Goal: Task Accomplishment & Management: Manage account settings

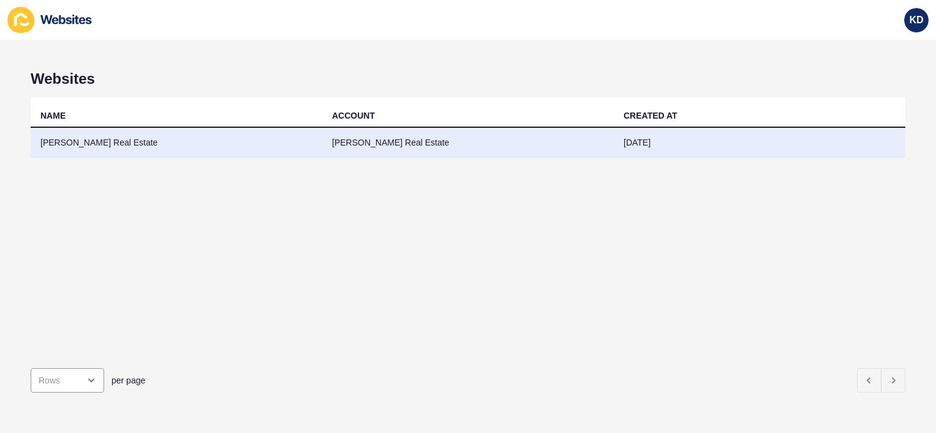
click at [382, 144] on td "[PERSON_NAME] Real Estate" at bounding box center [467, 143] width 291 height 30
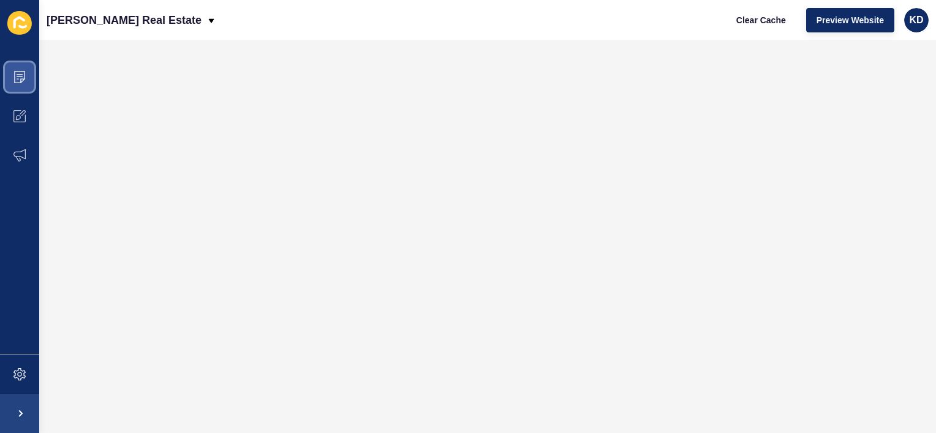
click at [18, 83] on span at bounding box center [19, 77] width 39 height 39
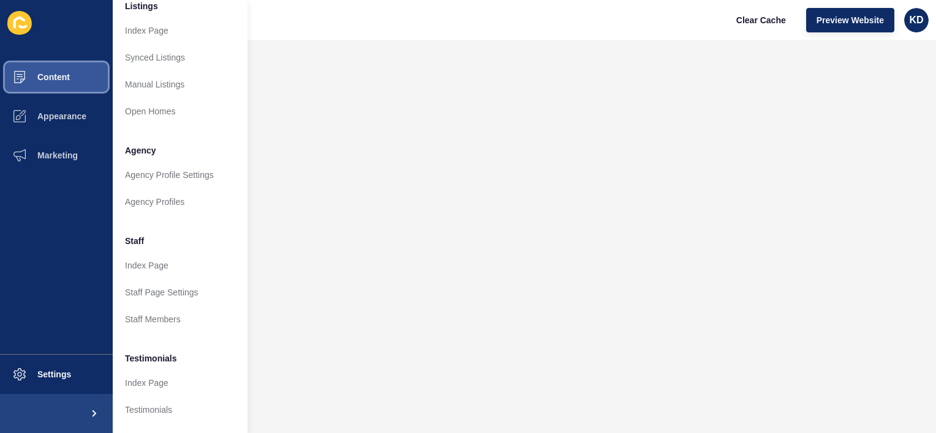
scroll to position [205, 0]
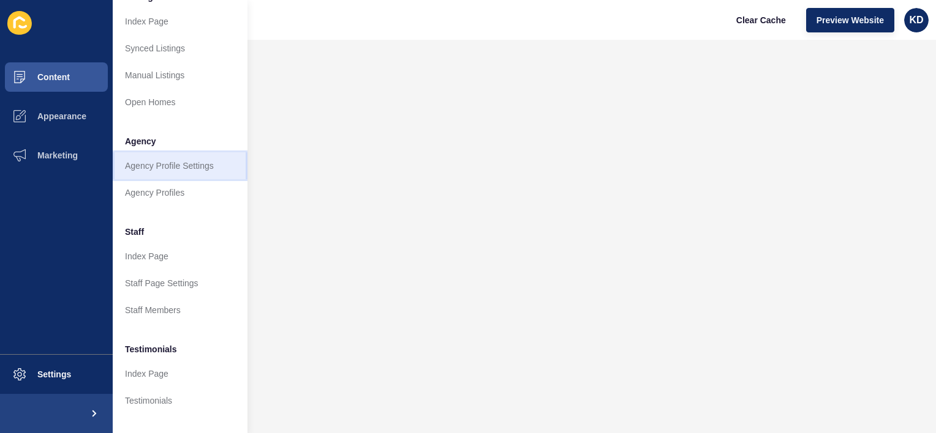
click at [149, 169] on link "Agency Profile Settings" at bounding box center [180, 165] width 135 height 27
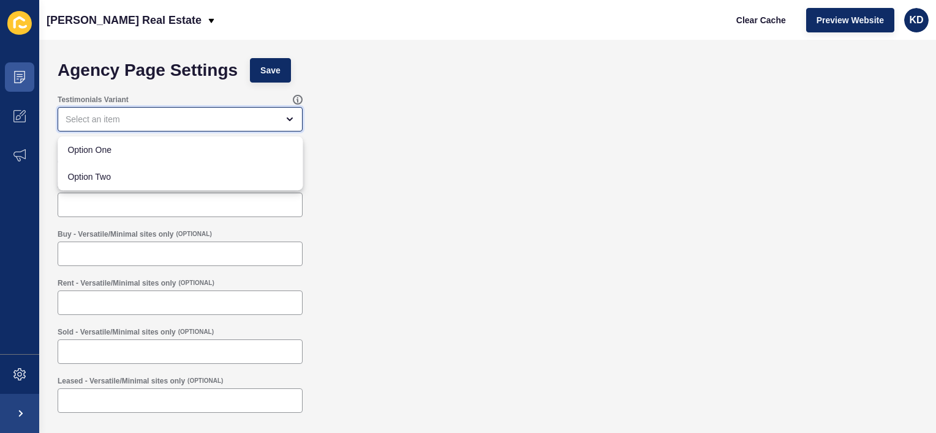
click at [293, 123] on icon "close menu" at bounding box center [290, 119] width 10 height 10
click at [293, 120] on icon "close menu" at bounding box center [290, 119] width 10 height 10
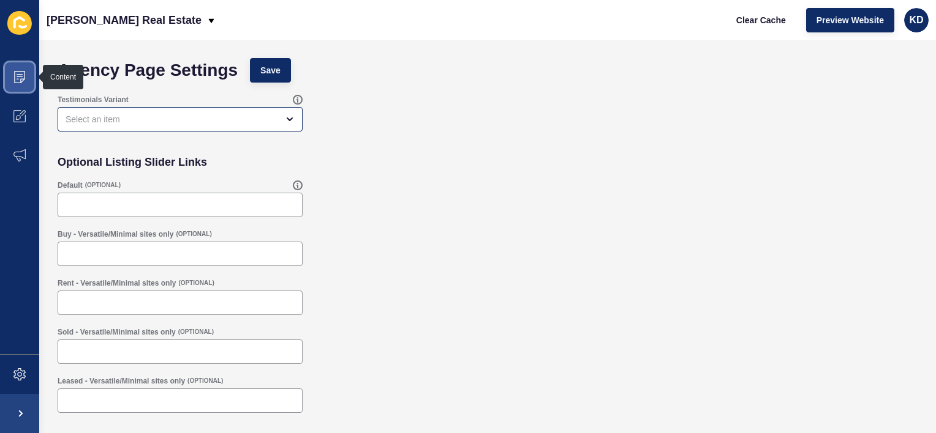
click at [11, 72] on span at bounding box center [19, 77] width 39 height 39
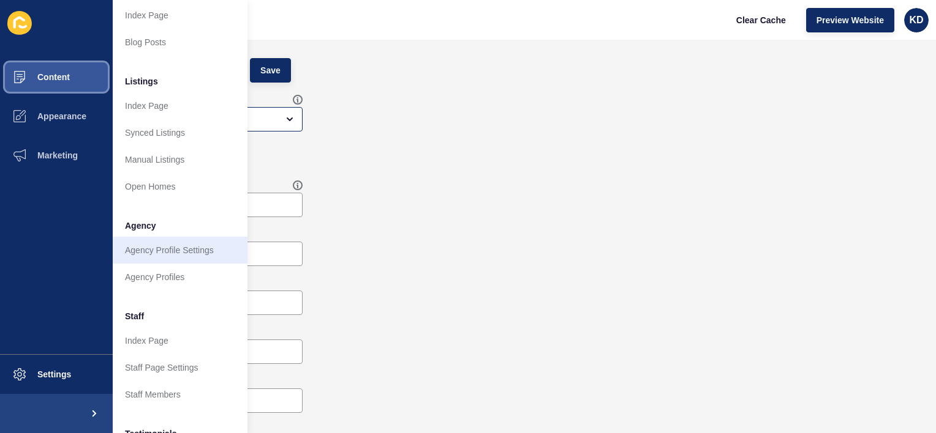
scroll to position [118, 0]
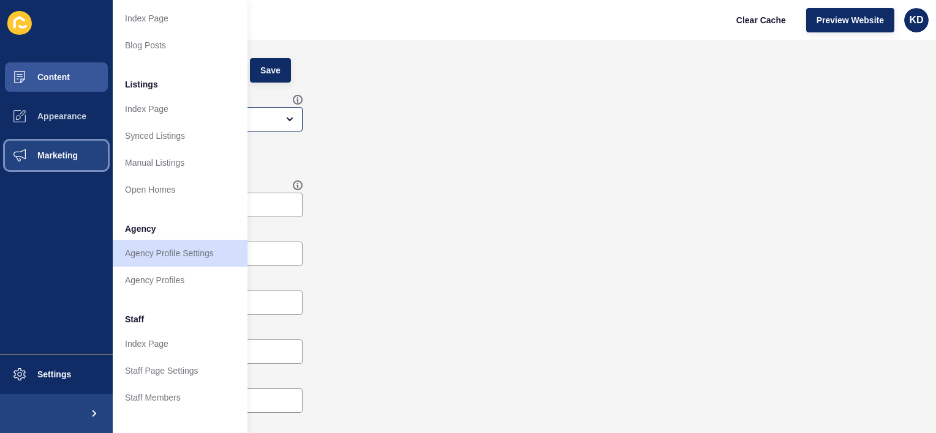
click at [59, 159] on span "Marketing" at bounding box center [38, 156] width 80 height 10
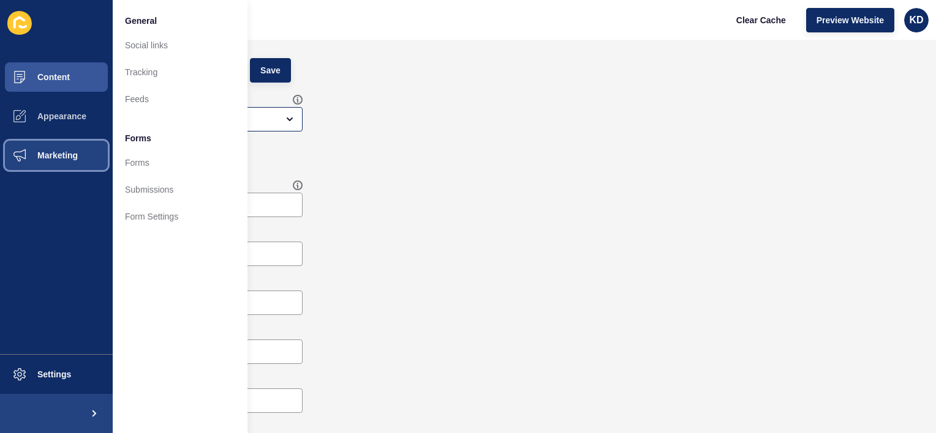
scroll to position [0, 0]
click at [539, 108] on div "Testimonials Variant" at bounding box center [487, 113] width 872 height 49
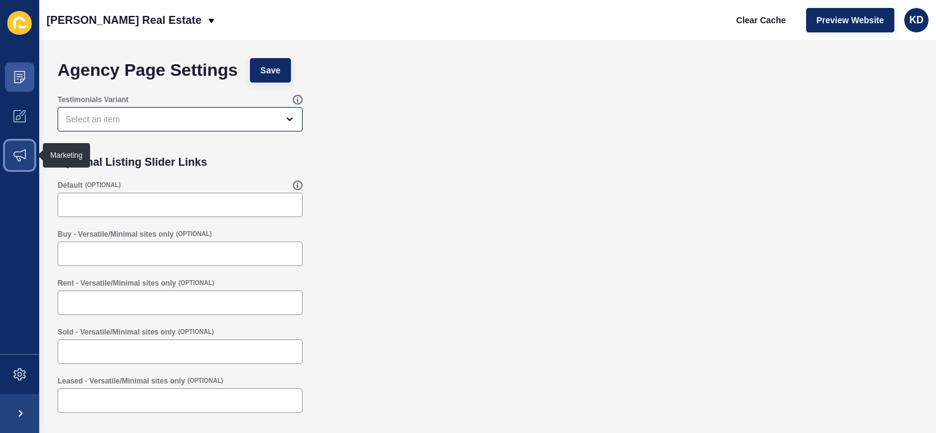
click at [20, 149] on span at bounding box center [19, 155] width 39 height 39
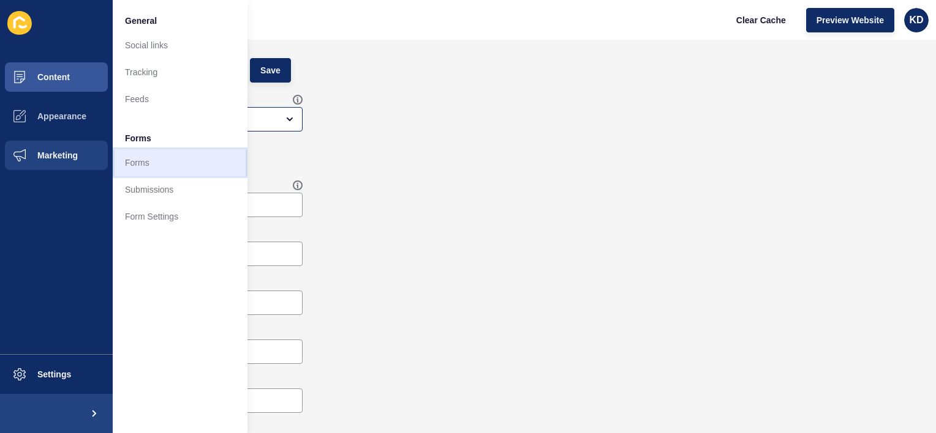
click at [149, 162] on link "Forms" at bounding box center [180, 162] width 135 height 27
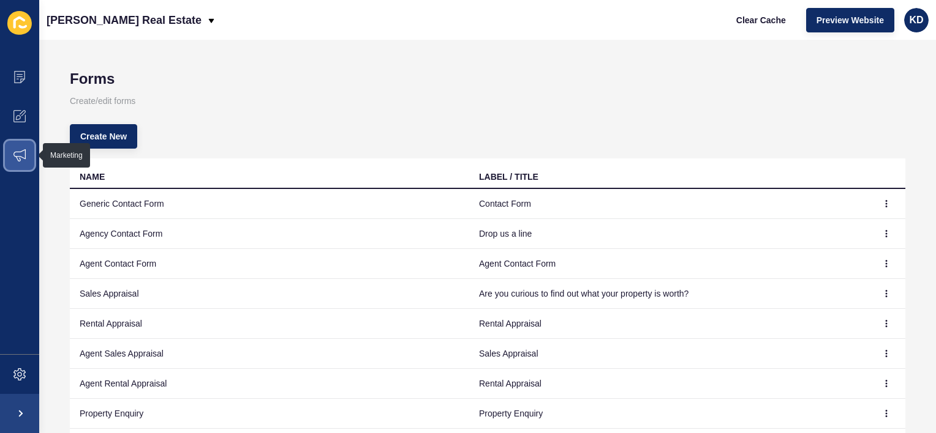
click at [24, 154] on icon at bounding box center [19, 155] width 12 height 12
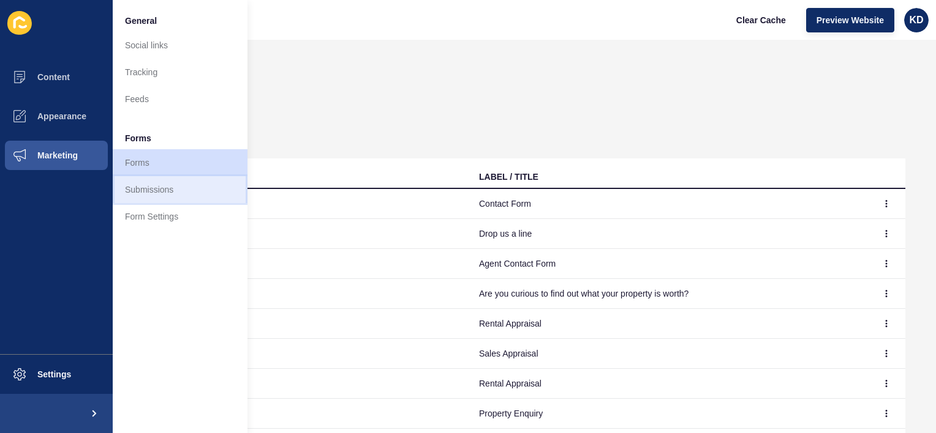
click at [144, 189] on link "Submissions" at bounding box center [180, 189] width 135 height 27
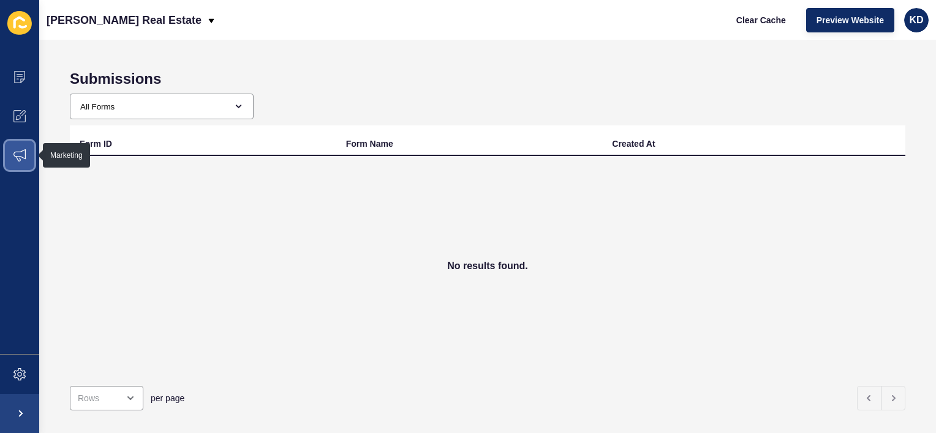
click at [22, 159] on icon at bounding box center [19, 155] width 12 height 12
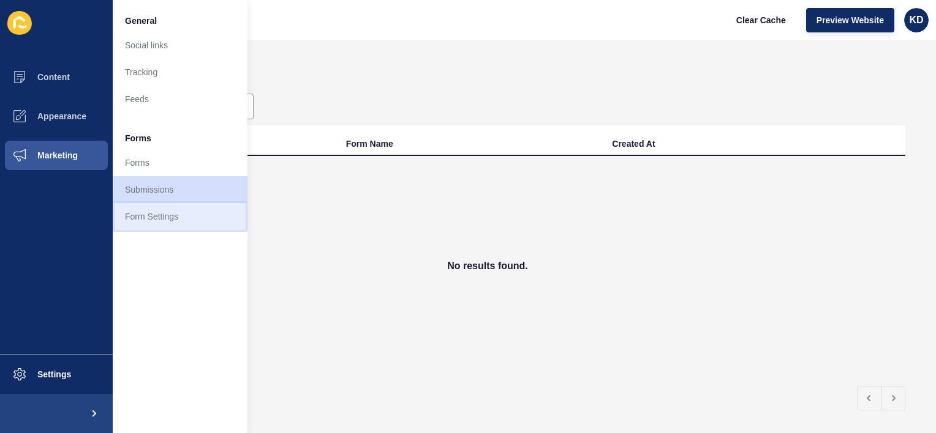
click at [140, 211] on link "Form Settings" at bounding box center [180, 216] width 135 height 27
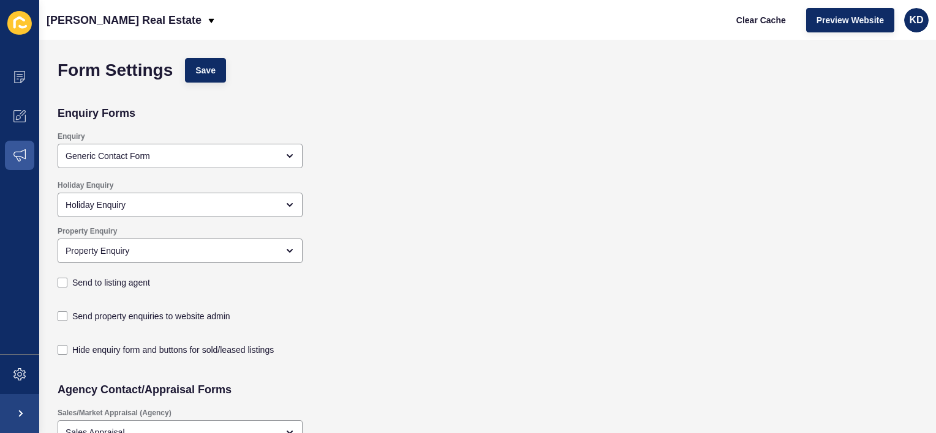
click at [17, 24] on icon at bounding box center [19, 23] width 24 height 24
click at [850, 17] on span "Preview Website" at bounding box center [849, 20] width 67 height 12
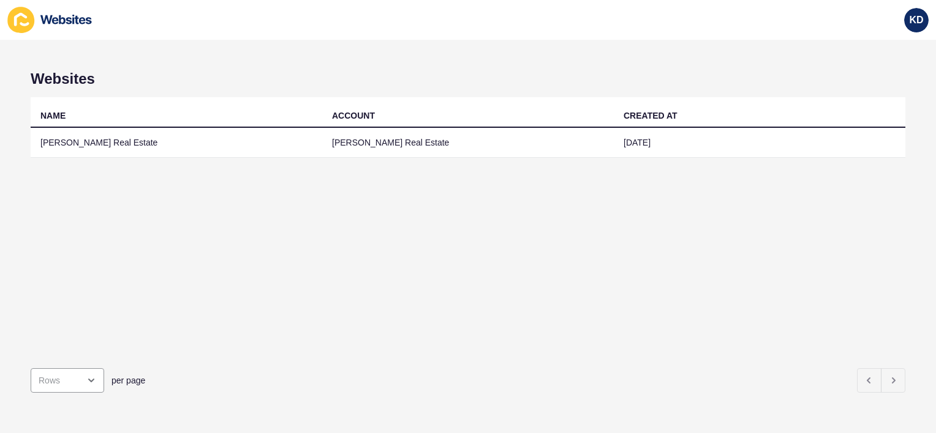
click at [17, 10] on icon at bounding box center [20, 20] width 27 height 26
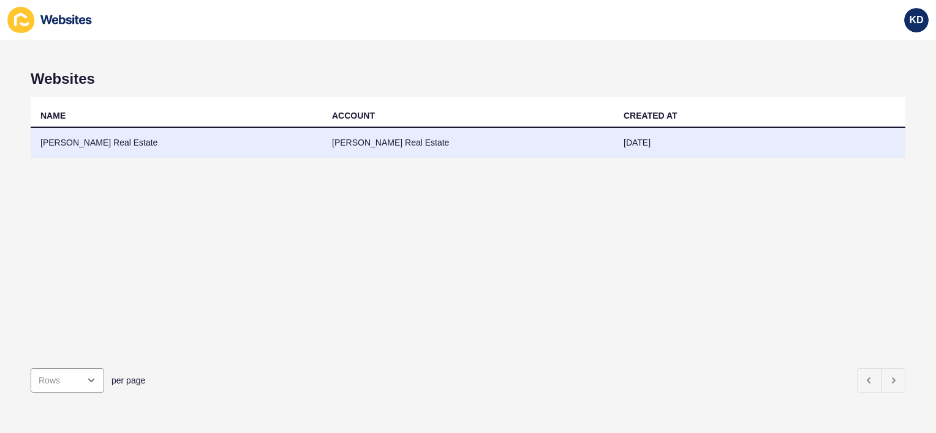
click at [79, 141] on td "[PERSON_NAME] Real Estate" at bounding box center [176, 143] width 291 height 30
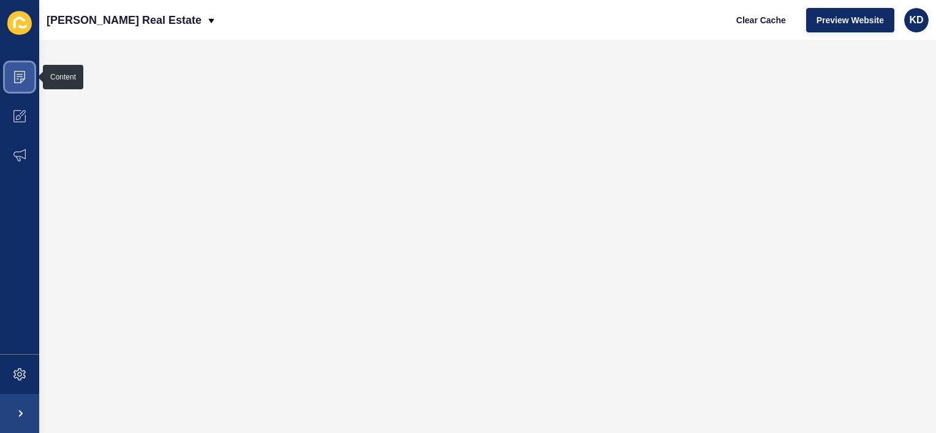
click at [22, 78] on icon at bounding box center [19, 77] width 12 height 12
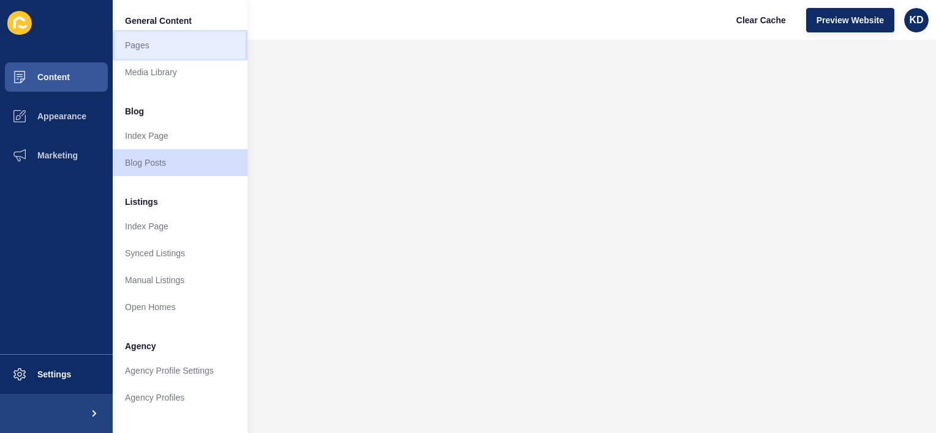
click at [160, 40] on link "Pages" at bounding box center [180, 45] width 135 height 27
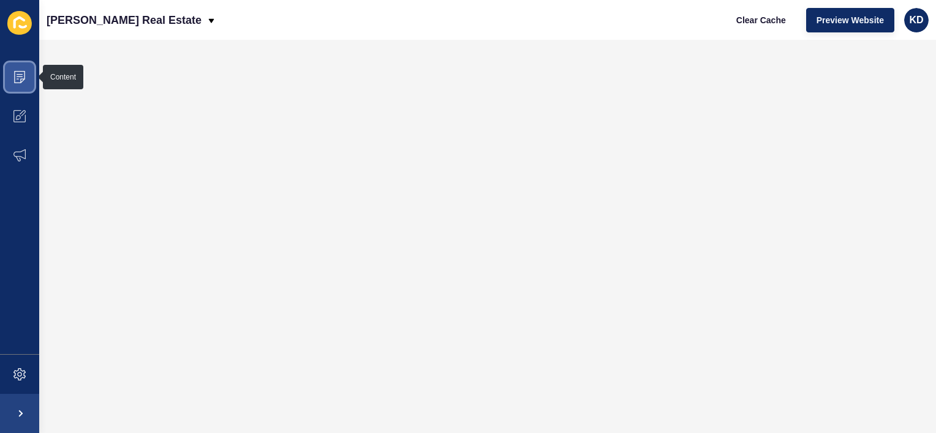
click at [22, 79] on icon at bounding box center [19, 77] width 11 height 12
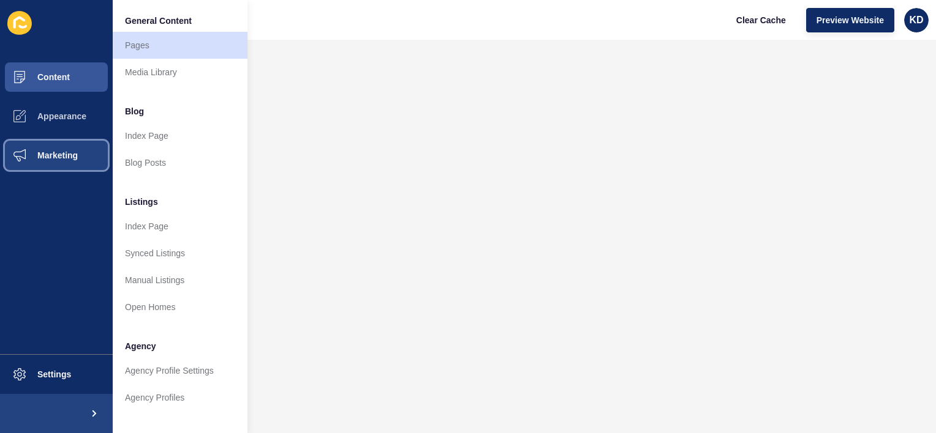
click at [40, 152] on span "Marketing" at bounding box center [38, 156] width 80 height 10
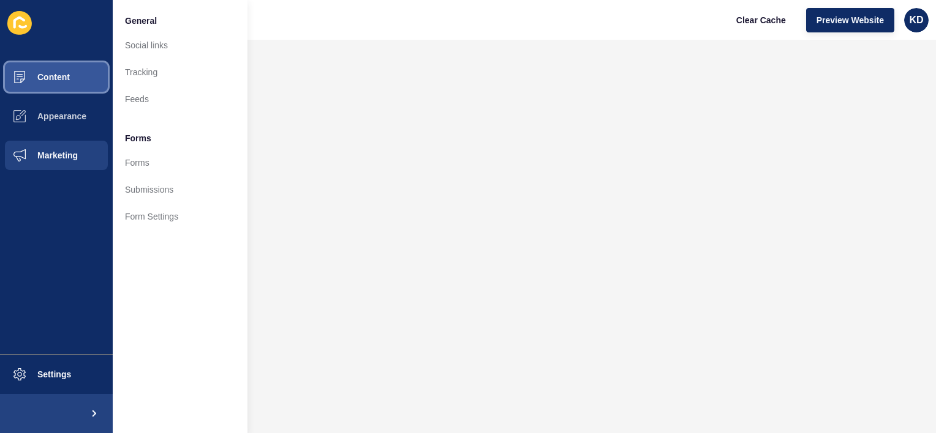
click at [53, 79] on span "Content" at bounding box center [34, 77] width 72 height 10
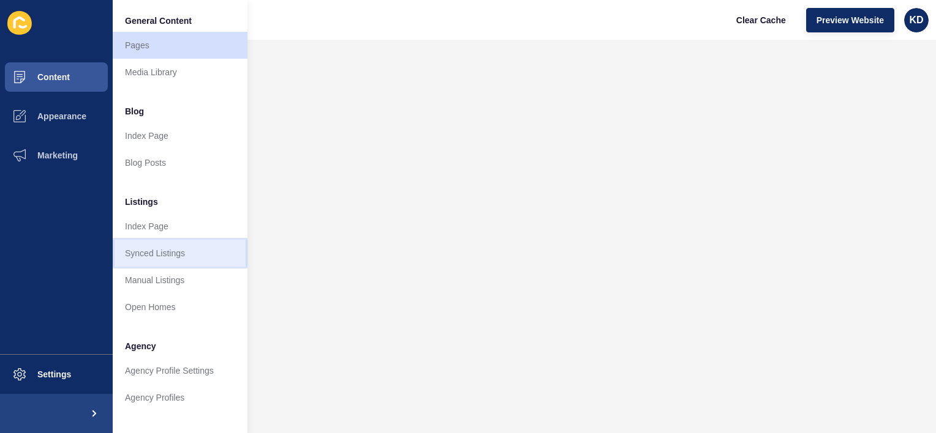
click at [152, 256] on link "Synced Listings" at bounding box center [180, 253] width 135 height 27
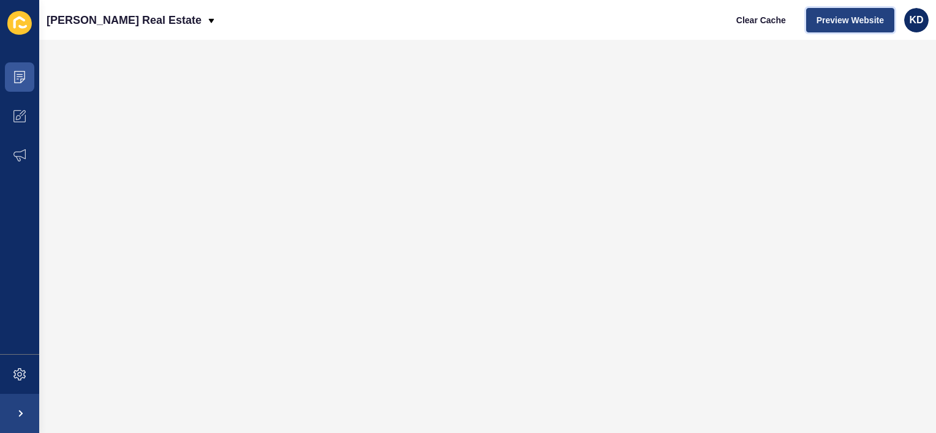
click at [863, 18] on span "Preview Website" at bounding box center [849, 20] width 67 height 12
click at [27, 75] on span at bounding box center [19, 77] width 39 height 39
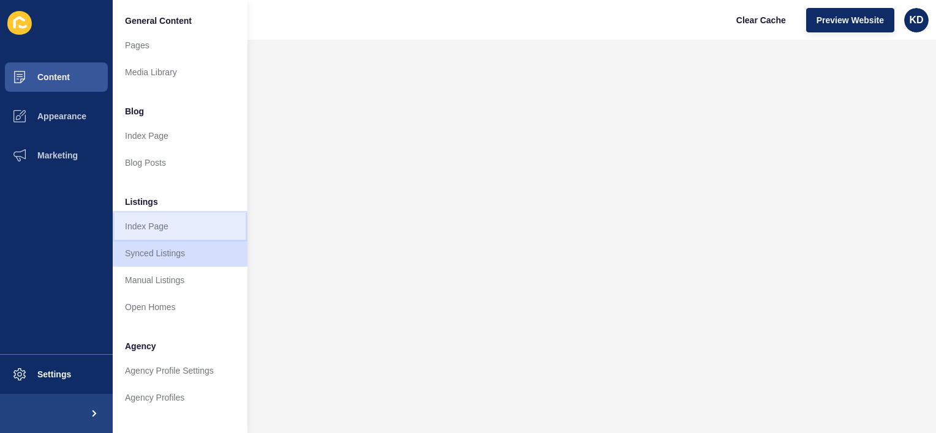
click at [156, 226] on link "Index Page" at bounding box center [180, 226] width 135 height 27
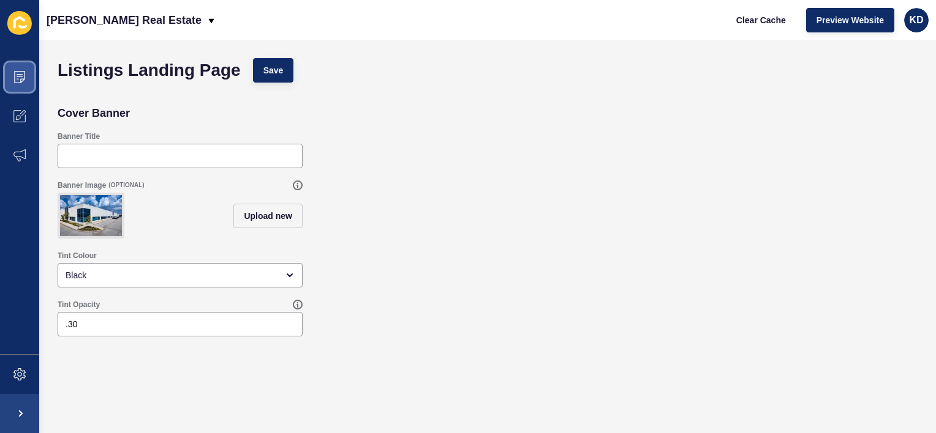
click at [20, 74] on icon at bounding box center [20, 74] width 6 height 1
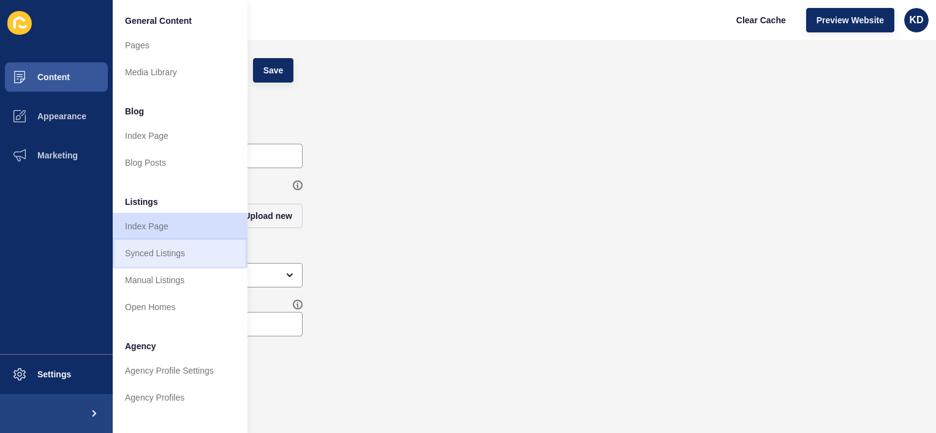
click at [171, 254] on link "Synced Listings" at bounding box center [180, 253] width 135 height 27
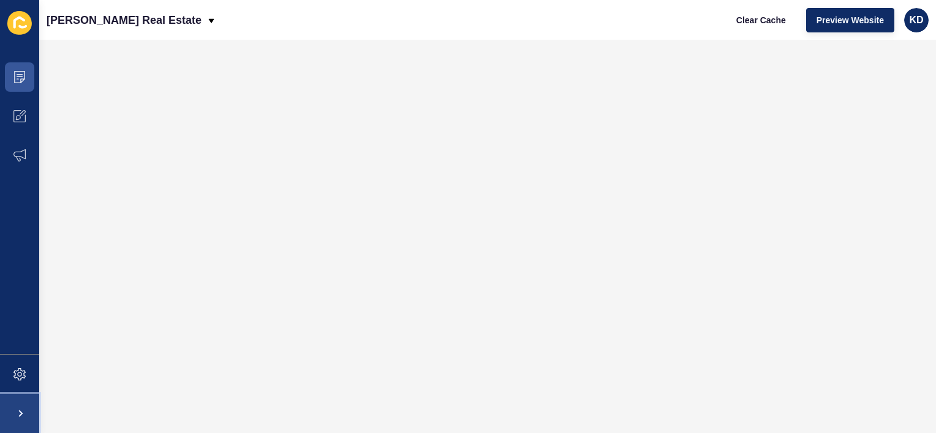
click at [23, 411] on span at bounding box center [19, 413] width 39 height 39
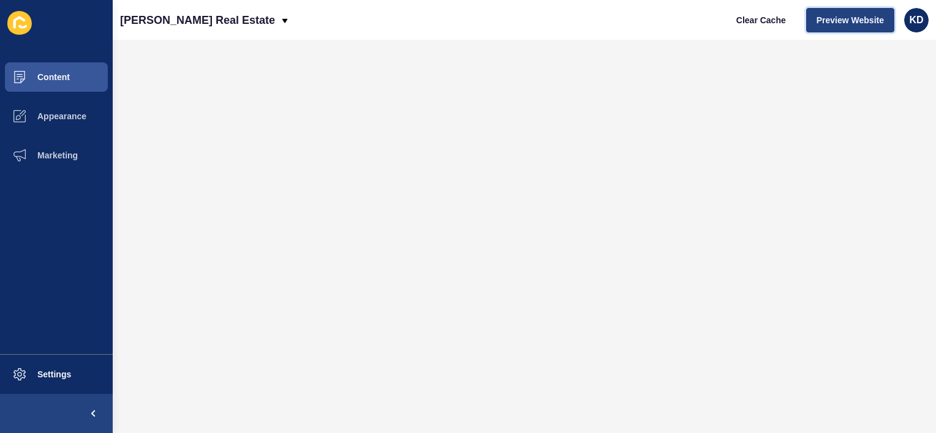
click at [860, 18] on span "Preview Website" at bounding box center [849, 20] width 67 height 12
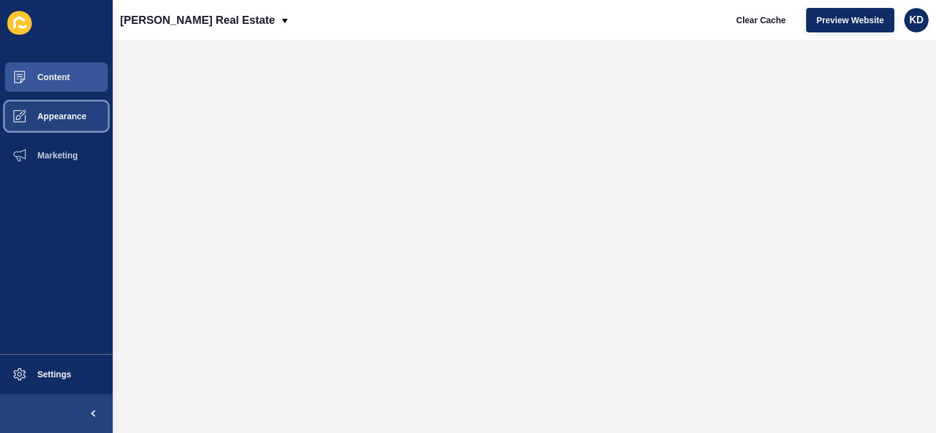
click at [76, 122] on button "Appearance" at bounding box center [56, 116] width 113 height 39
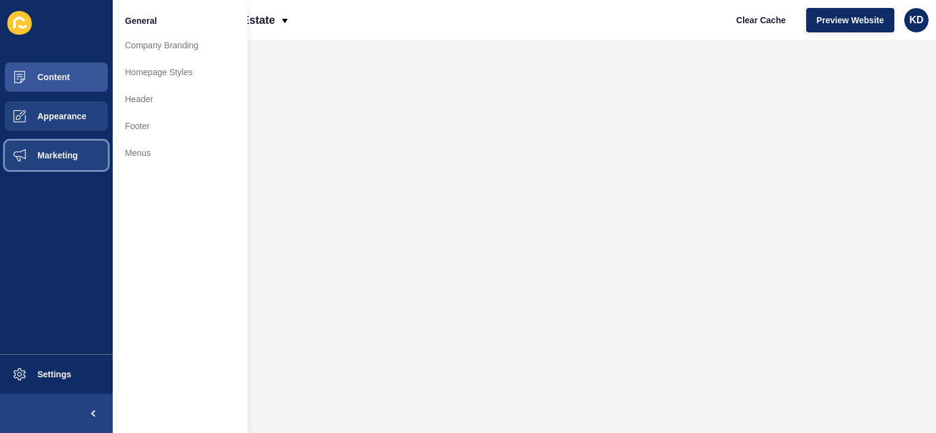
click at [67, 149] on button "Marketing" at bounding box center [56, 155] width 113 height 39
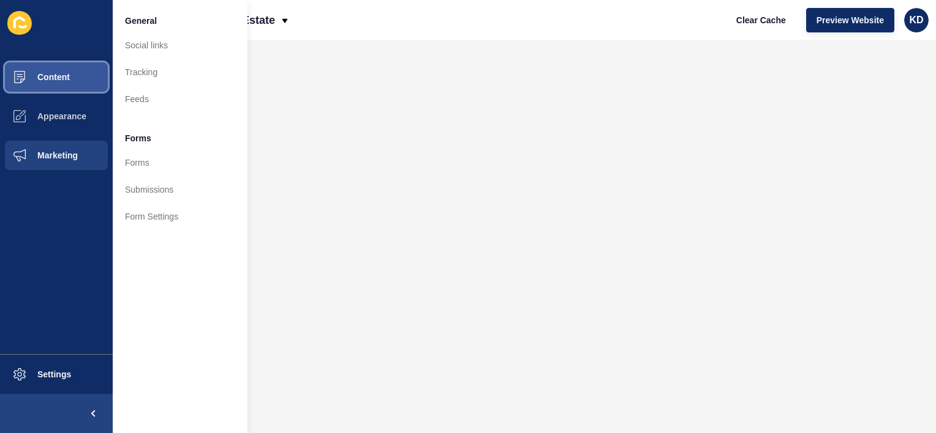
click at [66, 75] on span "Content" at bounding box center [34, 77] width 72 height 10
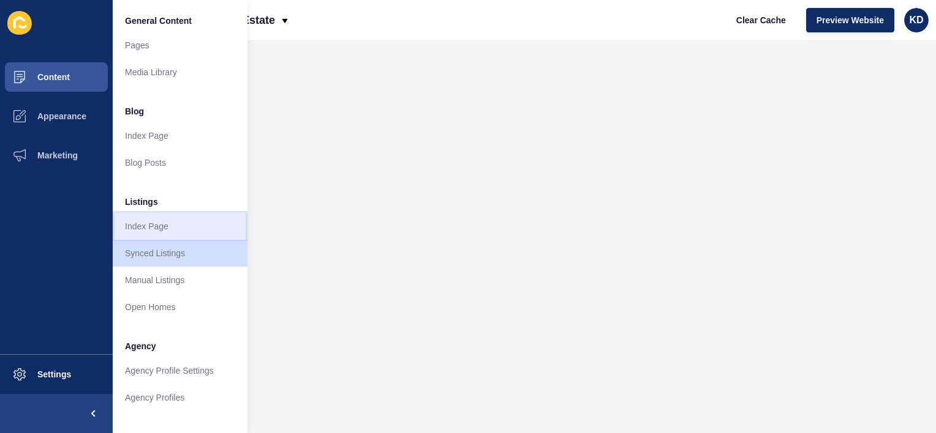
click at [166, 226] on link "Index Page" at bounding box center [180, 226] width 135 height 27
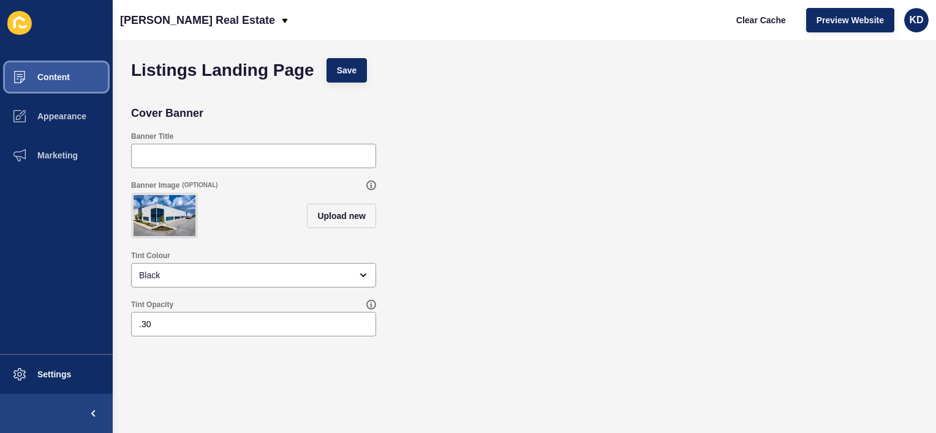
click at [50, 79] on span "Content" at bounding box center [34, 77] width 72 height 10
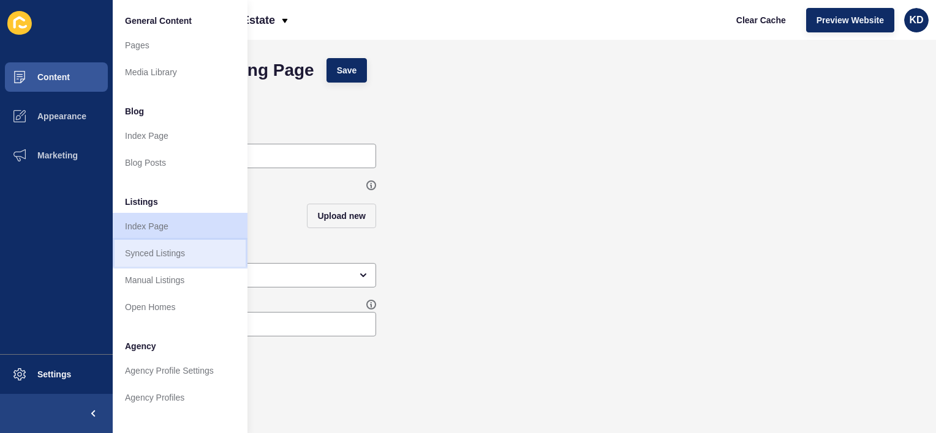
click at [153, 250] on link "Synced Listings" at bounding box center [180, 253] width 135 height 27
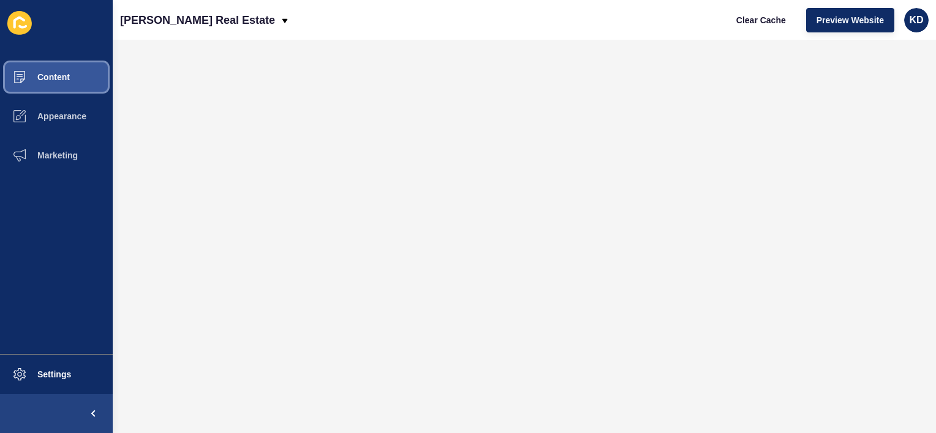
click at [64, 69] on button "Content" at bounding box center [56, 77] width 113 height 39
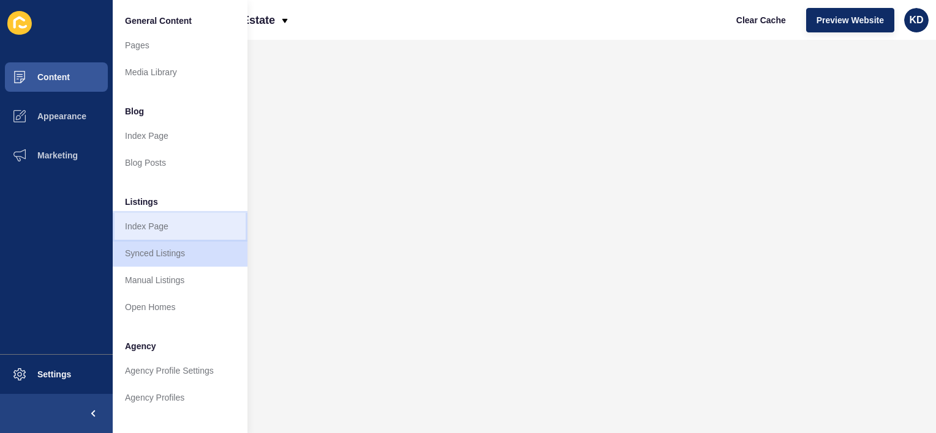
click at [154, 225] on link "Index Page" at bounding box center [180, 226] width 135 height 27
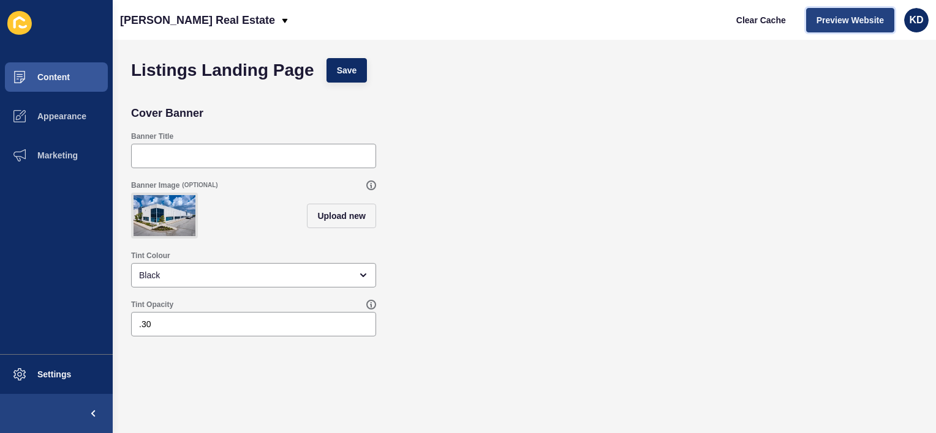
click at [851, 13] on button "Preview Website" at bounding box center [850, 20] width 88 height 24
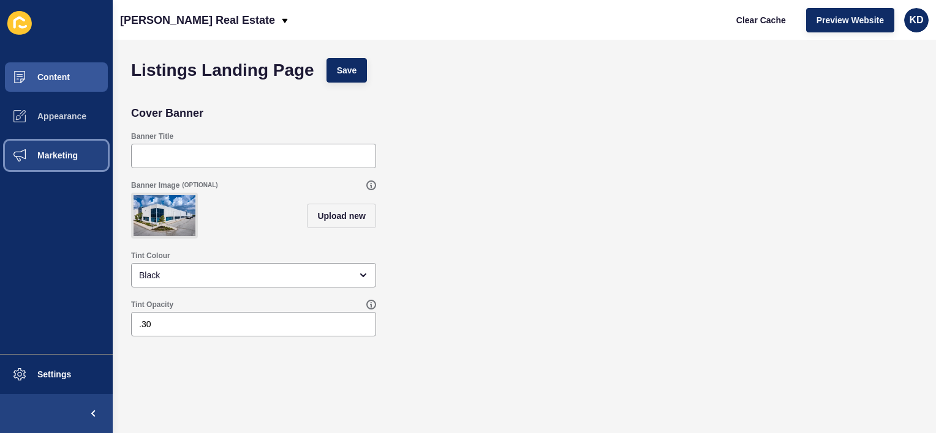
click at [42, 156] on span "Marketing" at bounding box center [38, 156] width 80 height 10
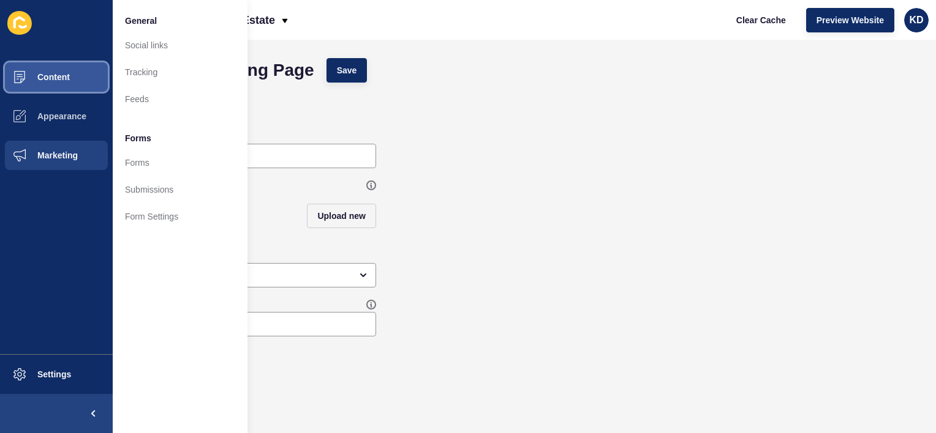
click at [69, 81] on span "Content" at bounding box center [34, 77] width 72 height 10
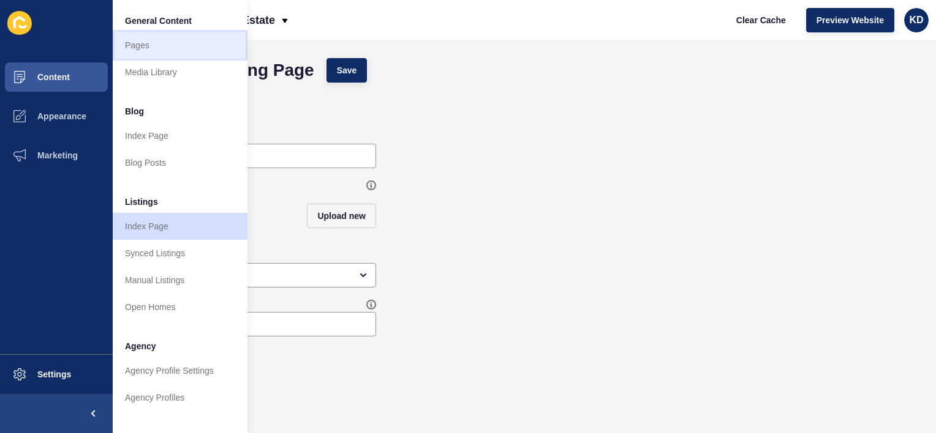
click at [147, 41] on link "Pages" at bounding box center [180, 45] width 135 height 27
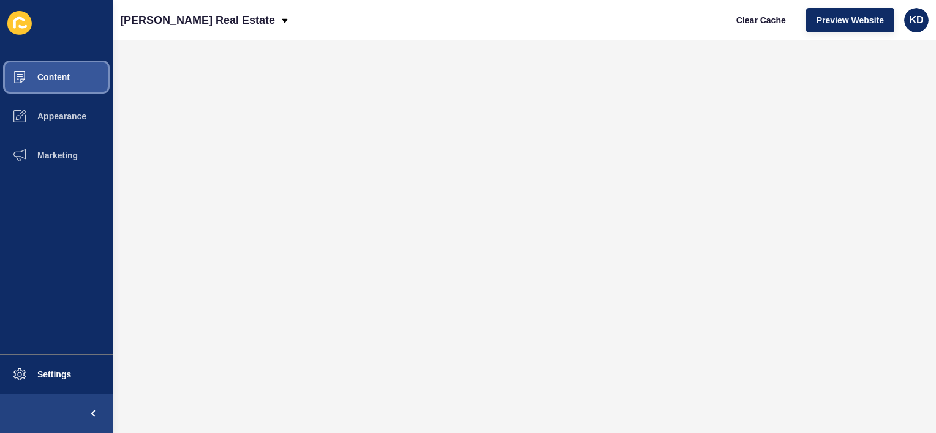
click at [64, 85] on button "Content" at bounding box center [56, 77] width 113 height 39
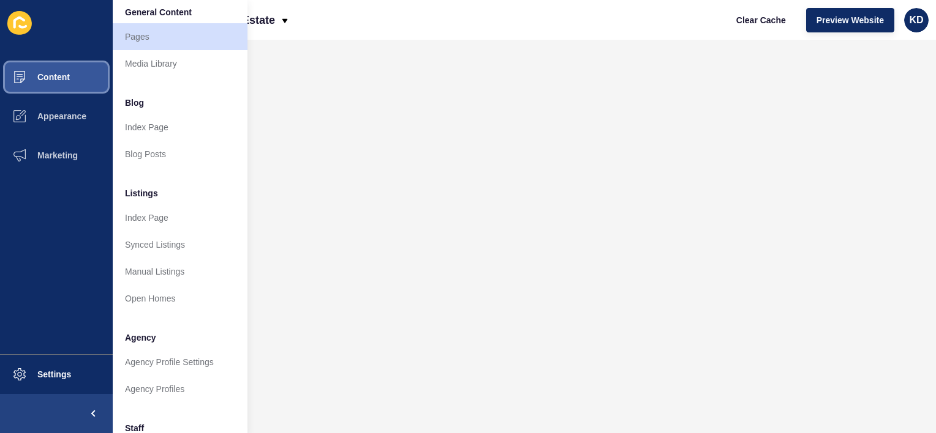
scroll to position [4, 0]
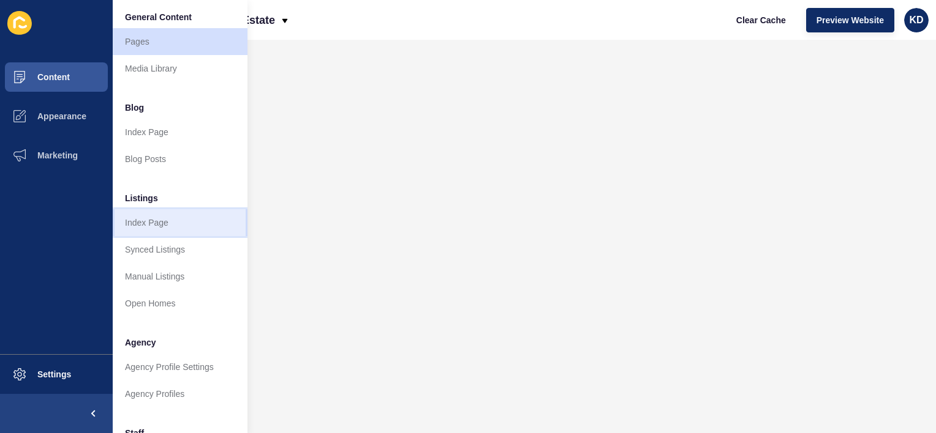
click at [147, 228] on link "Index Page" at bounding box center [180, 222] width 135 height 27
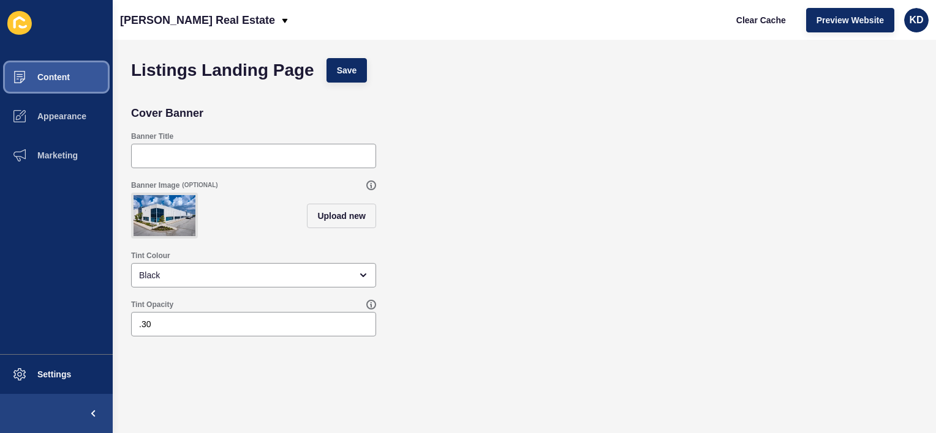
click at [47, 73] on span "Content" at bounding box center [34, 77] width 72 height 10
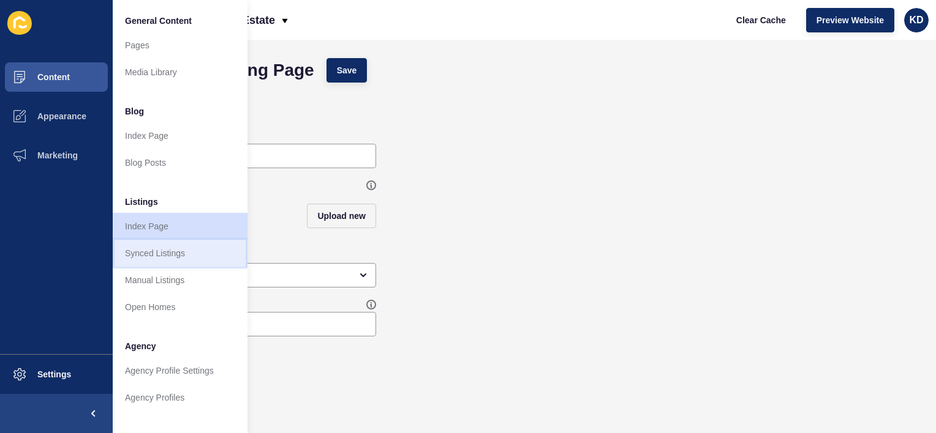
click at [140, 264] on link "Synced Listings" at bounding box center [180, 253] width 135 height 27
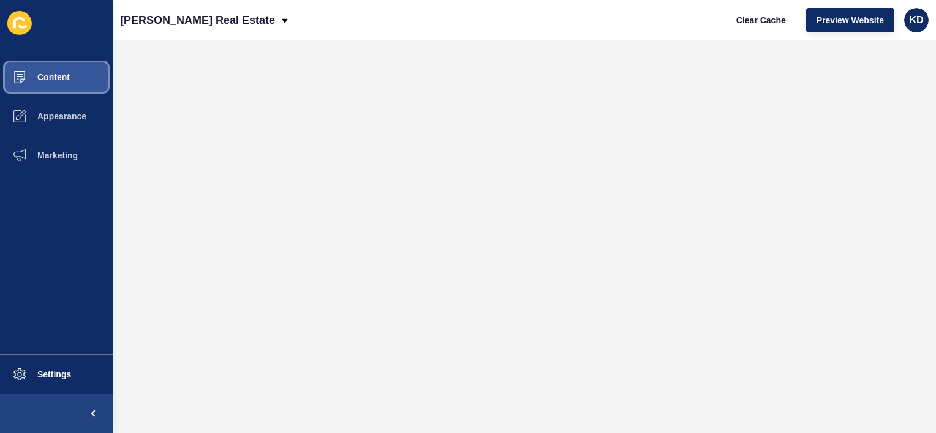
click at [55, 76] on span "Content" at bounding box center [34, 77] width 72 height 10
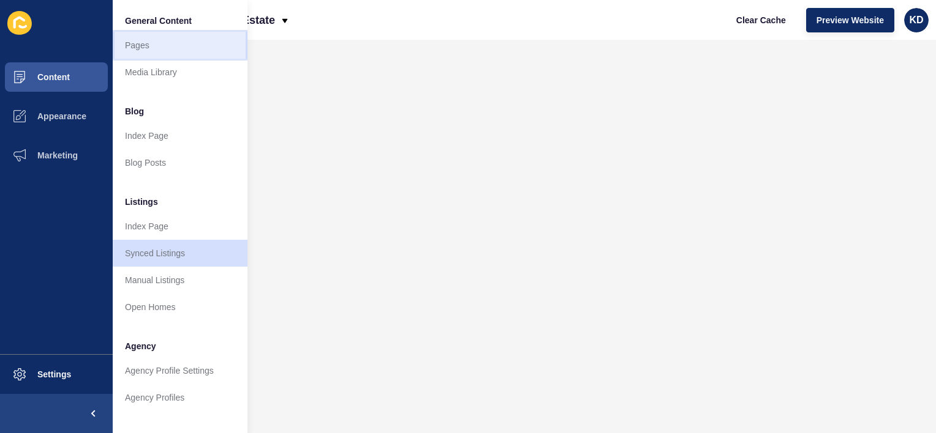
click at [163, 45] on link "Pages" at bounding box center [180, 45] width 135 height 27
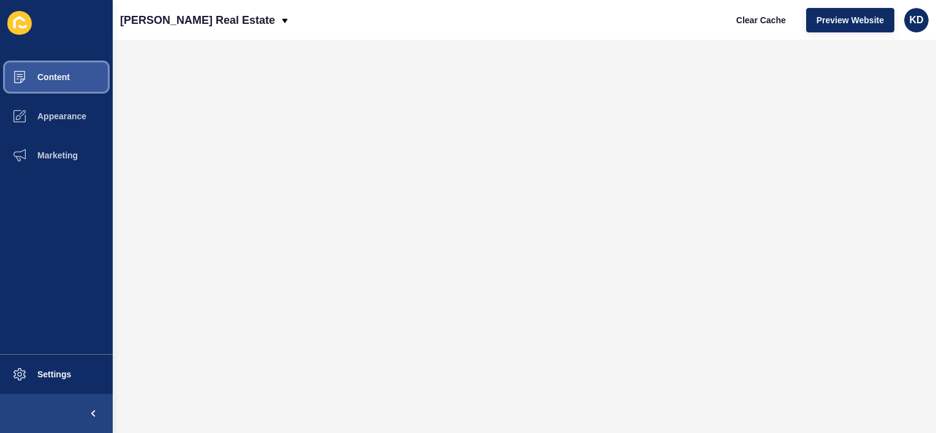
click at [57, 80] on span "Content" at bounding box center [34, 77] width 72 height 10
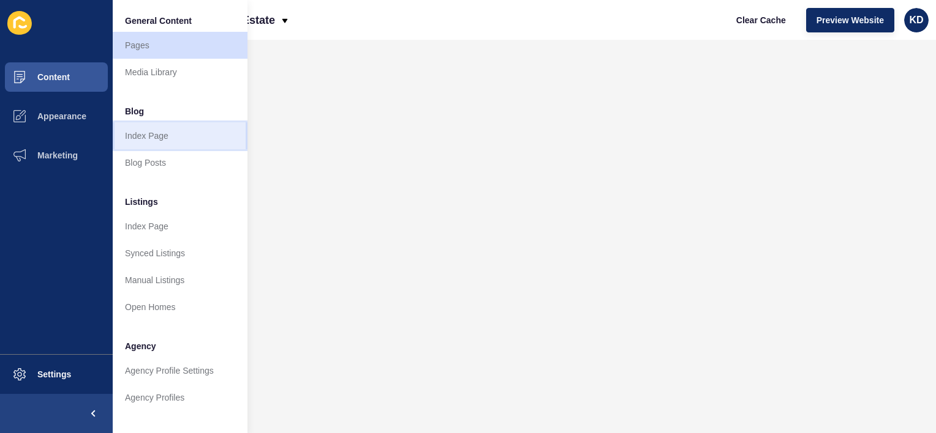
click at [135, 136] on link "Index Page" at bounding box center [180, 135] width 135 height 27
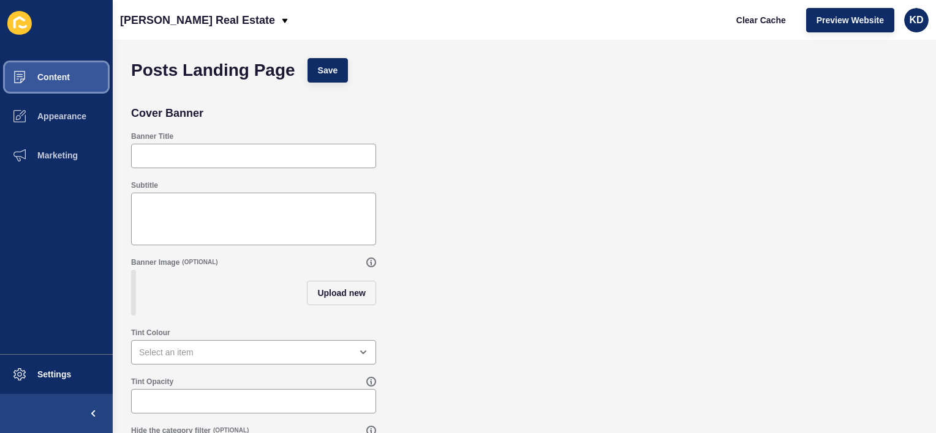
click at [38, 78] on span "Content" at bounding box center [34, 77] width 72 height 10
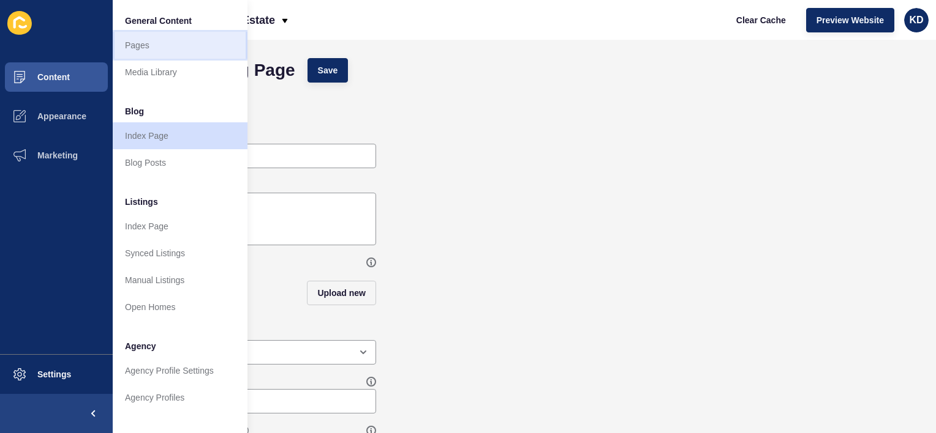
click at [152, 36] on link "Pages" at bounding box center [180, 45] width 135 height 27
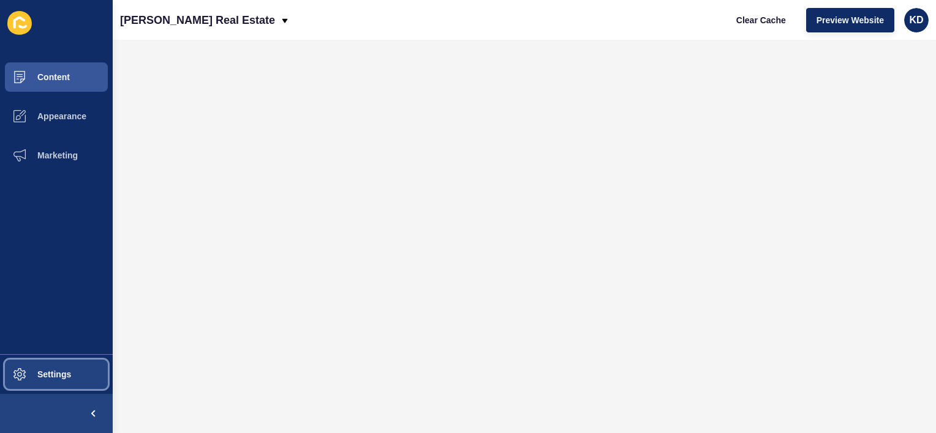
click at [76, 365] on button "Settings" at bounding box center [56, 374] width 113 height 39
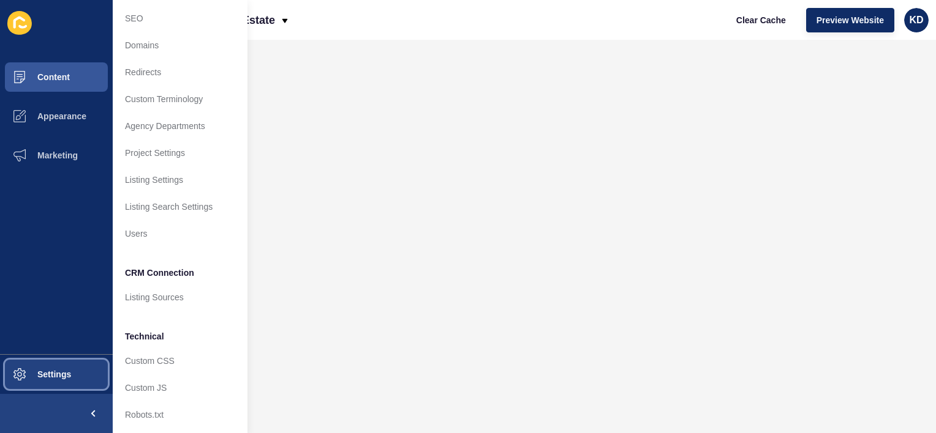
scroll to position [54, 0]
click at [157, 180] on link "Listing Settings" at bounding box center [180, 179] width 135 height 27
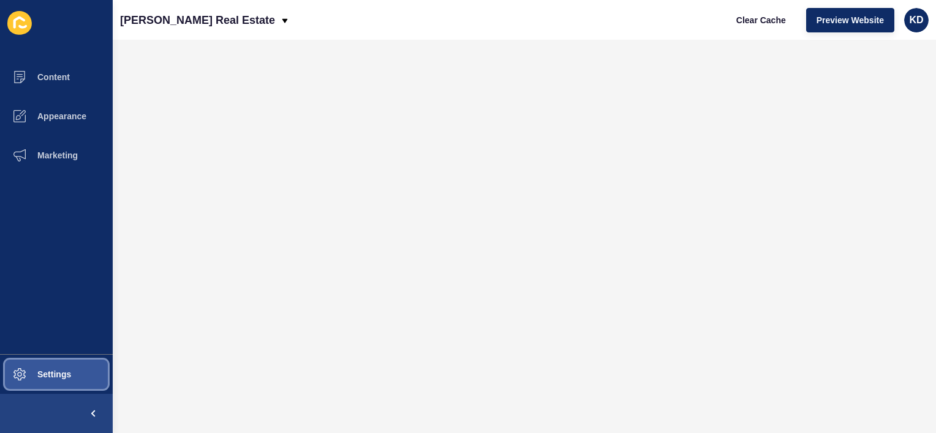
click at [80, 379] on button "Settings" at bounding box center [56, 374] width 113 height 39
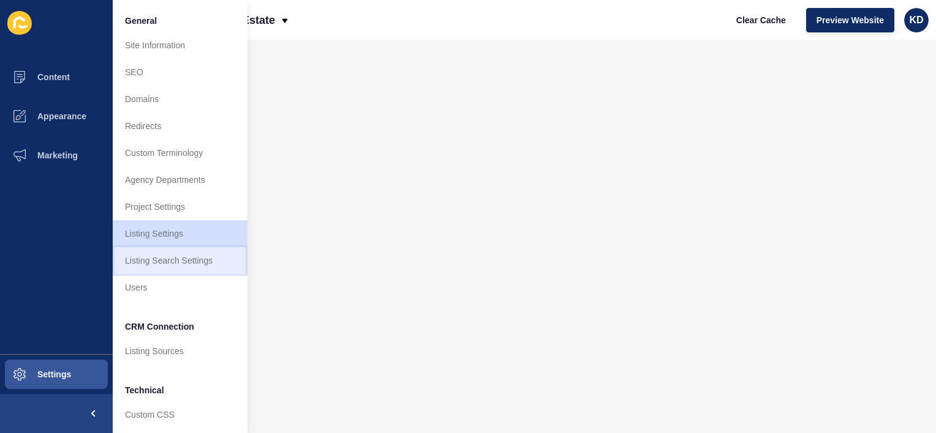
click at [184, 267] on link "Listing Search Settings" at bounding box center [180, 260] width 135 height 27
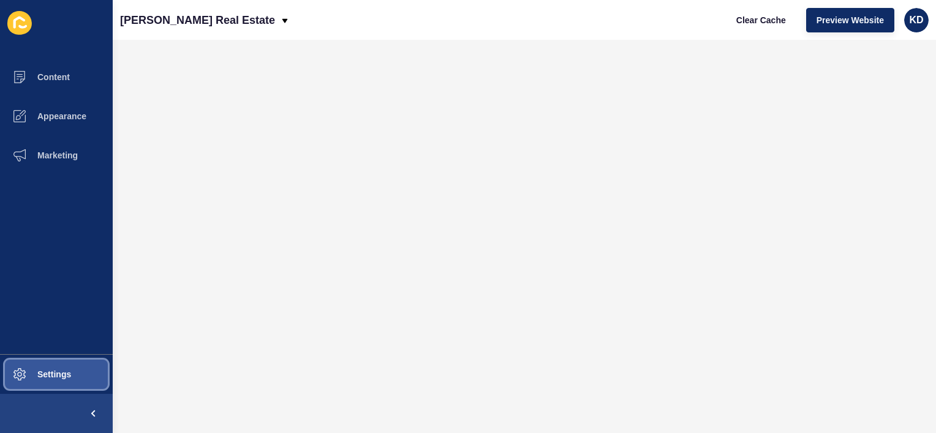
click at [88, 375] on button "Settings" at bounding box center [56, 374] width 113 height 39
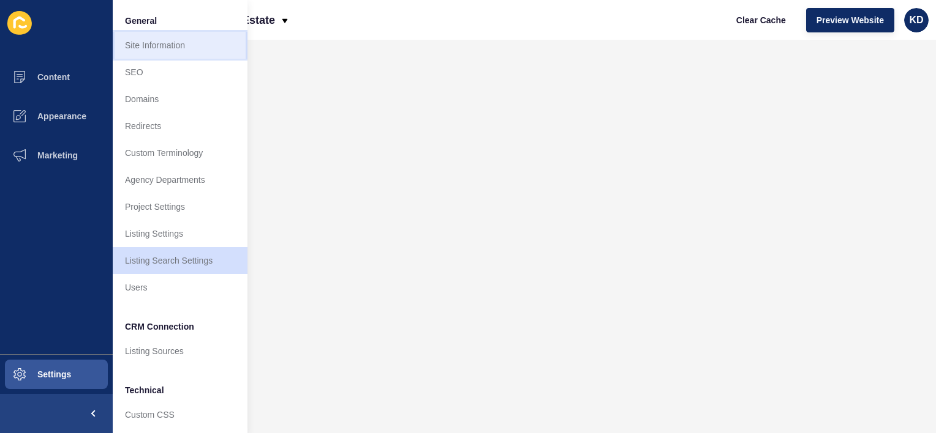
click at [164, 42] on link "Site Information" at bounding box center [180, 45] width 135 height 27
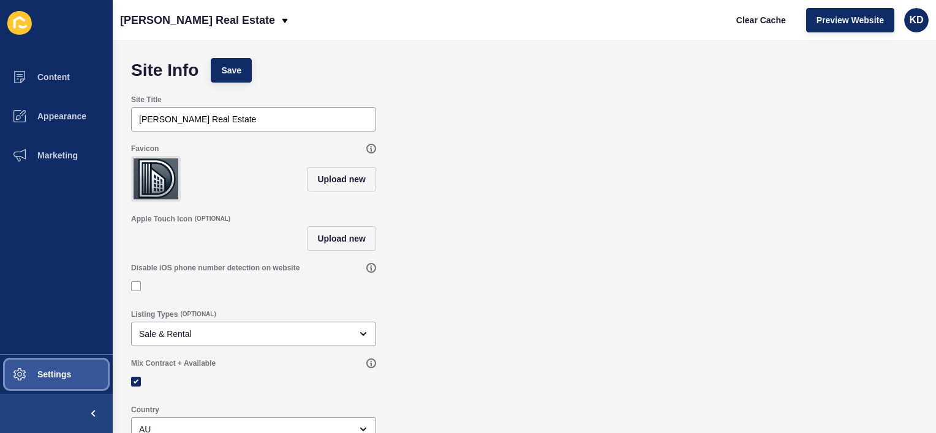
click at [59, 369] on button "Settings" at bounding box center [56, 374] width 113 height 39
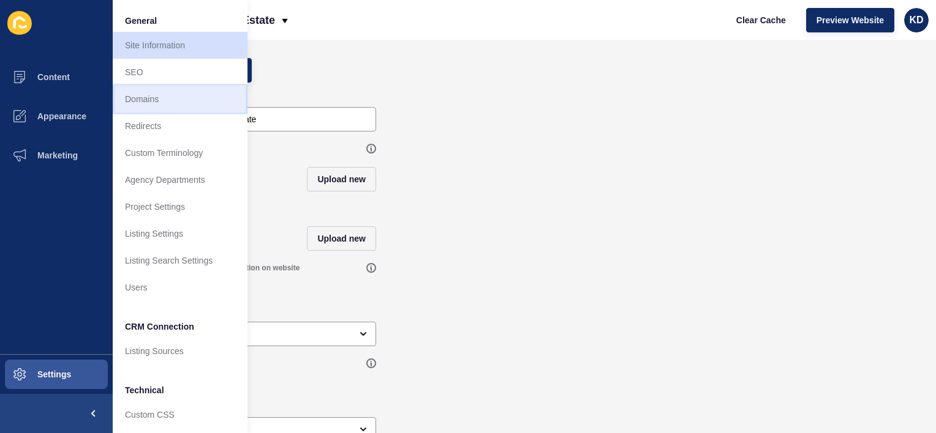
click at [146, 99] on link "Domains" at bounding box center [180, 99] width 135 height 27
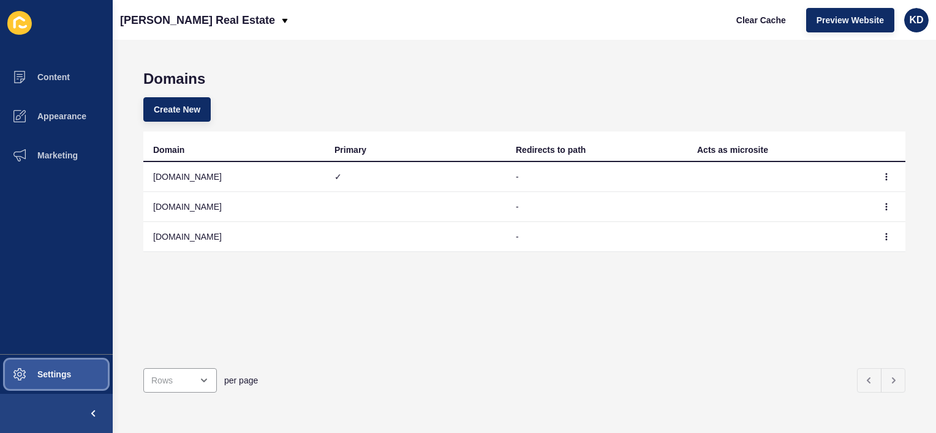
click at [54, 378] on span "Settings" at bounding box center [34, 375] width 73 height 10
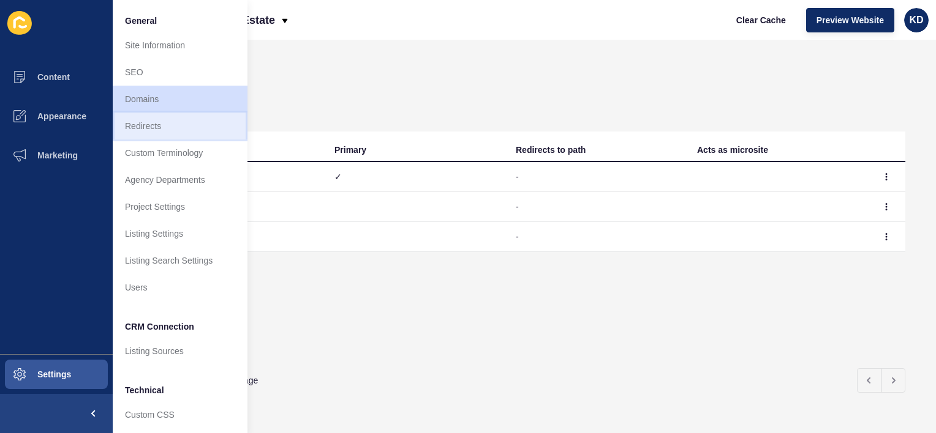
click at [160, 126] on link "Redirects" at bounding box center [180, 126] width 135 height 27
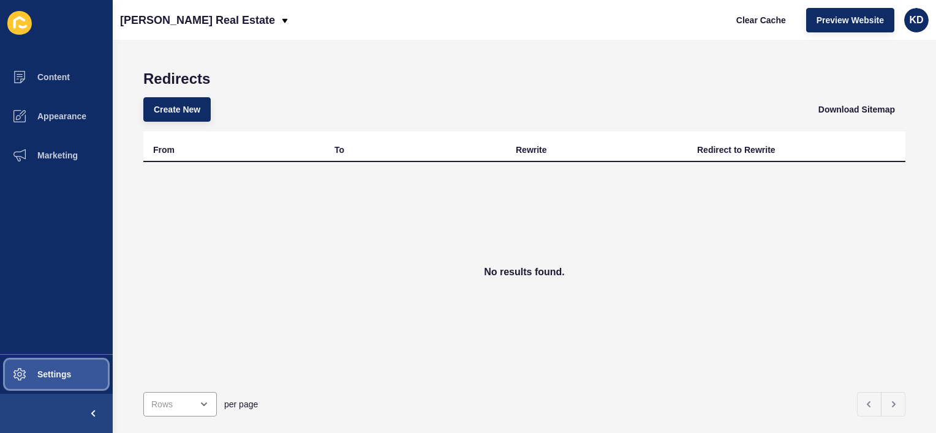
click at [83, 373] on button "Settings" at bounding box center [56, 374] width 113 height 39
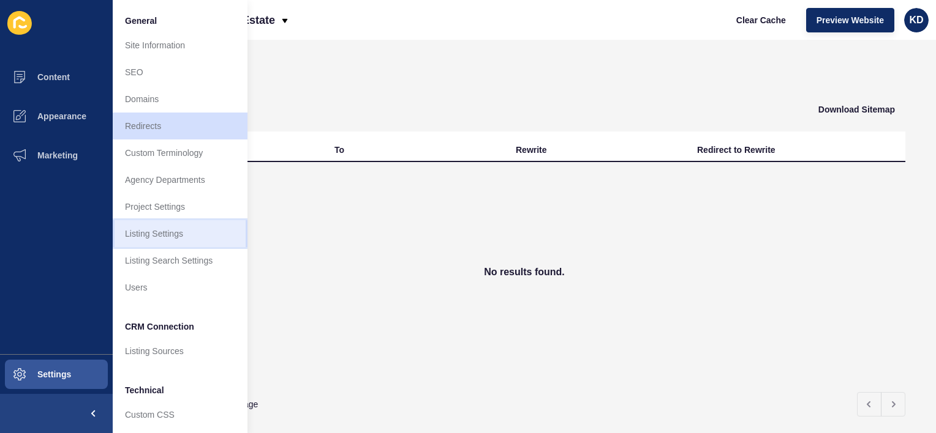
click at [179, 233] on link "Listing Settings" at bounding box center [180, 233] width 135 height 27
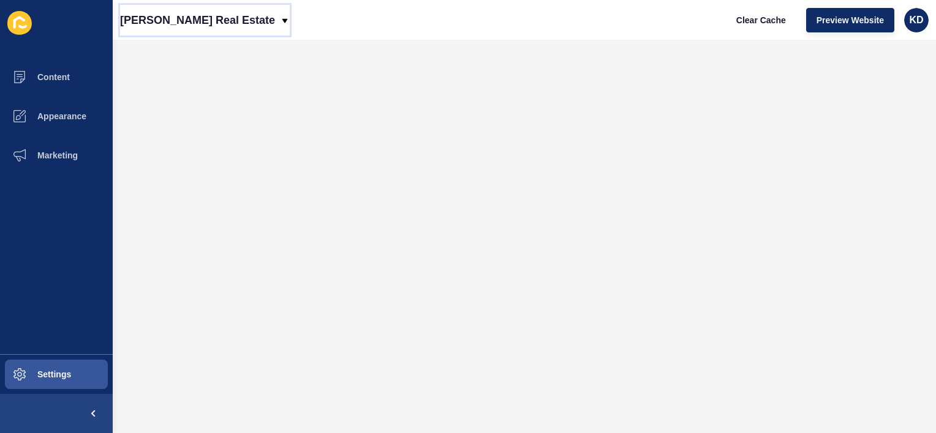
click at [280, 22] on icon at bounding box center [285, 21] width 10 height 10
click at [72, 373] on button "Settings" at bounding box center [56, 374] width 113 height 39
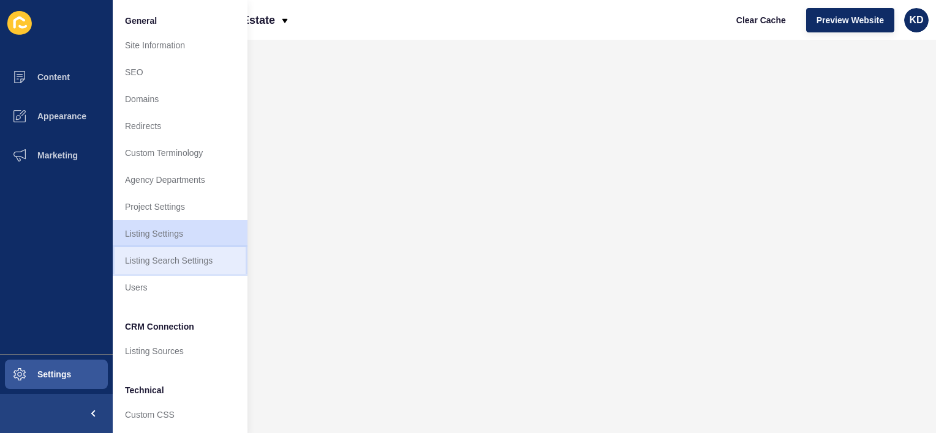
click at [178, 260] on link "Listing Search Settings" at bounding box center [180, 260] width 135 height 27
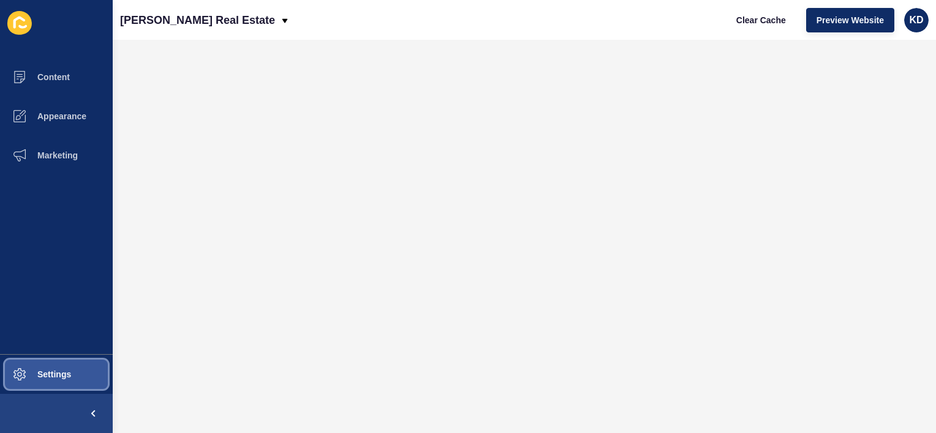
click at [52, 367] on button "Settings" at bounding box center [56, 374] width 113 height 39
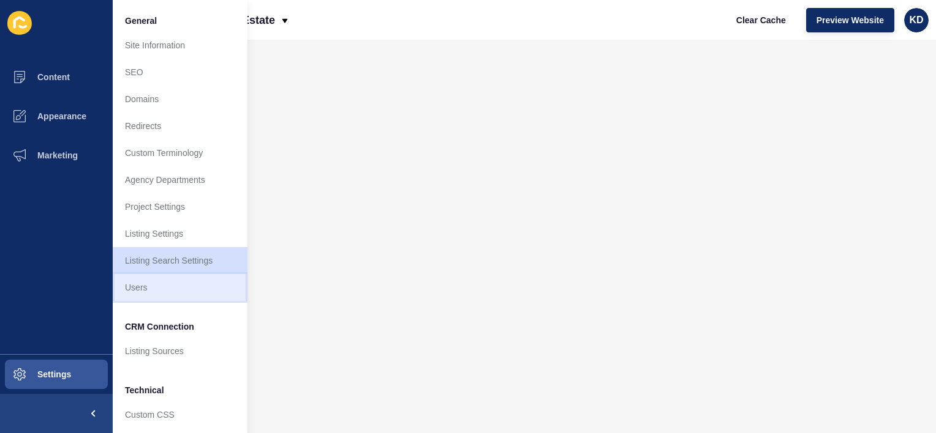
click at [153, 287] on link "Users" at bounding box center [180, 287] width 135 height 27
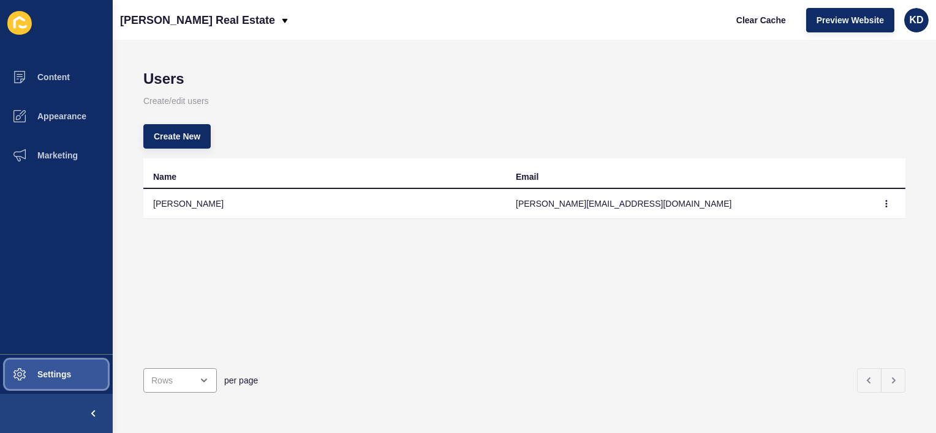
click at [58, 373] on span "Settings" at bounding box center [34, 375] width 73 height 10
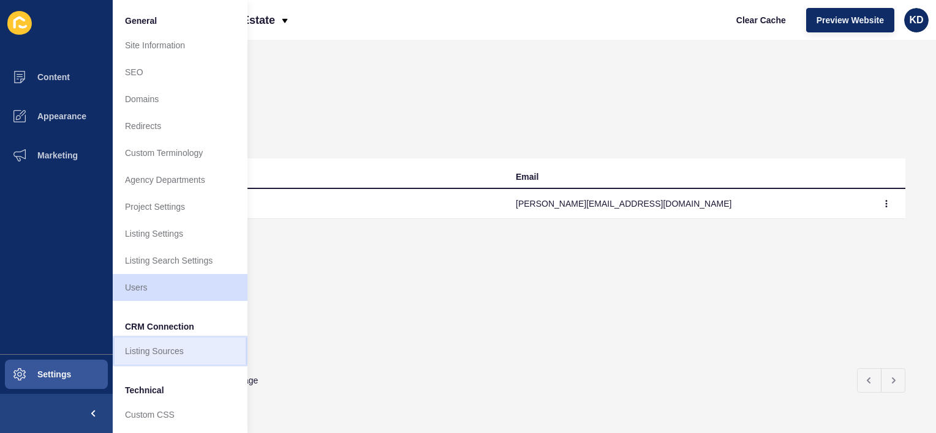
click at [170, 359] on link "Listing Sources" at bounding box center [180, 351] width 135 height 27
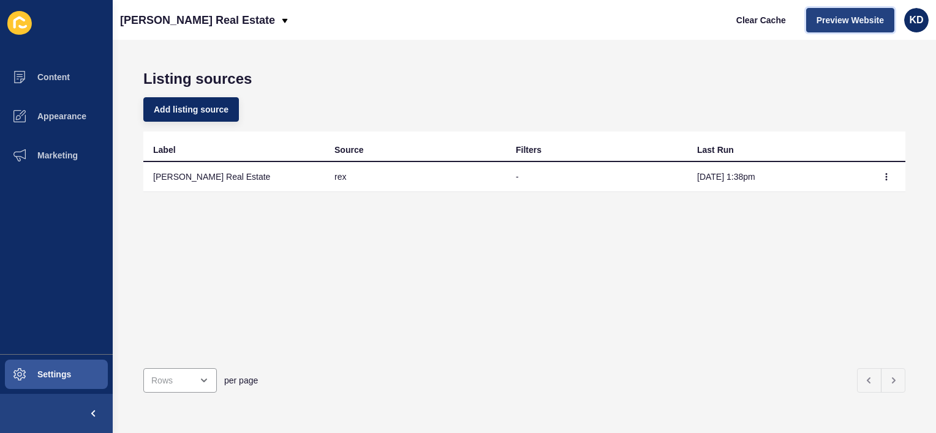
click at [828, 16] on span "Preview Website" at bounding box center [849, 20] width 67 height 12
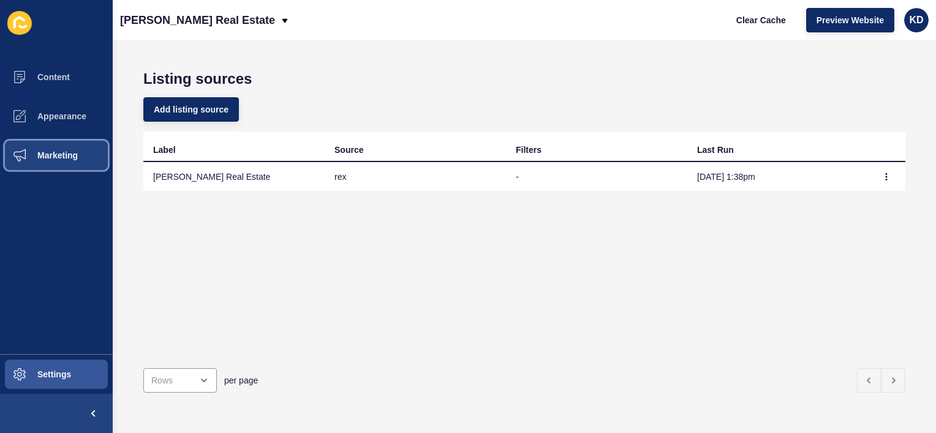
click at [58, 151] on span "Marketing" at bounding box center [38, 156] width 80 height 10
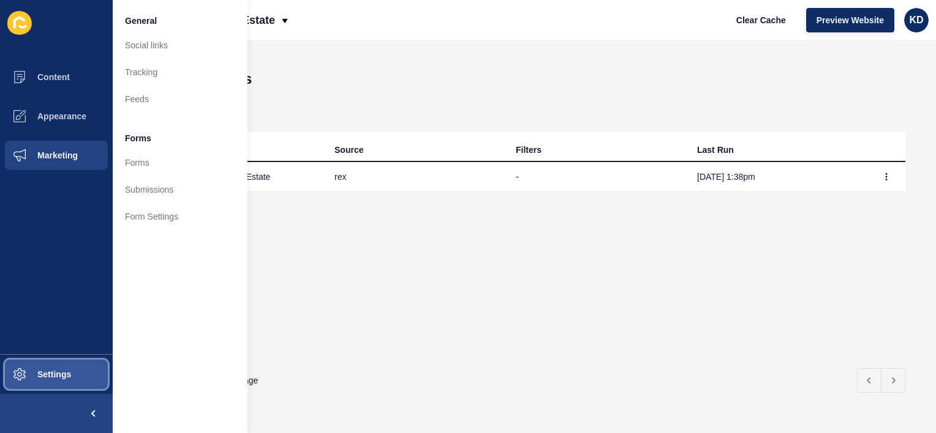
click at [49, 368] on button "Settings" at bounding box center [56, 374] width 113 height 39
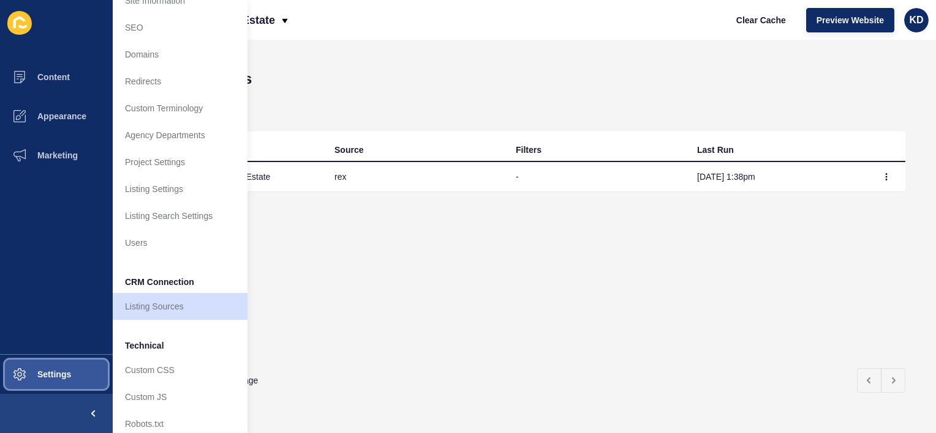
scroll to position [45, 0]
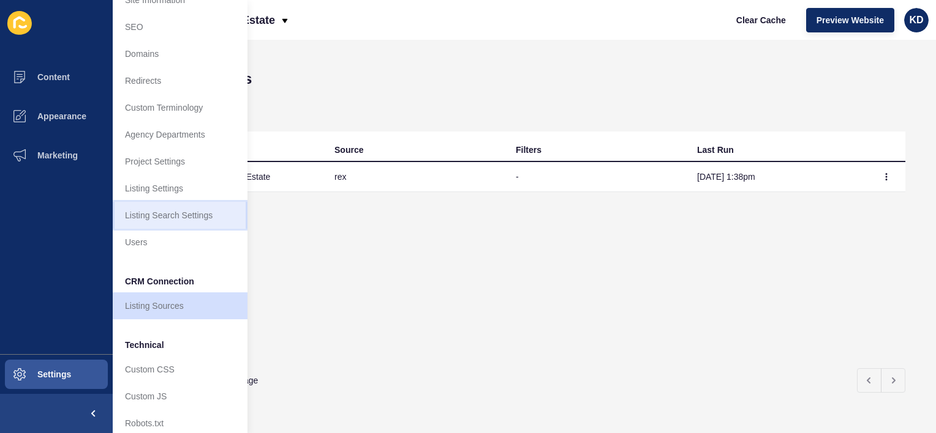
click at [200, 218] on link "Listing Search Settings" at bounding box center [180, 215] width 135 height 27
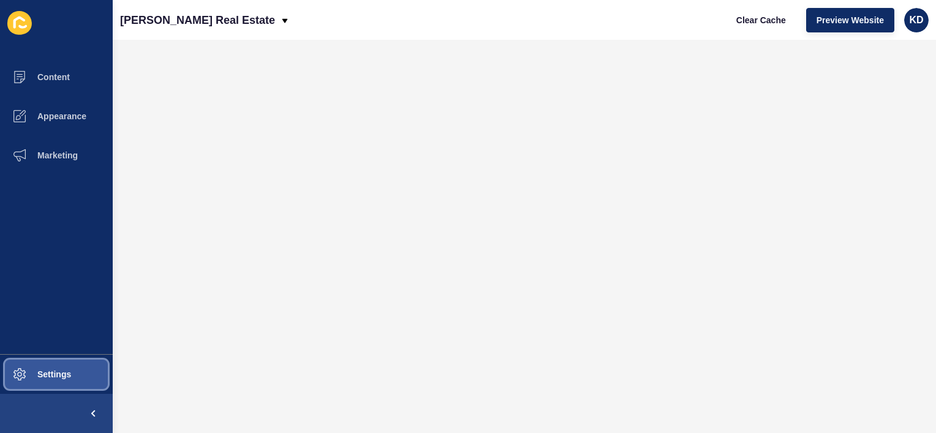
click at [61, 377] on span "Settings" at bounding box center [34, 375] width 73 height 10
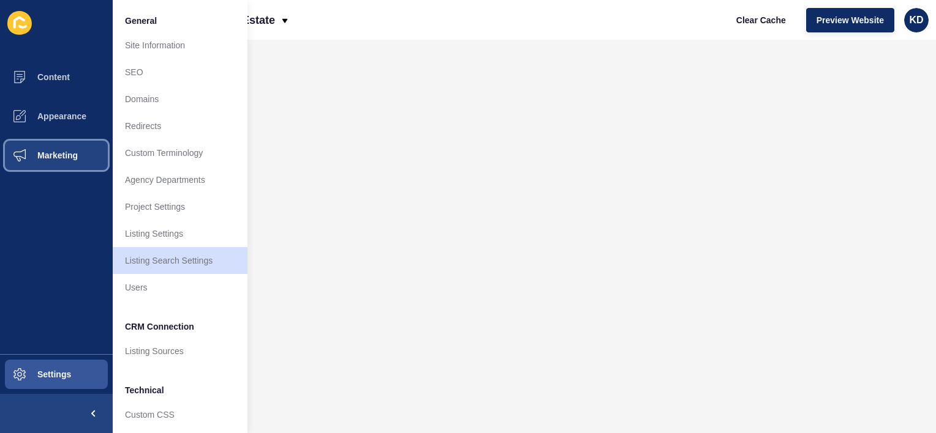
click at [51, 153] on span "Marketing" at bounding box center [38, 156] width 80 height 10
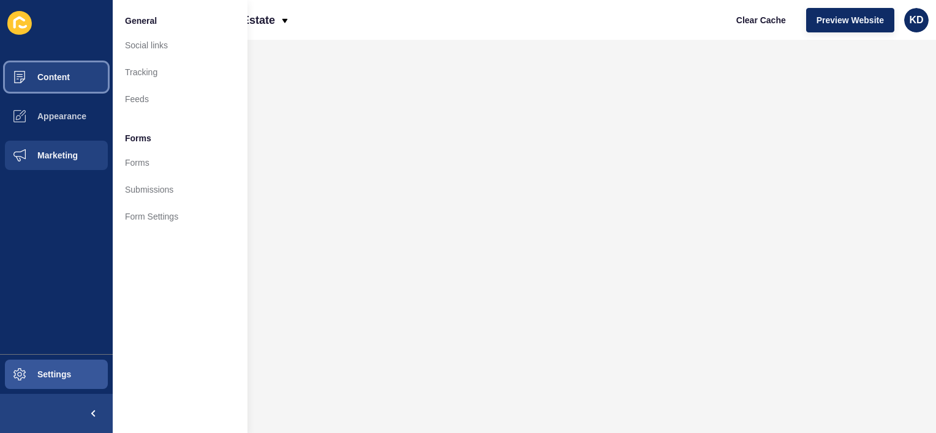
click at [59, 78] on span "Content" at bounding box center [34, 77] width 72 height 10
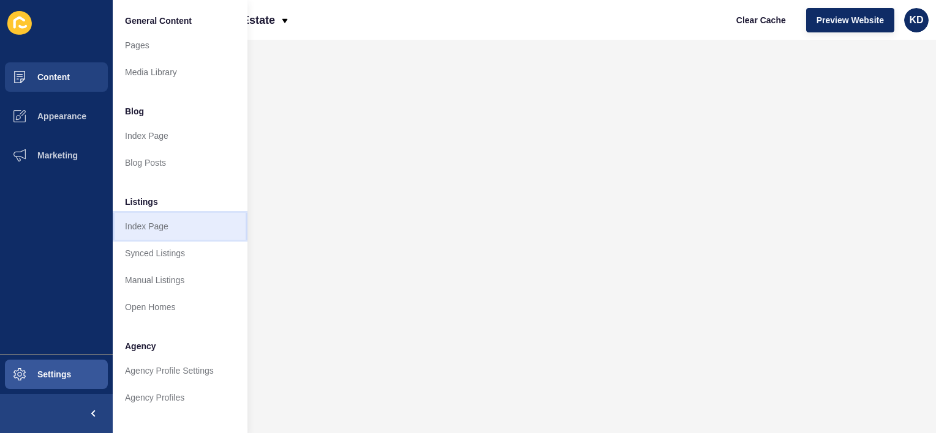
click at [161, 230] on link "Index Page" at bounding box center [180, 226] width 135 height 27
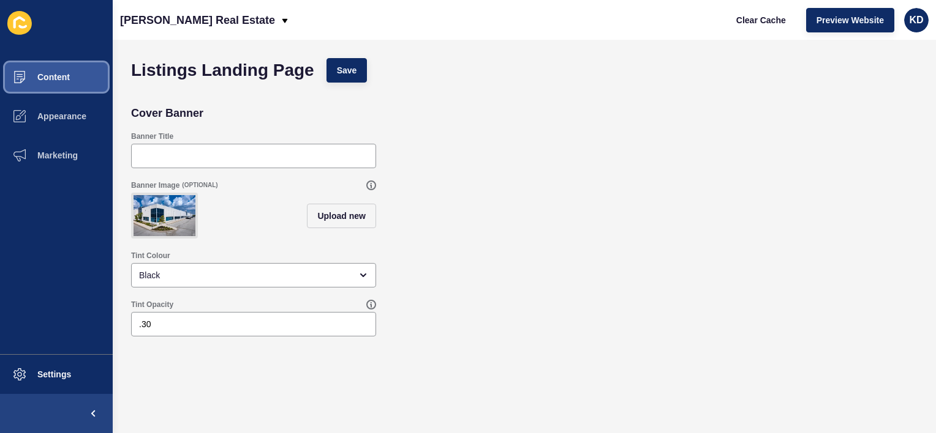
click at [37, 82] on span at bounding box center [19, 77] width 39 height 39
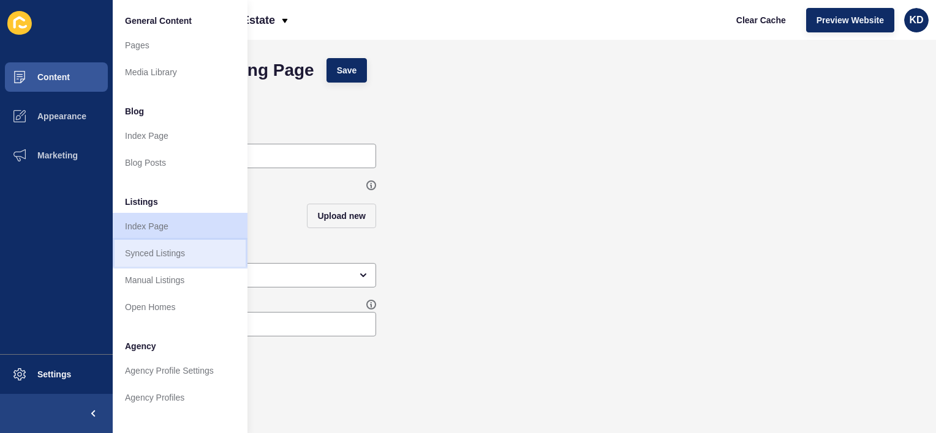
click at [150, 253] on link "Synced Listings" at bounding box center [180, 253] width 135 height 27
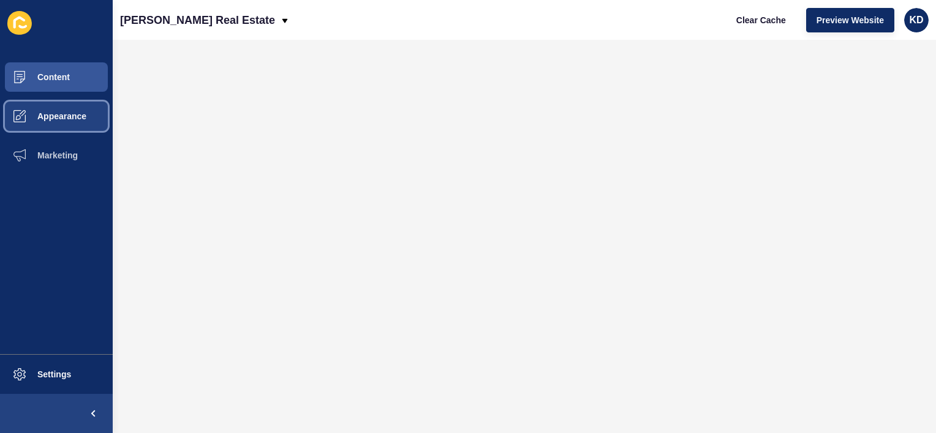
click at [54, 118] on span "Appearance" at bounding box center [42, 116] width 88 height 10
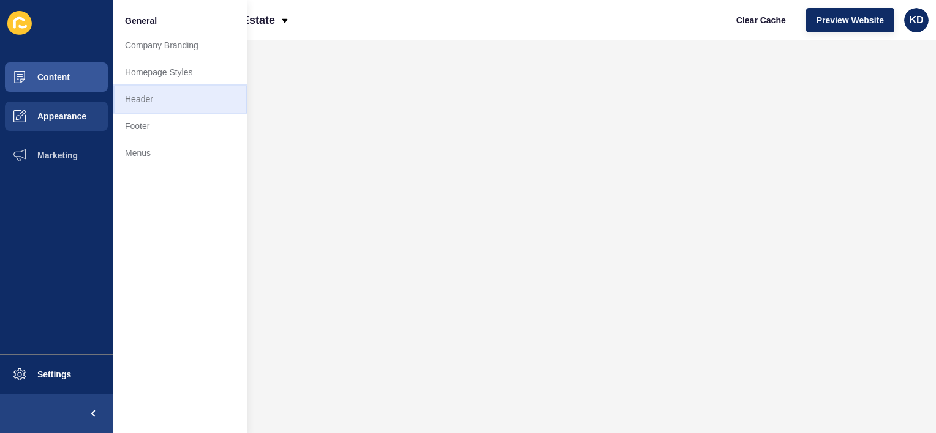
click at [126, 96] on link "Header" at bounding box center [180, 99] width 135 height 27
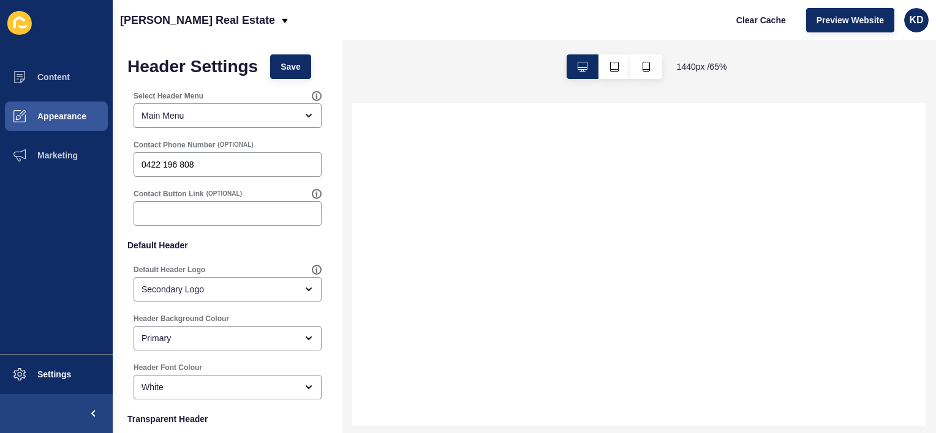
scroll to position [32, 0]
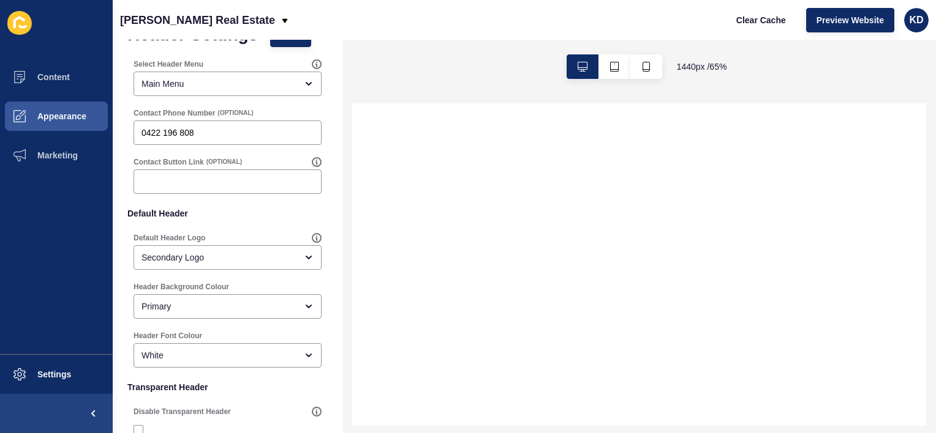
select select
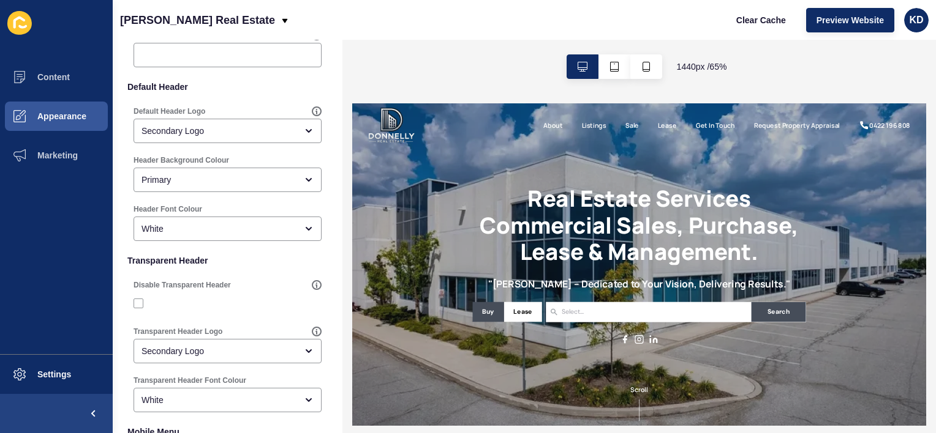
scroll to position [0, 0]
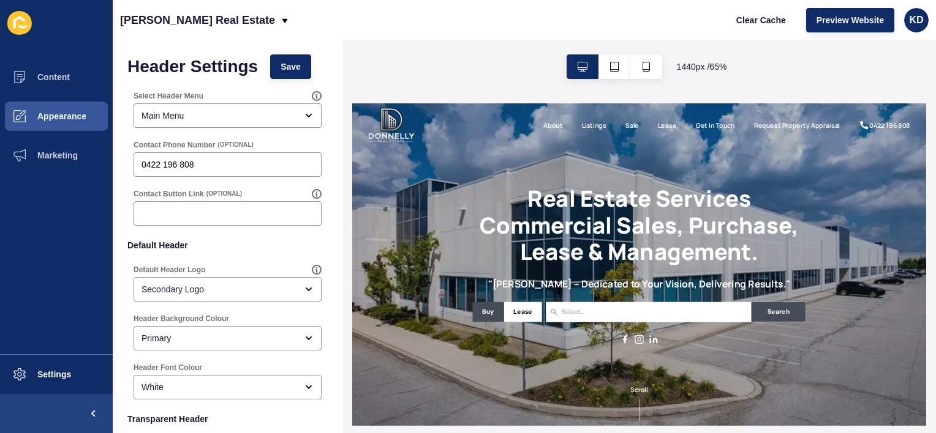
click at [721, 133] on link "Listings" at bounding box center [724, 137] width 38 height 15
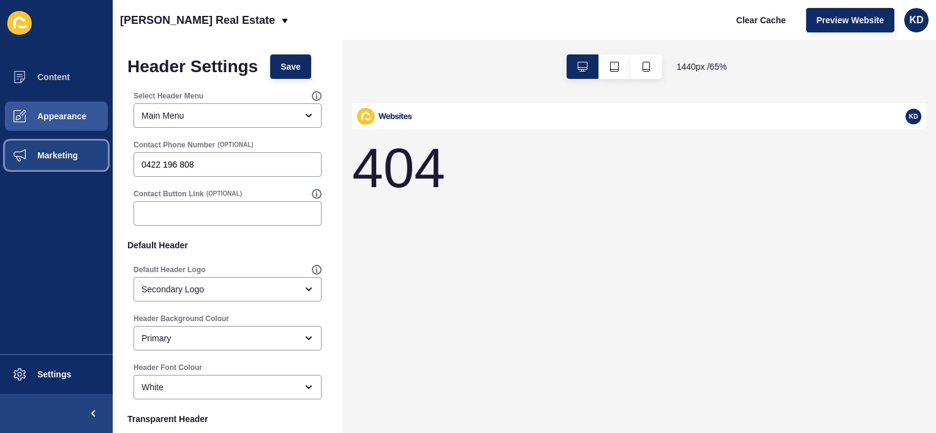
click at [56, 153] on span "Marketing" at bounding box center [38, 156] width 80 height 10
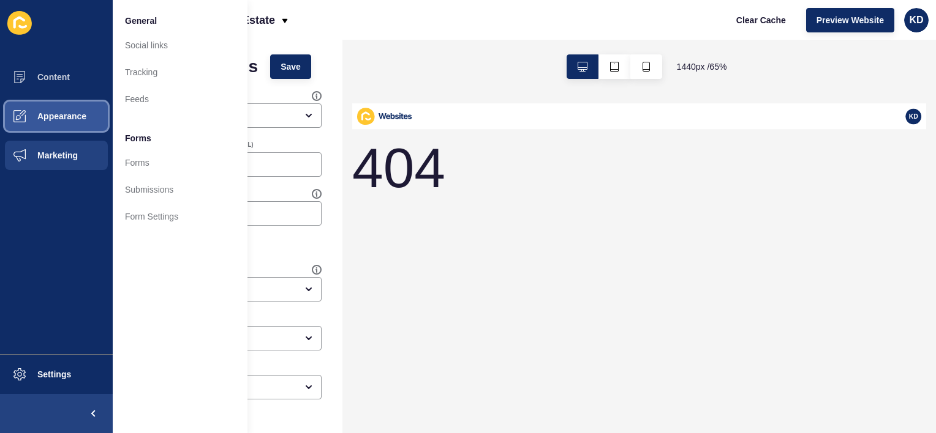
click at [49, 125] on button "Appearance" at bounding box center [56, 116] width 113 height 39
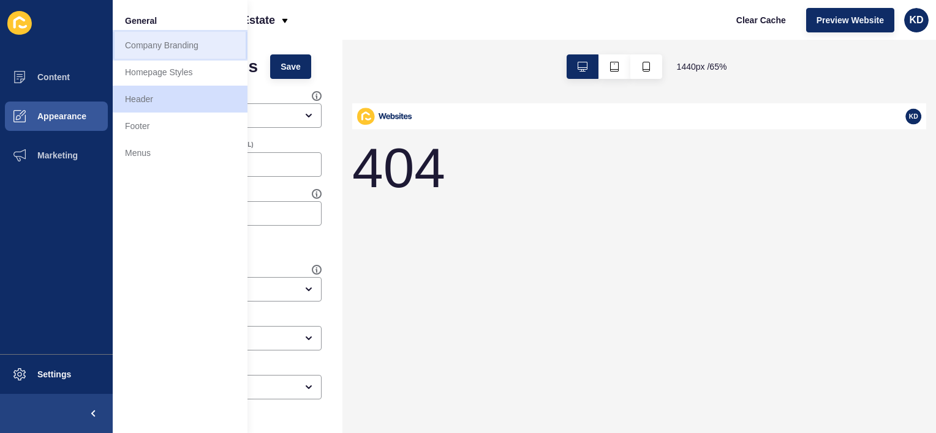
click at [158, 50] on link "Company Branding" at bounding box center [180, 45] width 135 height 27
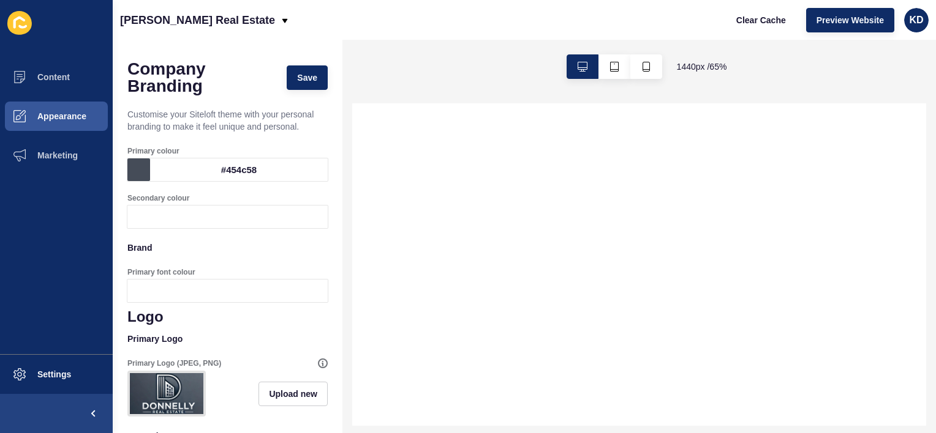
select select
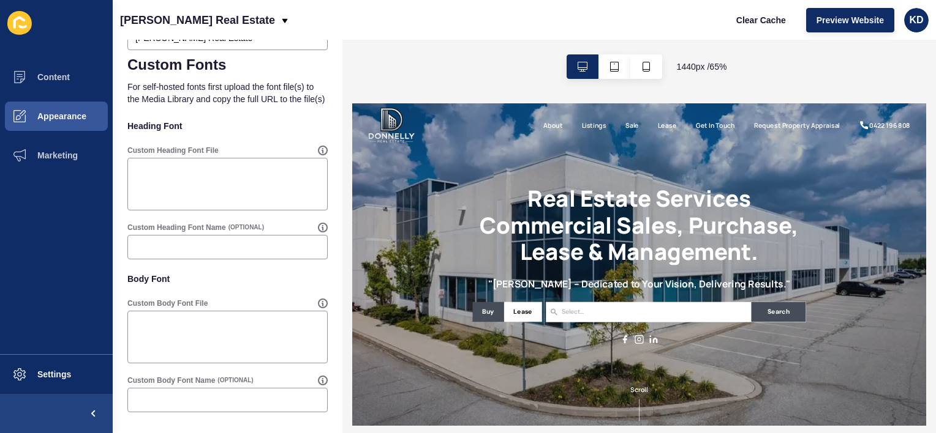
scroll to position [619, 0]
click at [54, 74] on span "Content" at bounding box center [34, 77] width 72 height 10
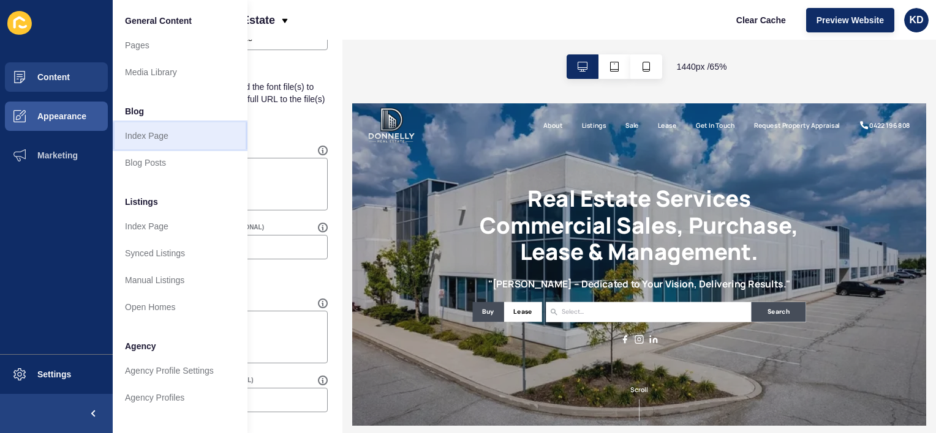
click at [140, 142] on link "Index Page" at bounding box center [180, 135] width 135 height 27
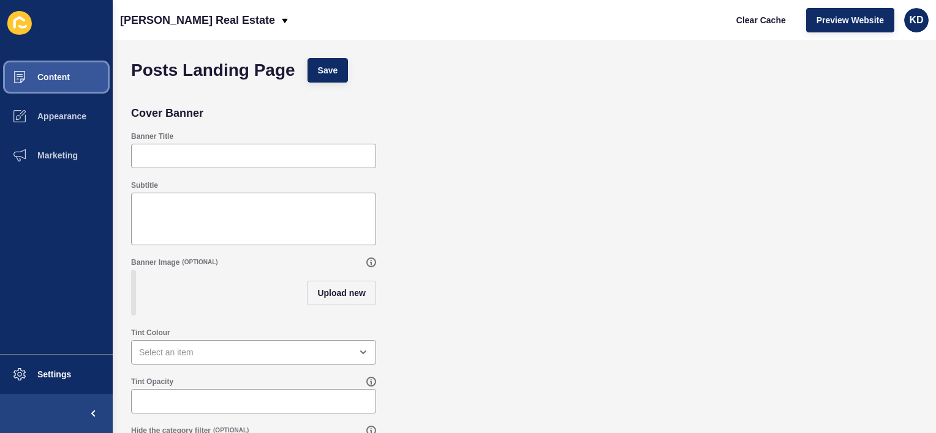
click at [49, 79] on span "Content" at bounding box center [34, 77] width 72 height 10
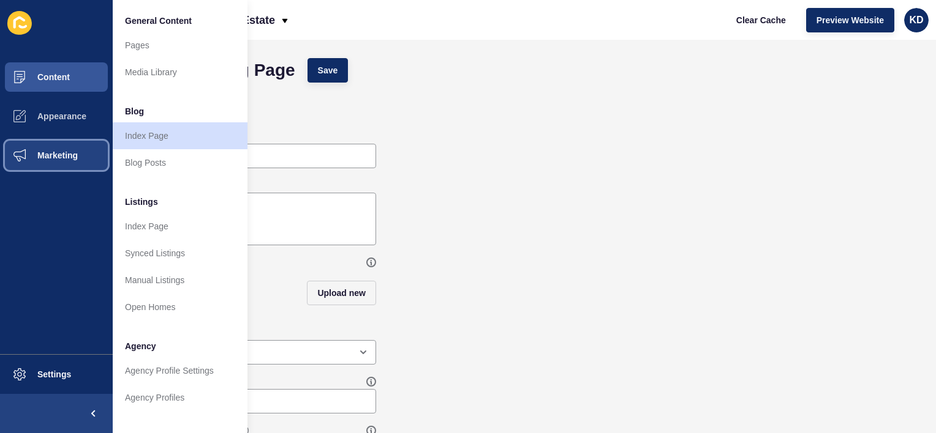
click at [42, 147] on button "Marketing" at bounding box center [56, 155] width 113 height 39
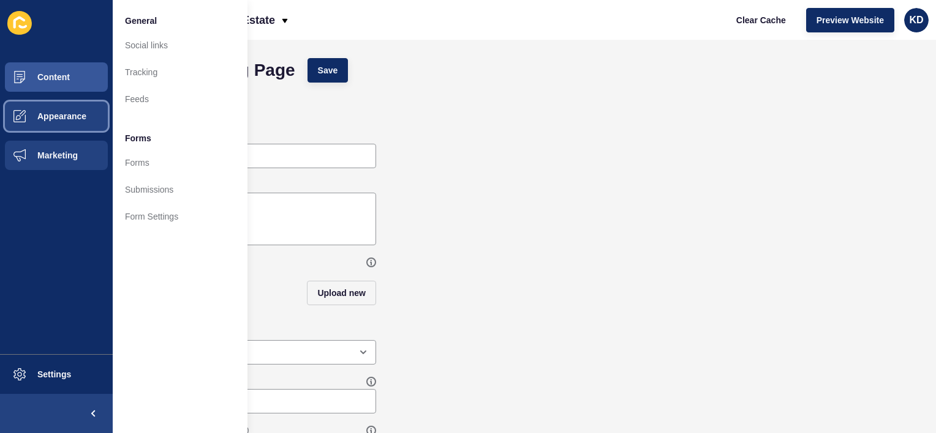
click at [56, 113] on span "Appearance" at bounding box center [42, 116] width 88 height 10
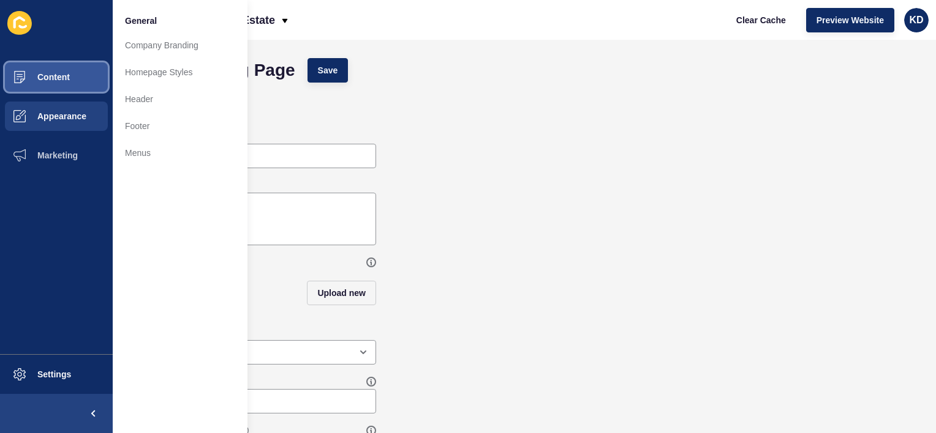
click at [54, 83] on button "Content" at bounding box center [56, 77] width 113 height 39
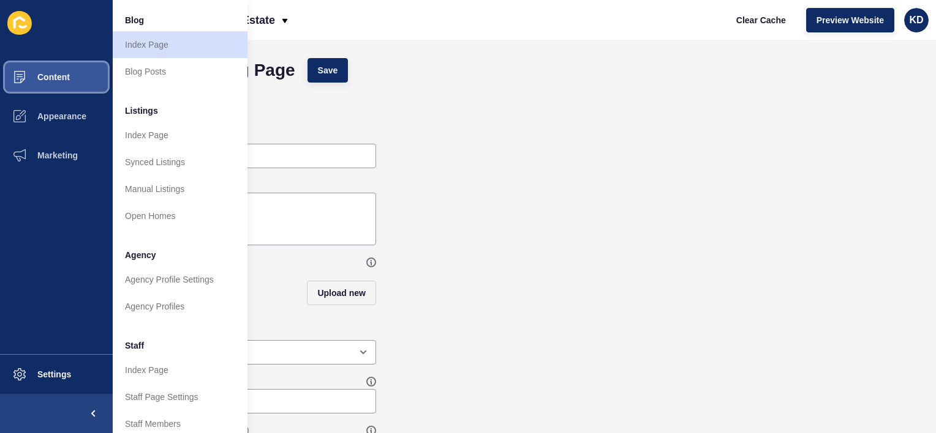
scroll to position [100, 0]
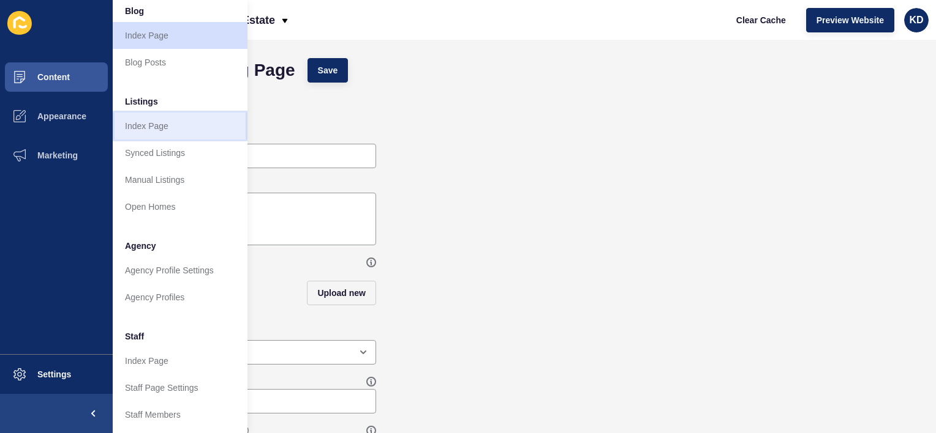
click at [164, 121] on link "Index Page" at bounding box center [180, 126] width 135 height 27
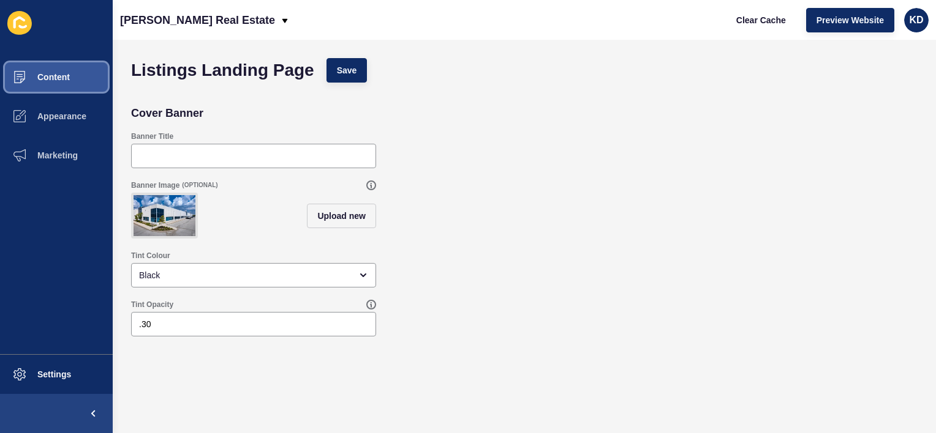
click at [61, 72] on span "Content" at bounding box center [34, 77] width 72 height 10
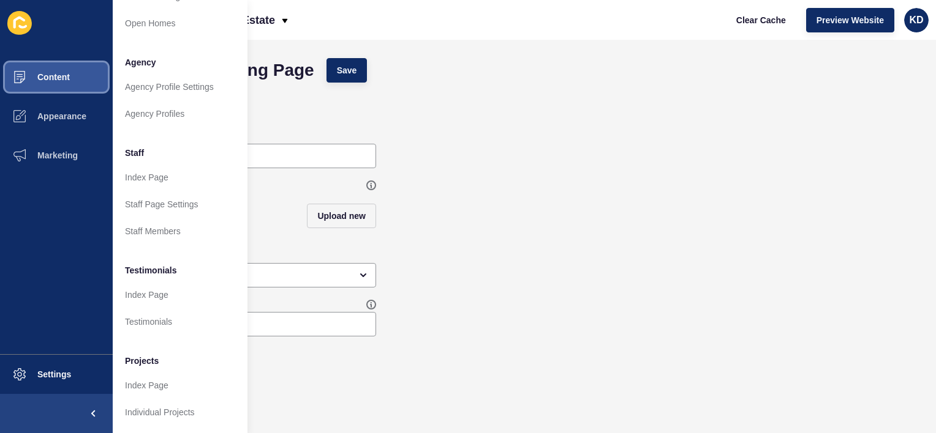
scroll to position [293, 0]
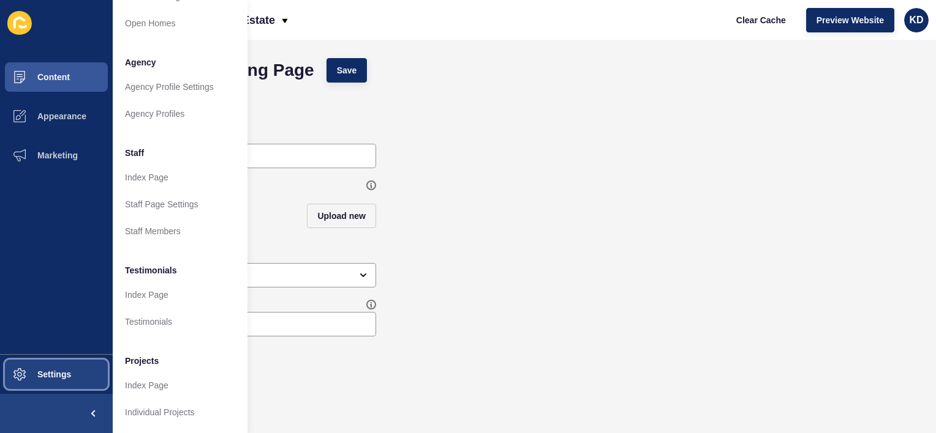
click at [32, 367] on span at bounding box center [19, 374] width 39 height 39
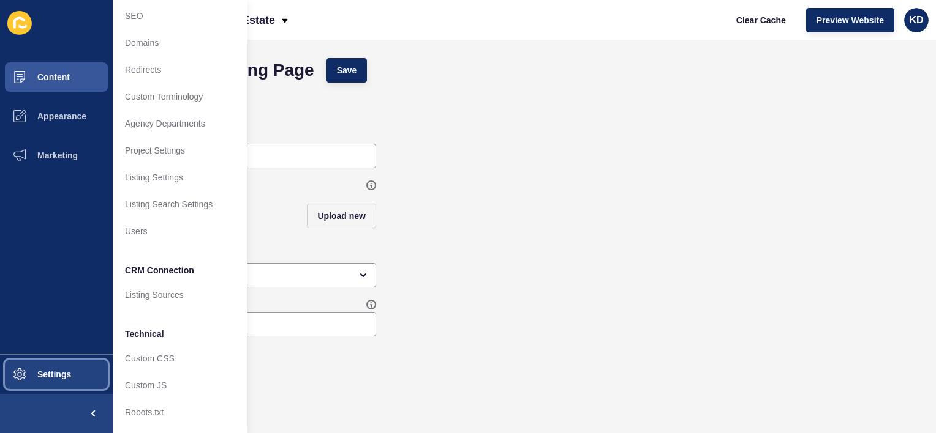
click at [48, 375] on span "Settings" at bounding box center [34, 375] width 73 height 10
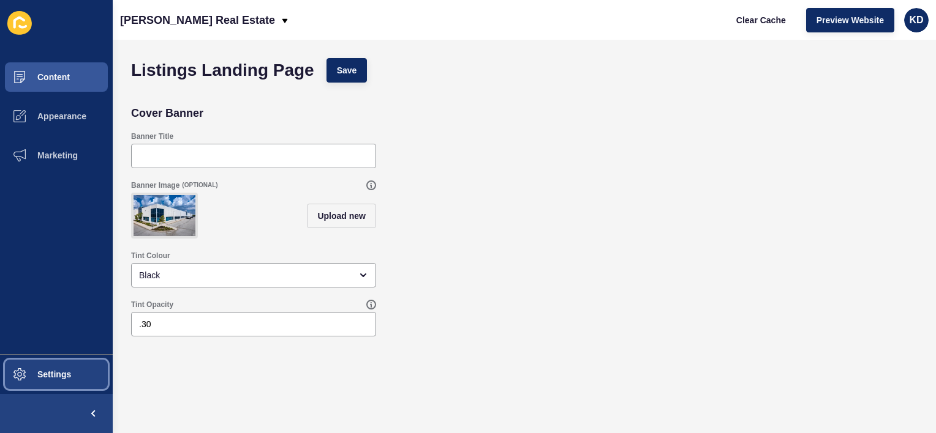
click at [48, 375] on span "Settings" at bounding box center [34, 375] width 73 height 10
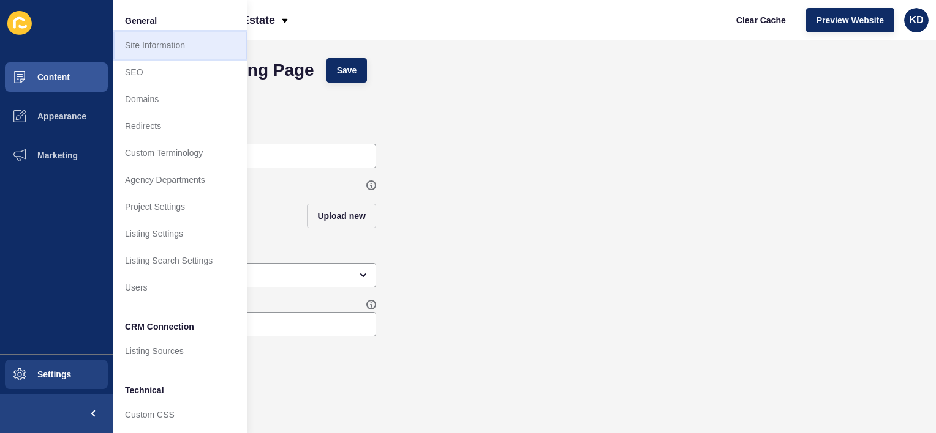
click at [177, 54] on link "Site Information" at bounding box center [180, 45] width 135 height 27
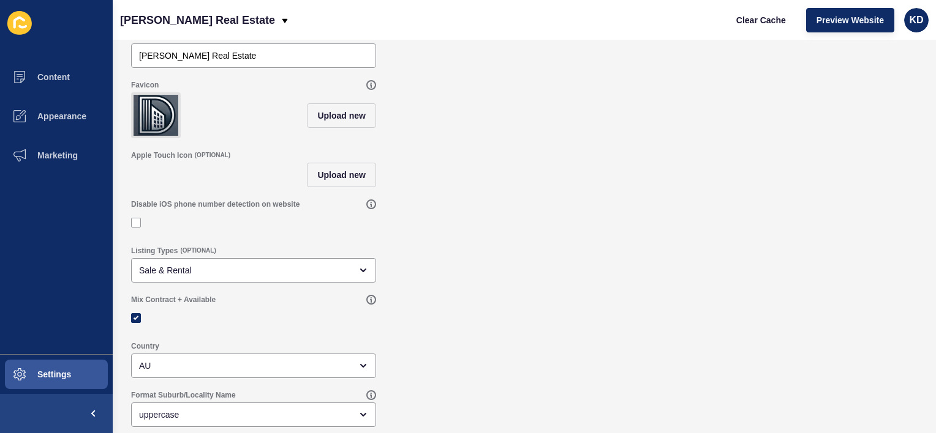
scroll to position [73, 0]
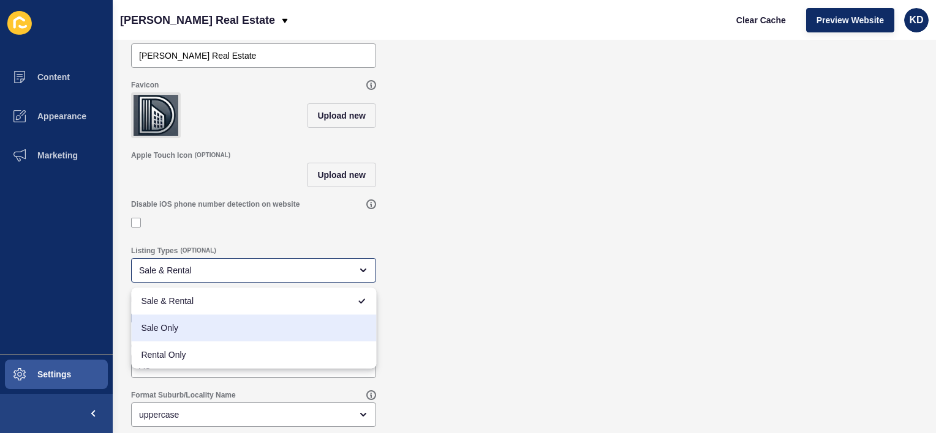
click at [529, 226] on div "Disable iOS phone number detection on website" at bounding box center [524, 216] width 798 height 47
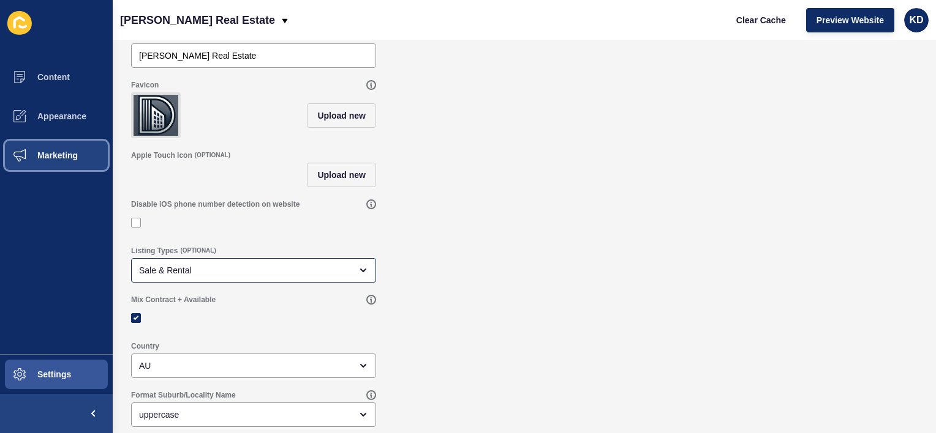
click at [51, 153] on span "Marketing" at bounding box center [38, 156] width 80 height 10
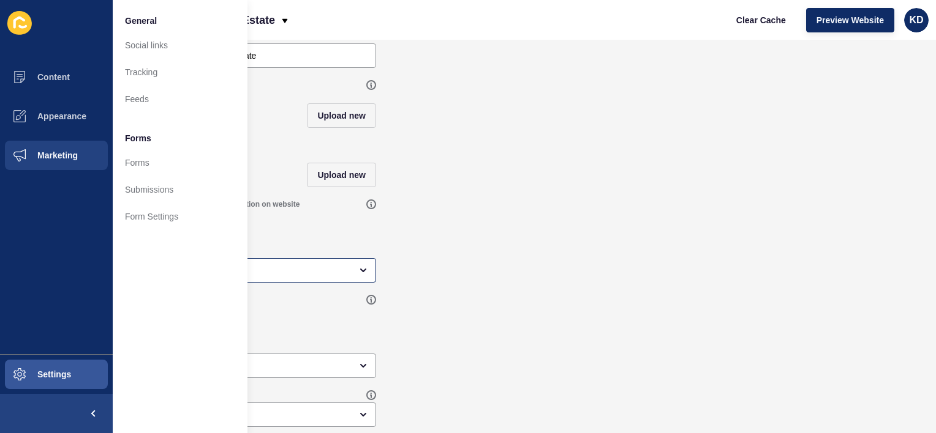
drag, startPoint x: 742, startPoint y: 151, endPoint x: 735, endPoint y: 149, distance: 7.6
click at [742, 151] on div "Apple Touch Icon (OPTIONAL) Upload new" at bounding box center [524, 168] width 798 height 49
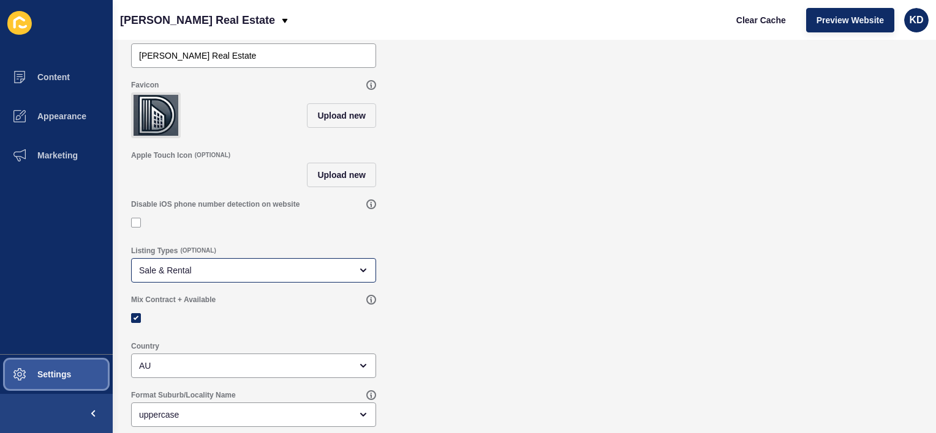
click at [41, 369] on button "Settings" at bounding box center [56, 374] width 113 height 39
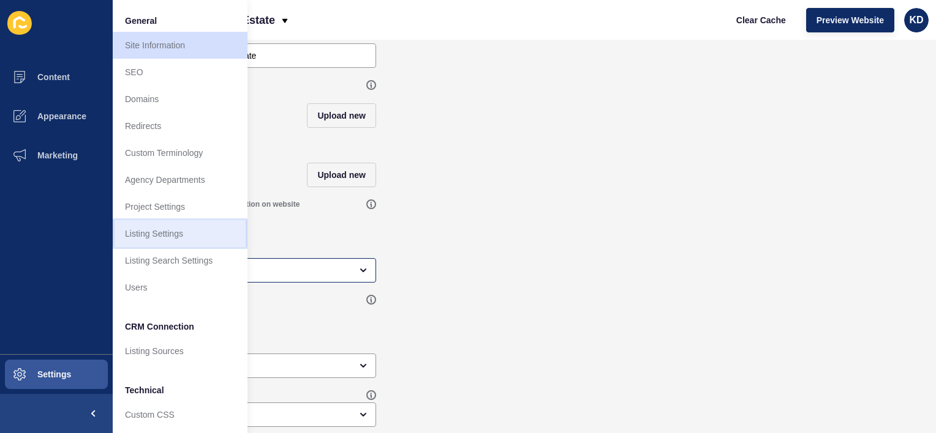
click at [158, 234] on link "Listing Settings" at bounding box center [180, 233] width 135 height 27
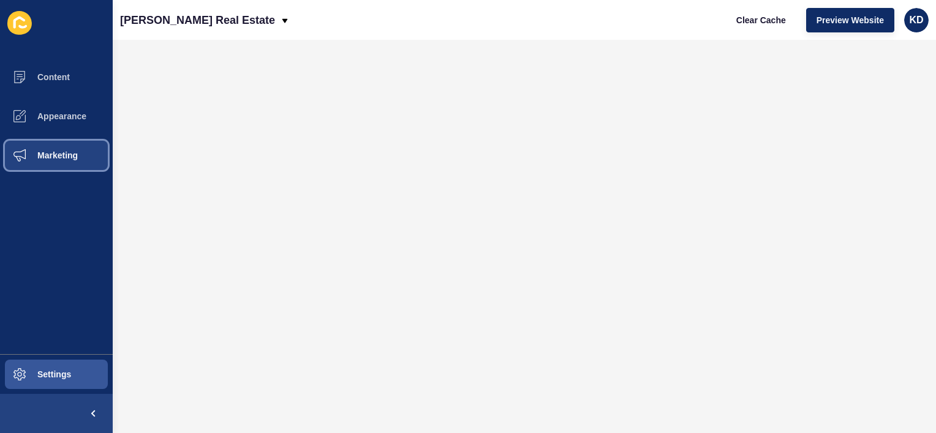
click at [45, 157] on span "Marketing" at bounding box center [38, 156] width 80 height 10
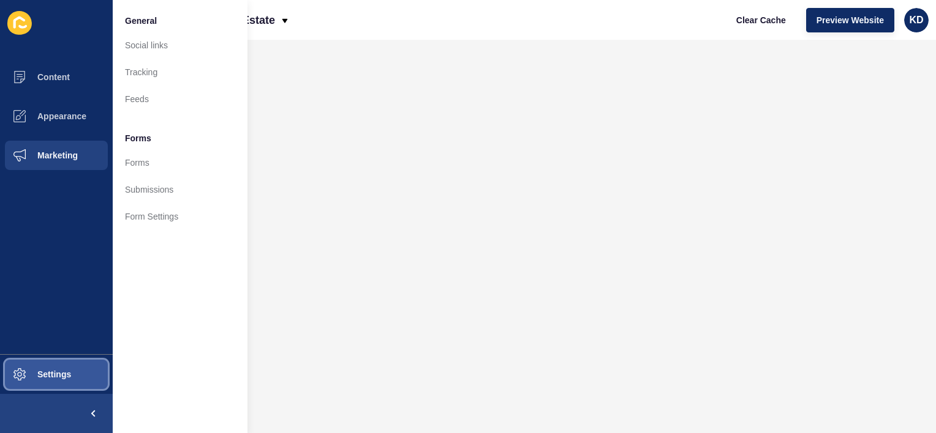
click at [71, 367] on button "Settings" at bounding box center [56, 374] width 113 height 39
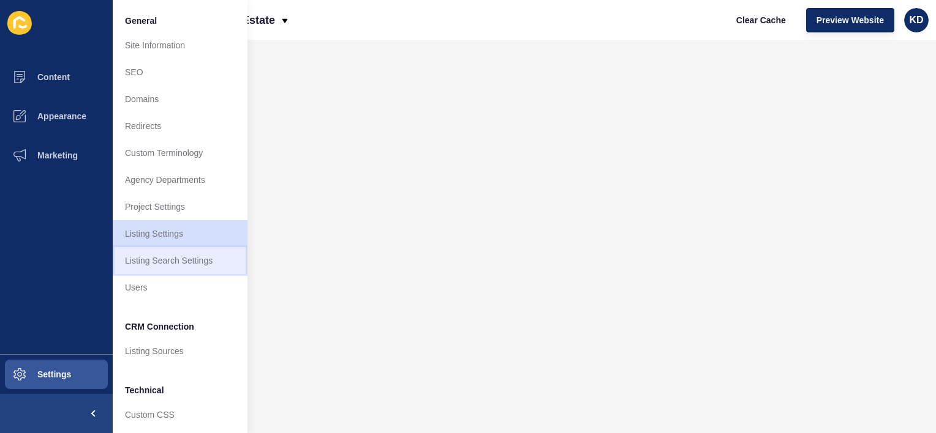
click at [203, 263] on link "Listing Search Settings" at bounding box center [180, 260] width 135 height 27
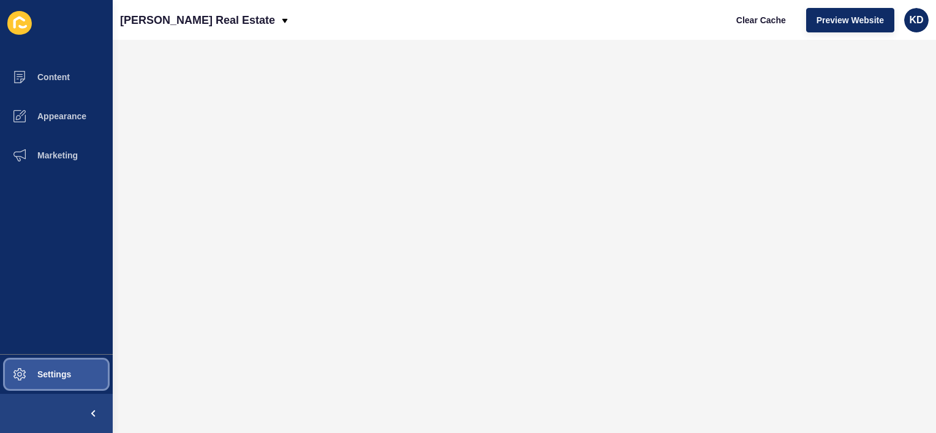
click at [67, 378] on span "Settings" at bounding box center [34, 375] width 73 height 10
click at [80, 377] on button "Settings" at bounding box center [56, 374] width 113 height 39
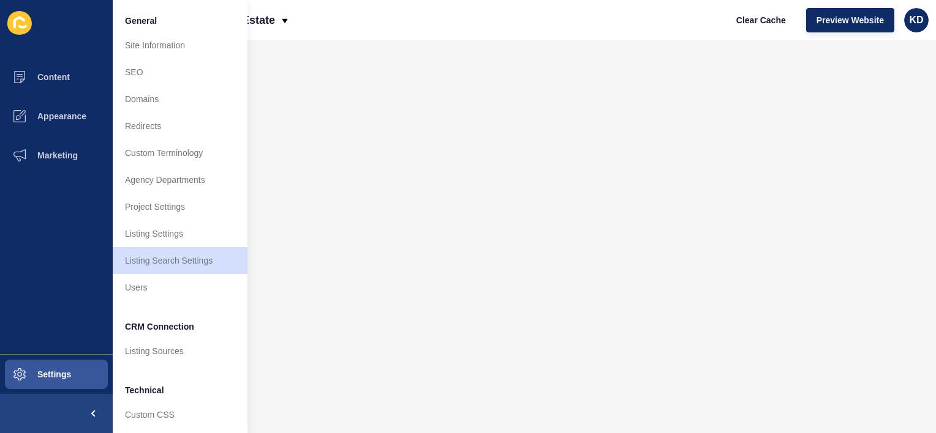
click at [16, 15] on icon at bounding box center [19, 23] width 24 height 24
click at [845, 19] on span "Preview Website" at bounding box center [849, 20] width 67 height 12
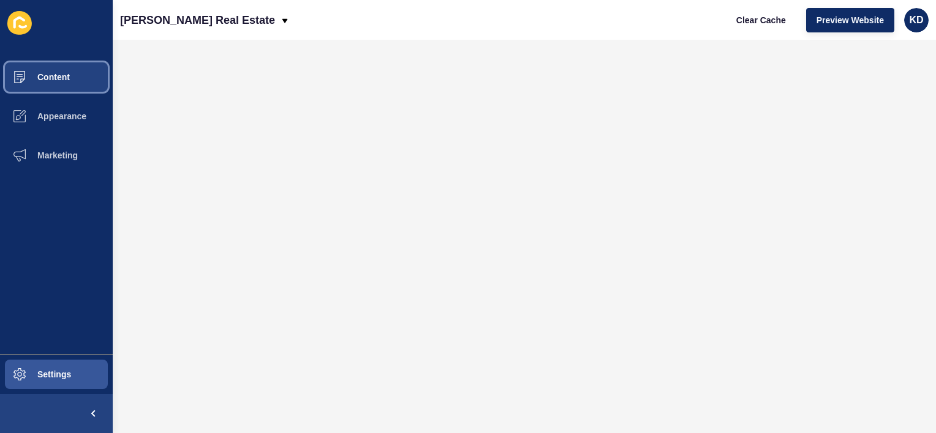
click at [79, 78] on button "Content" at bounding box center [56, 77] width 113 height 39
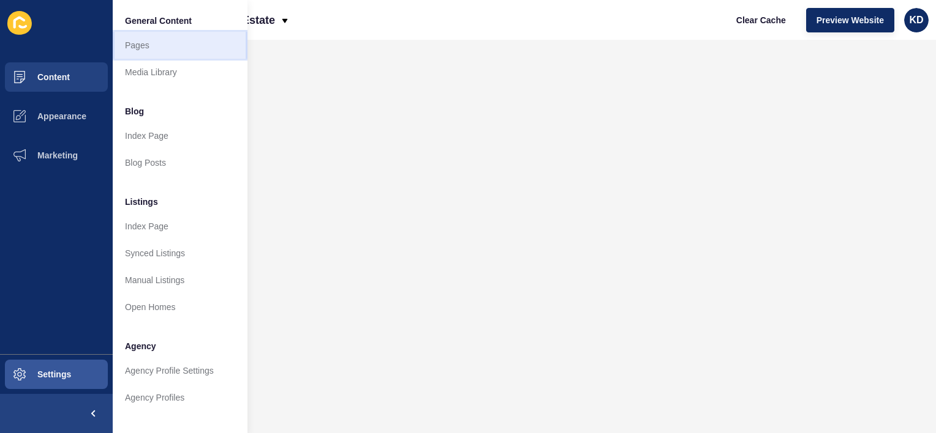
click at [142, 51] on link "Pages" at bounding box center [180, 45] width 135 height 27
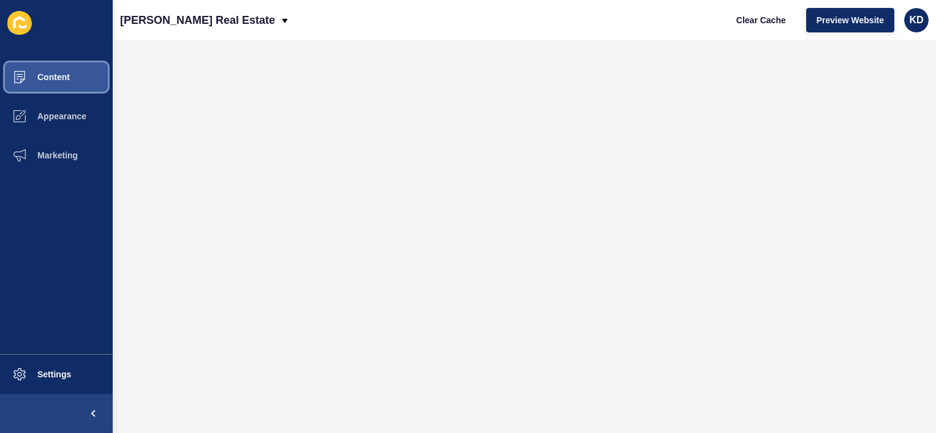
click at [45, 78] on span "Content" at bounding box center [34, 77] width 72 height 10
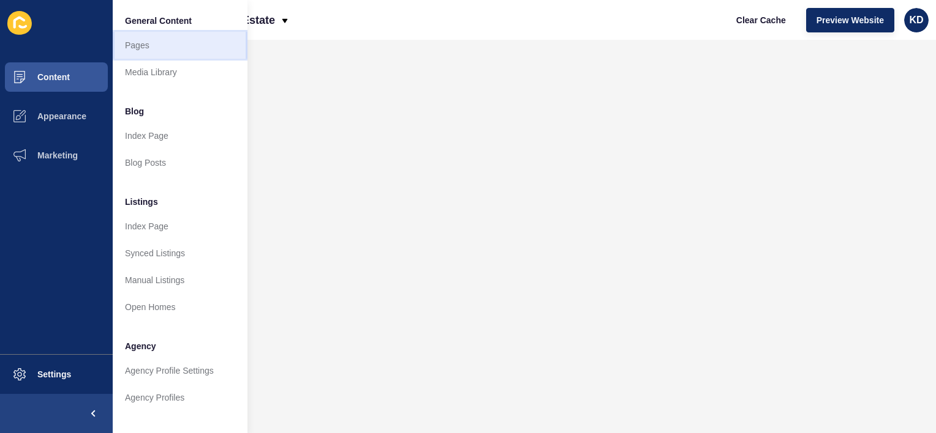
click at [137, 49] on link "Pages" at bounding box center [180, 45] width 135 height 27
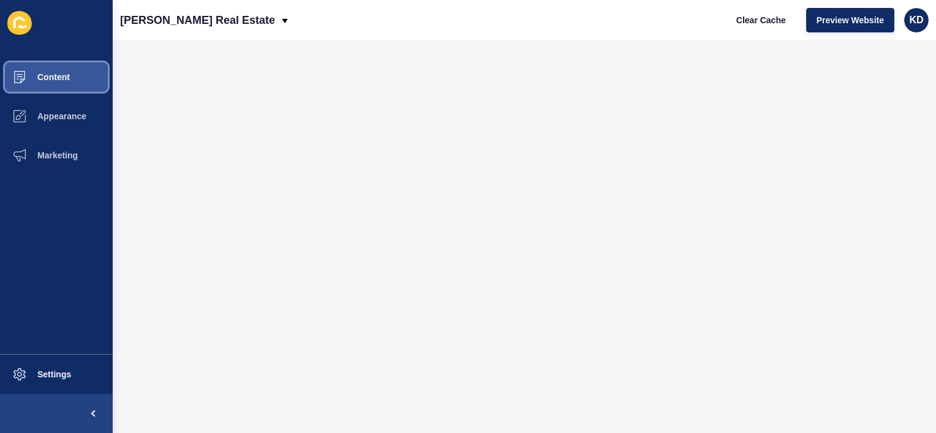
click at [56, 79] on span "Content" at bounding box center [34, 77] width 72 height 10
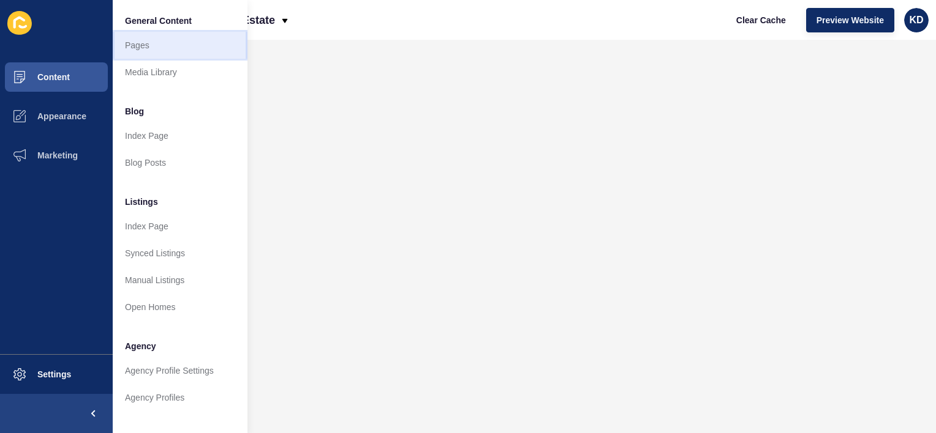
click at [156, 42] on link "Pages" at bounding box center [180, 45] width 135 height 27
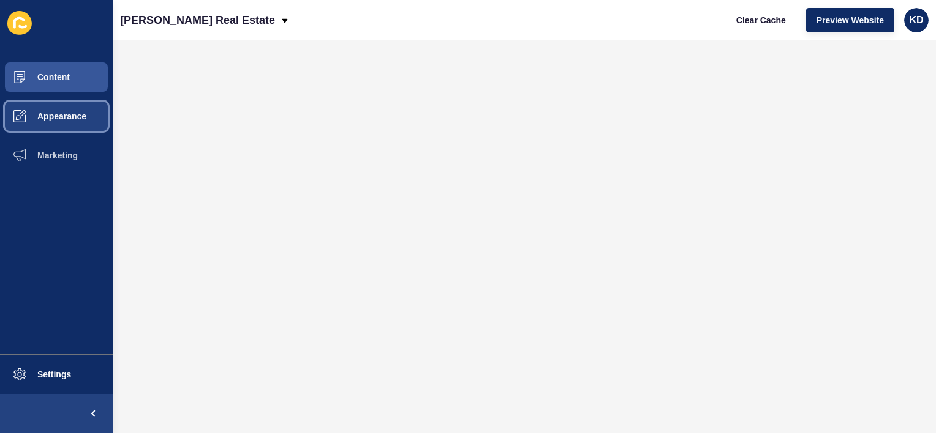
click at [75, 110] on button "Appearance" at bounding box center [56, 116] width 113 height 39
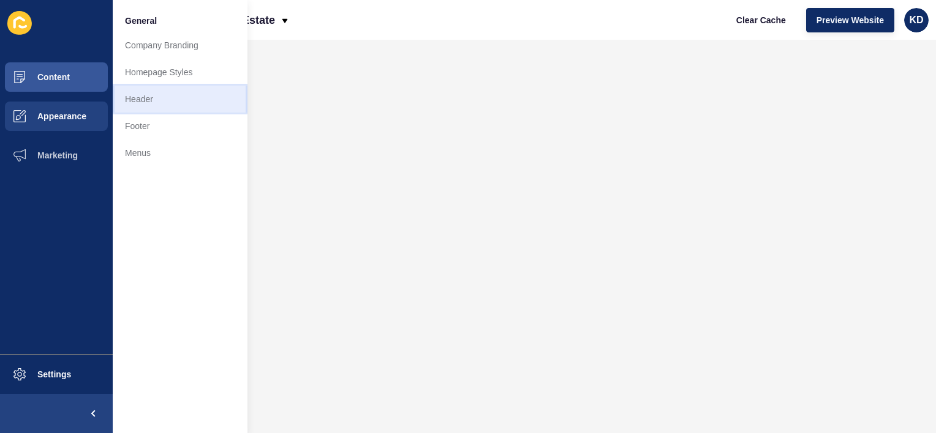
click at [149, 91] on link "Header" at bounding box center [180, 99] width 135 height 27
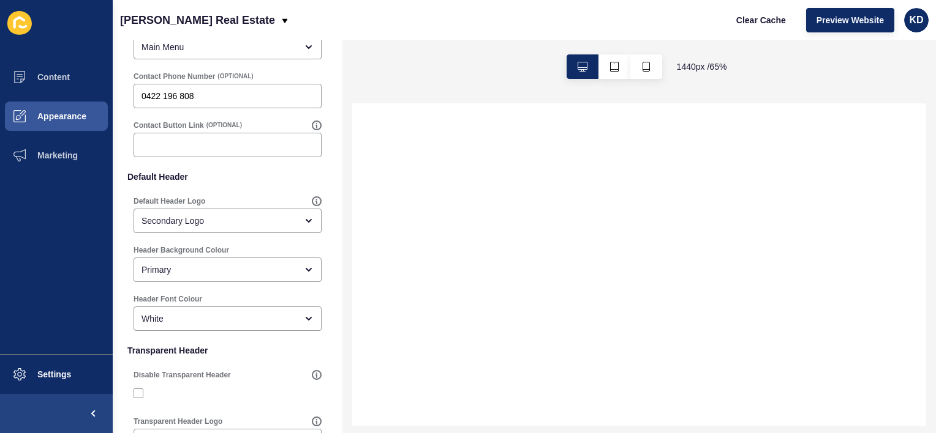
scroll to position [90, 0]
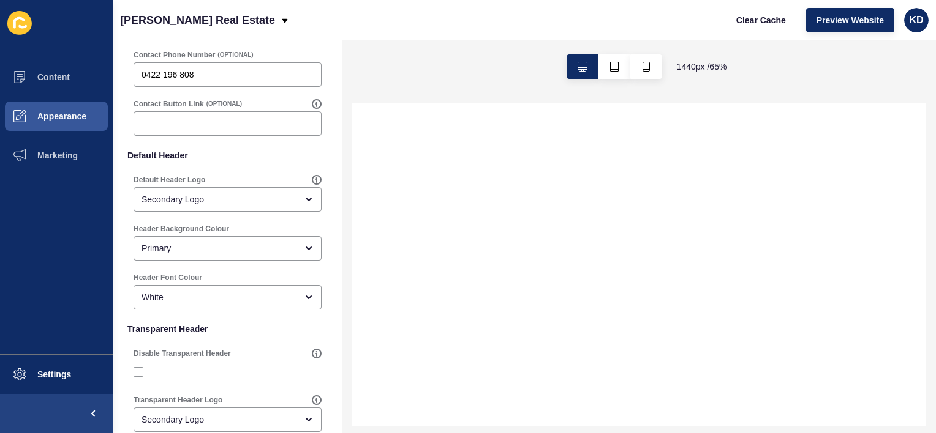
select select
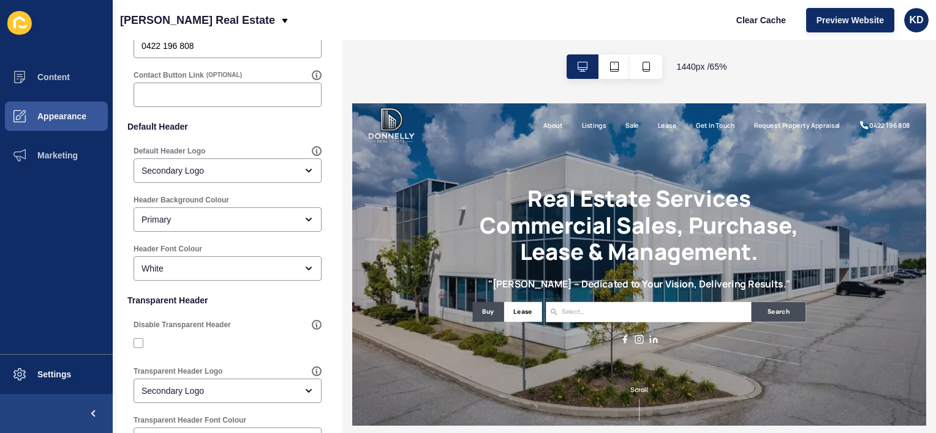
scroll to position [0, 0]
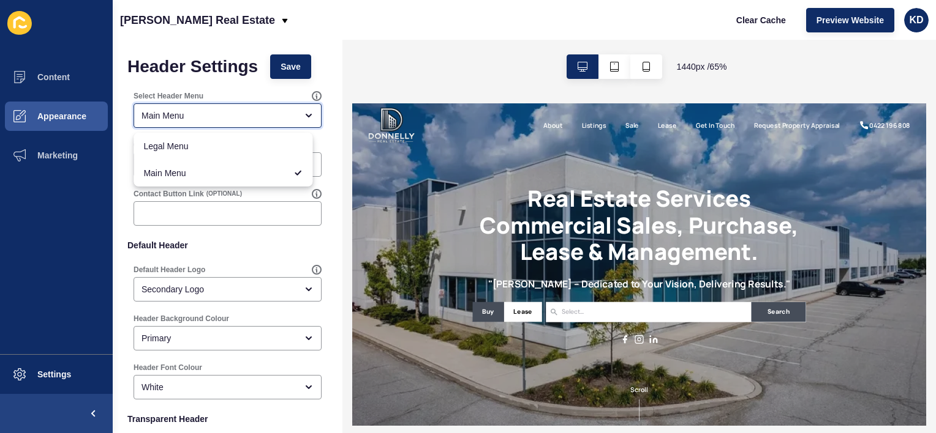
click at [306, 115] on icon "close menu" at bounding box center [308, 115] width 5 height 2
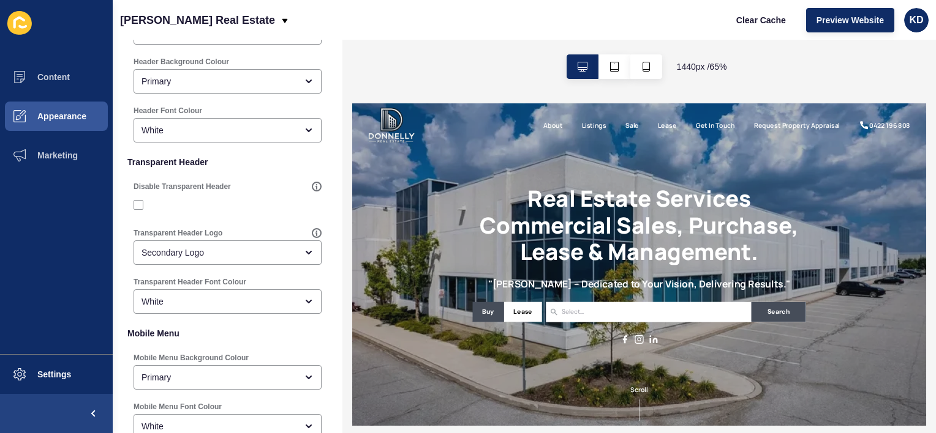
scroll to position [273, 0]
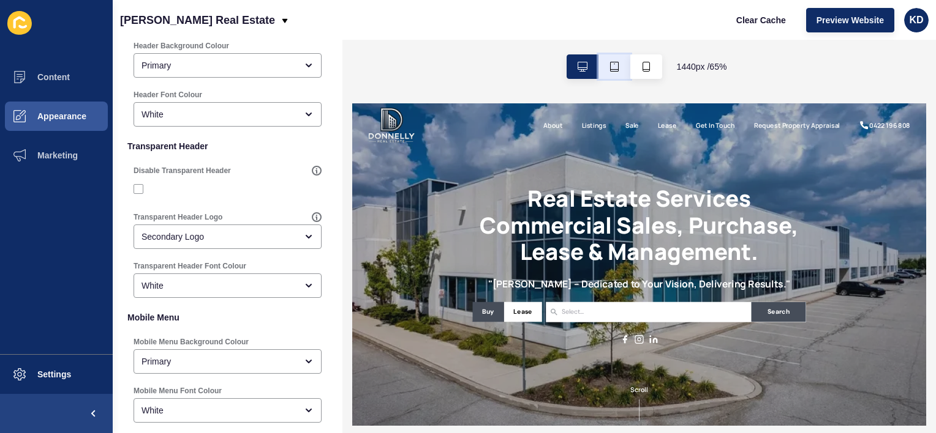
click at [606, 64] on button "button" at bounding box center [614, 66] width 32 height 24
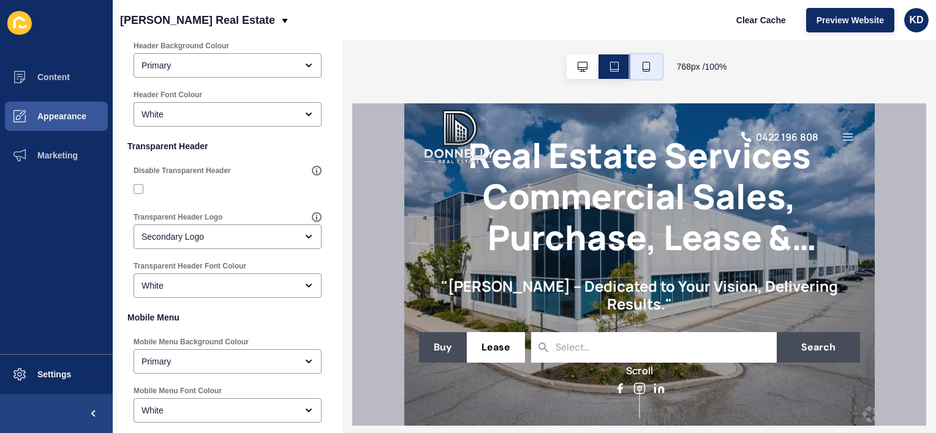
click at [641, 67] on icon "button" at bounding box center [646, 67] width 10 height 10
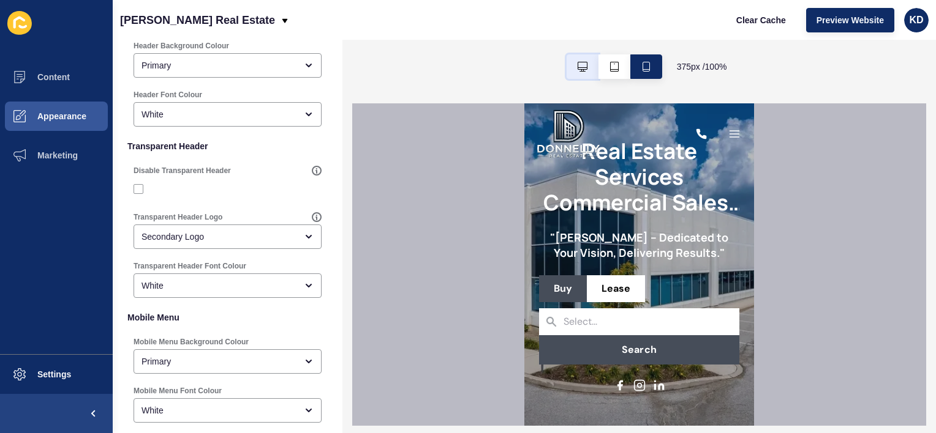
click at [580, 60] on button "button" at bounding box center [582, 66] width 32 height 24
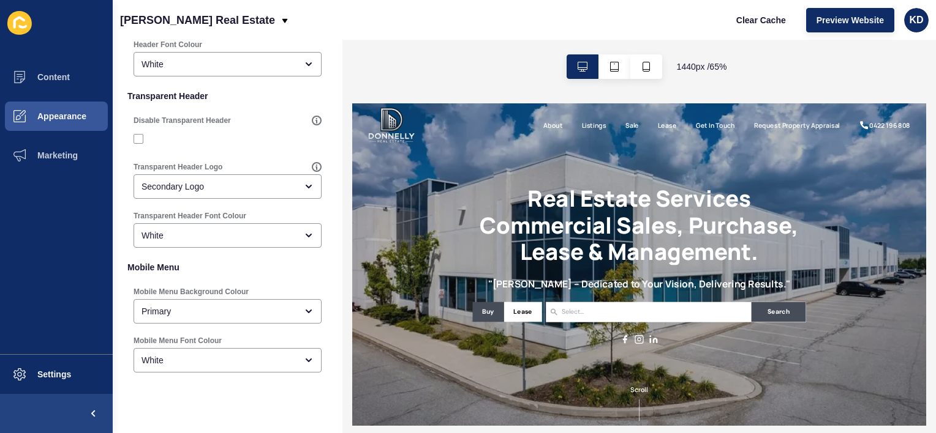
scroll to position [345, 0]
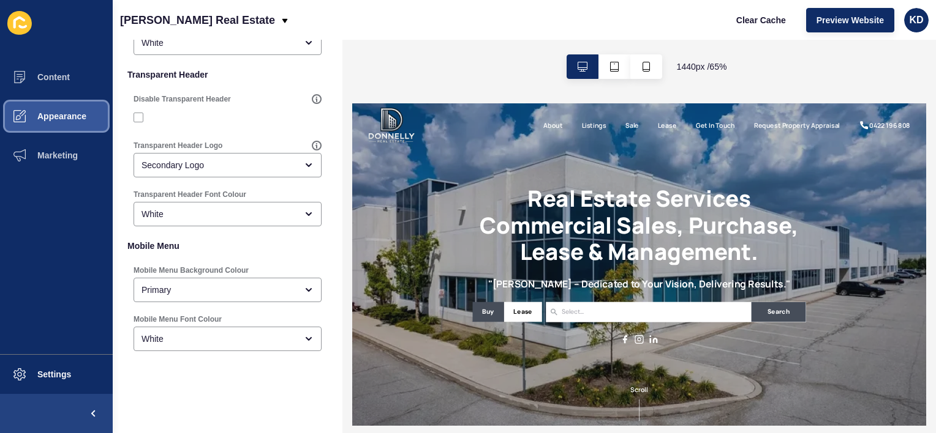
click at [53, 119] on span "Appearance" at bounding box center [42, 116] width 88 height 10
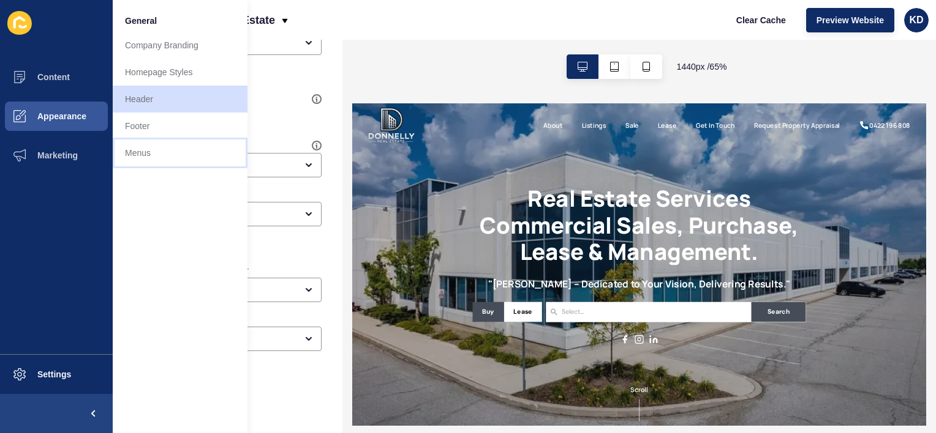
click at [126, 148] on link "Menus" at bounding box center [180, 153] width 135 height 27
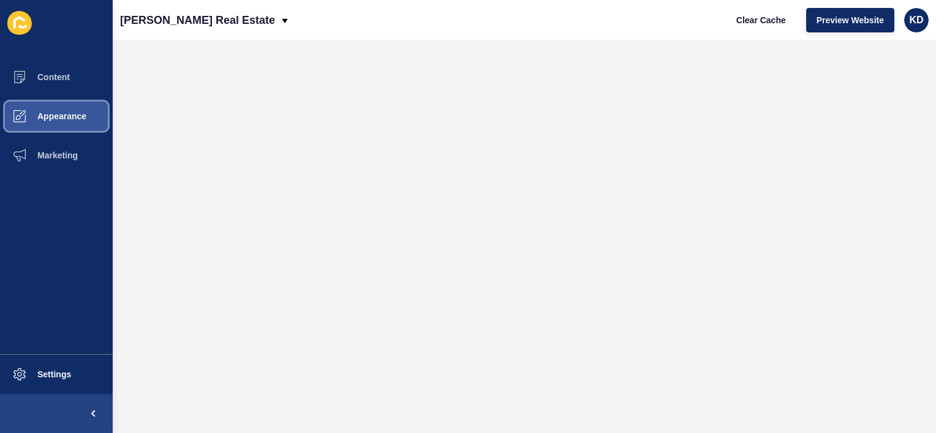
click at [61, 114] on span "Appearance" at bounding box center [42, 116] width 88 height 10
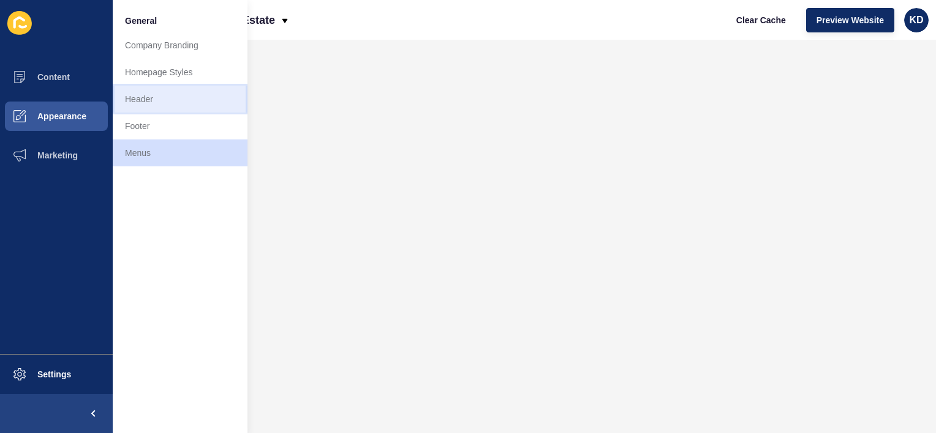
click at [146, 100] on link "Header" at bounding box center [180, 99] width 135 height 27
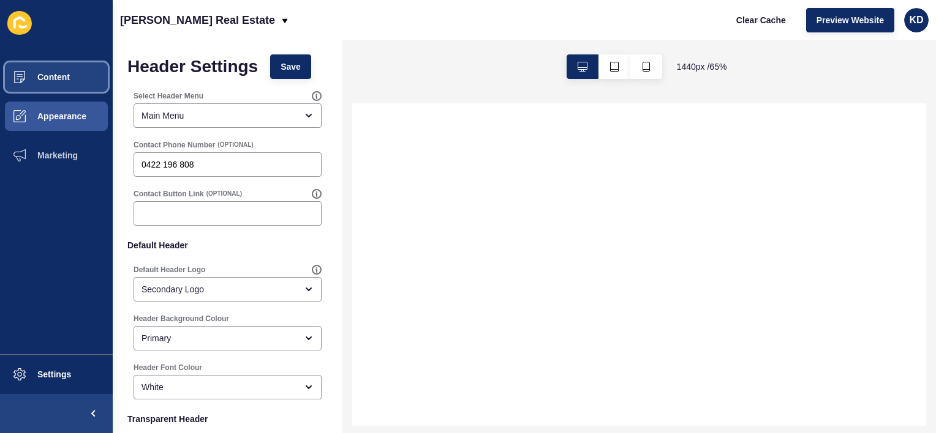
click at [66, 78] on span "Content" at bounding box center [34, 77] width 72 height 10
select select
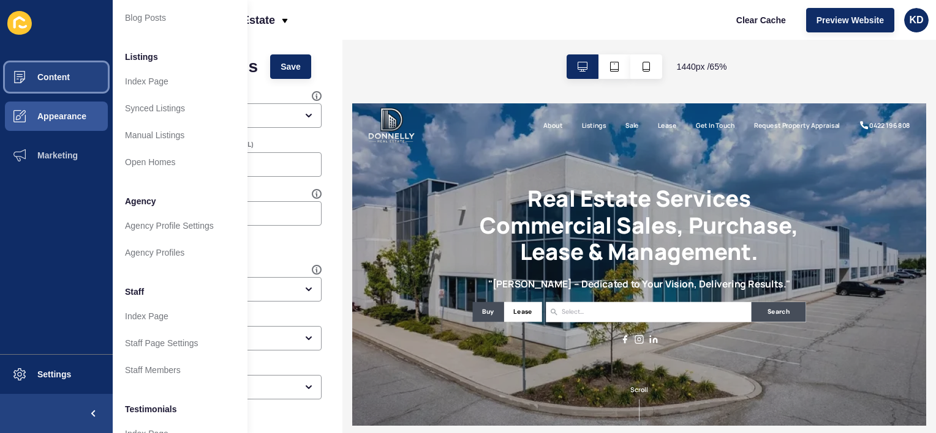
scroll to position [148, 0]
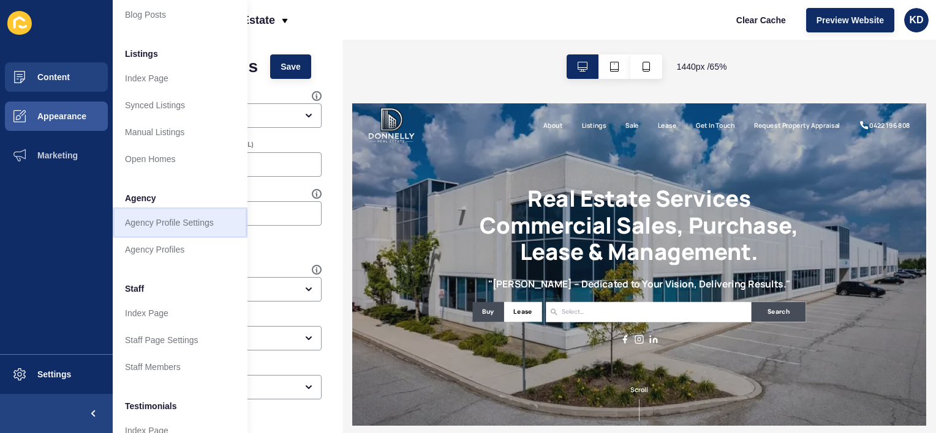
click at [172, 223] on link "Agency Profile Settings" at bounding box center [180, 222] width 135 height 27
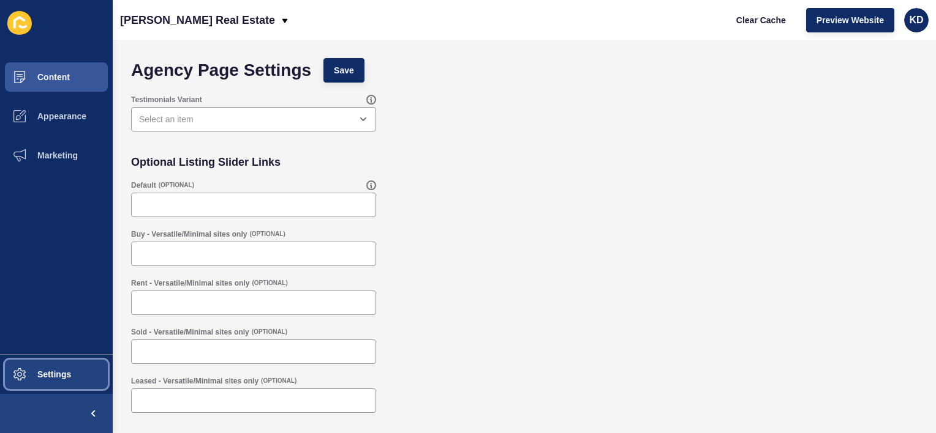
click at [55, 369] on button "Settings" at bounding box center [56, 374] width 113 height 39
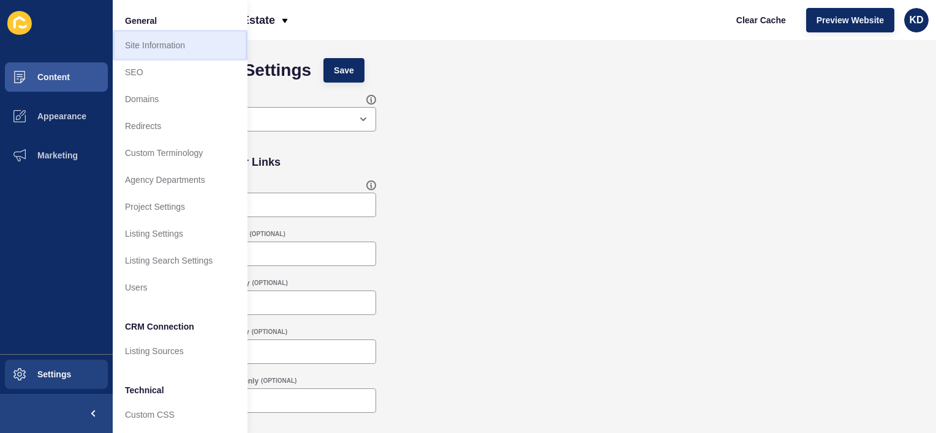
click at [167, 47] on link "Site Information" at bounding box center [180, 45] width 135 height 27
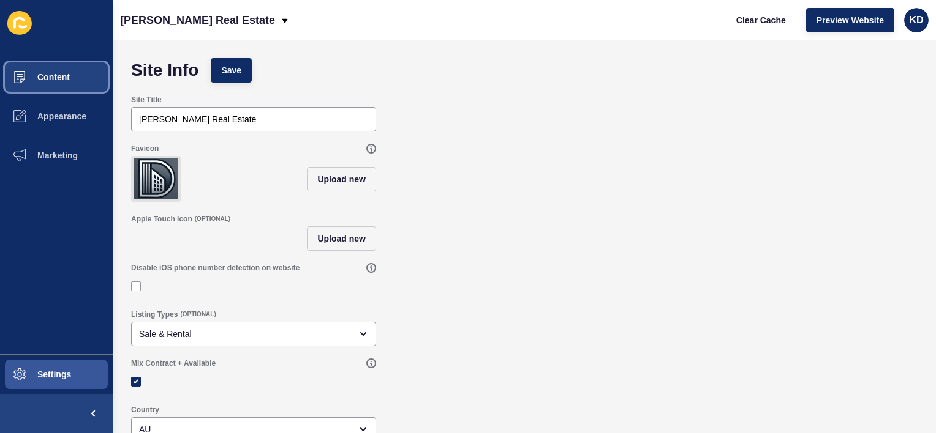
click at [58, 81] on span "Content" at bounding box center [34, 77] width 72 height 10
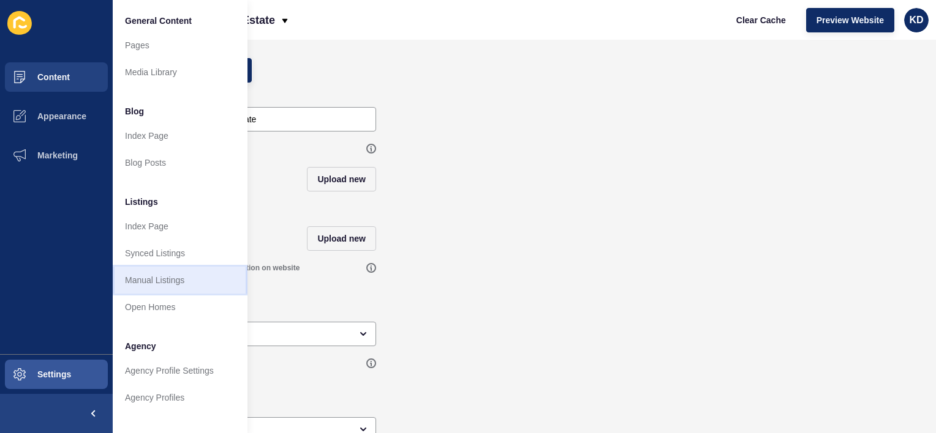
click at [193, 276] on link "Manual Listings" at bounding box center [180, 280] width 135 height 27
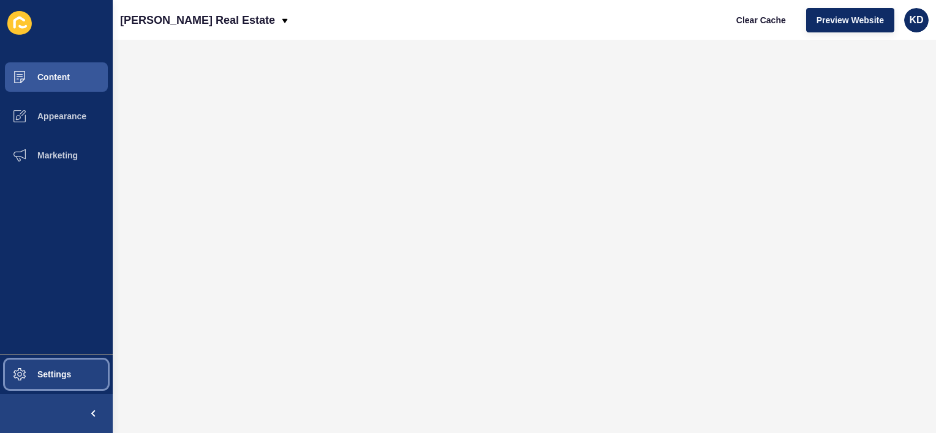
click at [35, 363] on span at bounding box center [19, 374] width 39 height 39
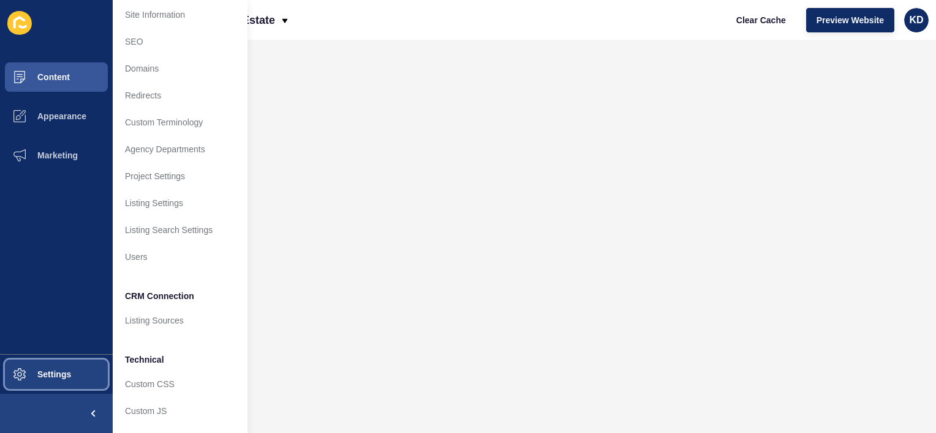
scroll to position [31, 0]
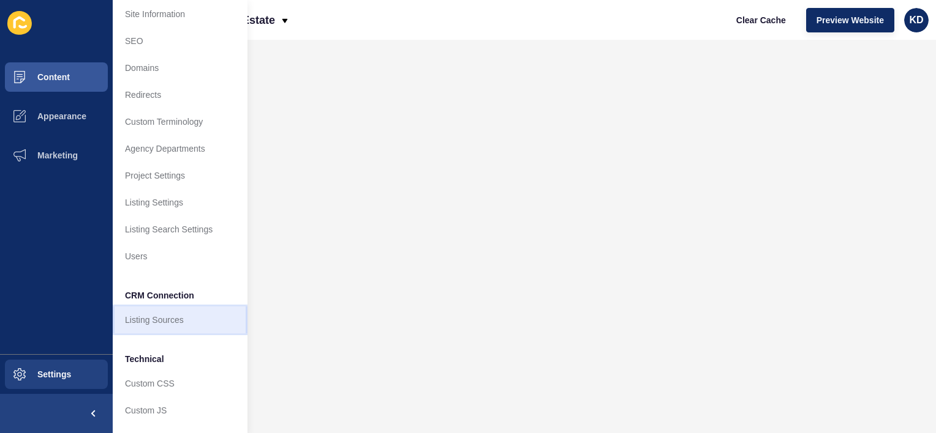
click at [185, 316] on link "Listing Sources" at bounding box center [180, 320] width 135 height 27
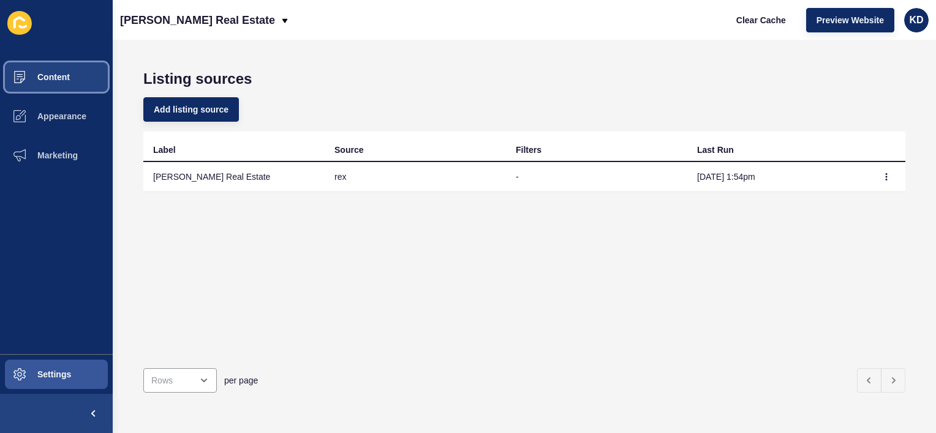
click at [33, 72] on span "Content" at bounding box center [34, 77] width 72 height 10
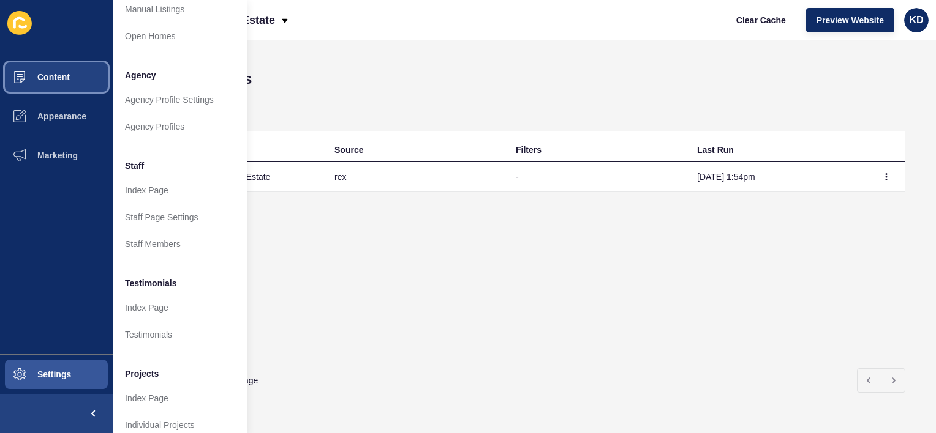
scroll to position [293, 0]
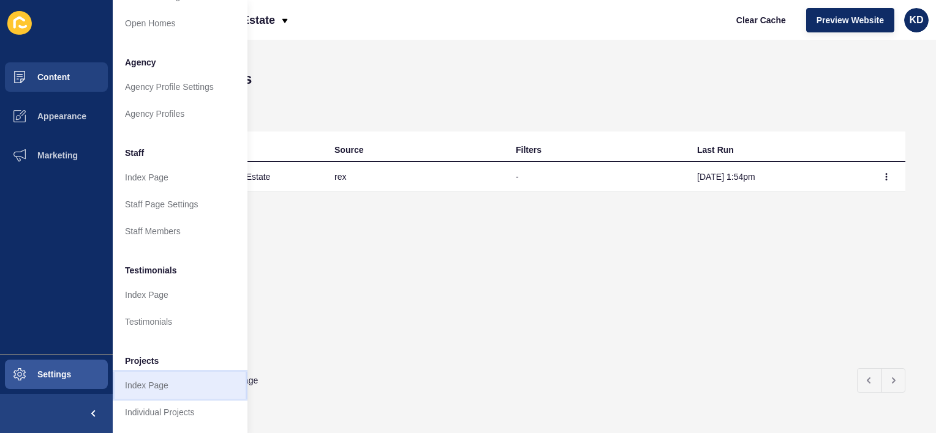
click at [182, 384] on link "Index Page" at bounding box center [180, 385] width 135 height 27
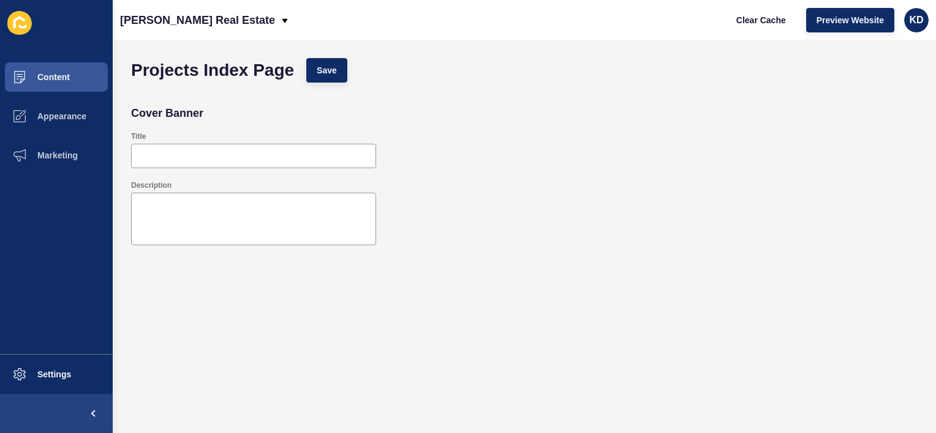
click at [12, 20] on icon at bounding box center [19, 23] width 24 height 24
click at [60, 373] on span "Settings" at bounding box center [34, 375] width 73 height 10
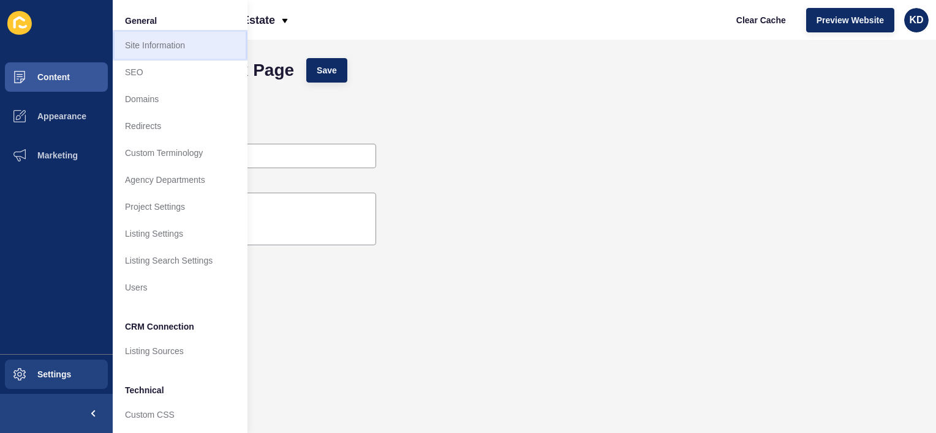
click at [178, 40] on link "Site Information" at bounding box center [180, 45] width 135 height 27
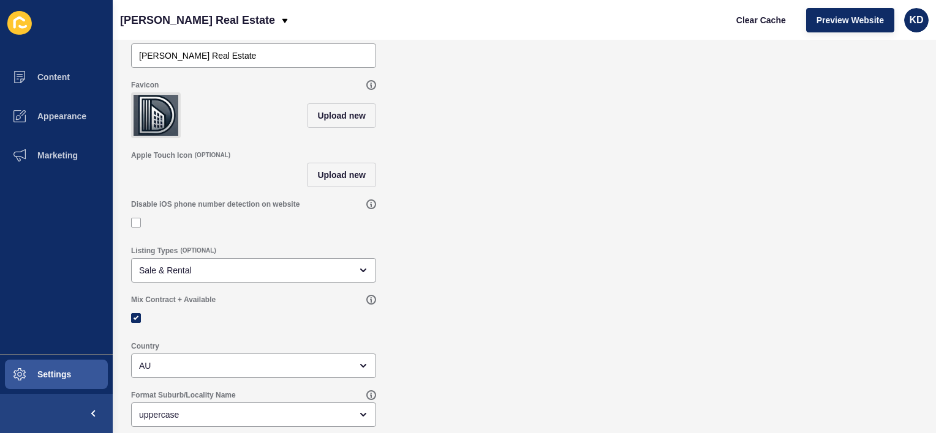
scroll to position [49, 0]
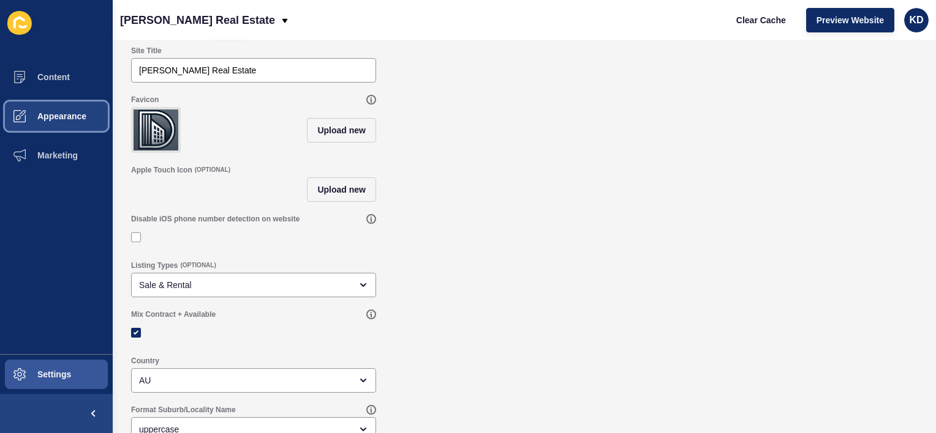
click at [47, 113] on span "Appearance" at bounding box center [42, 116] width 88 height 10
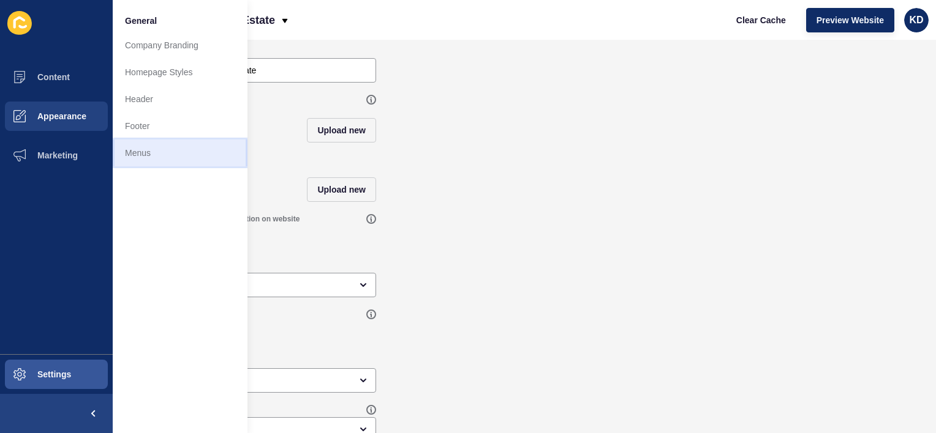
click at [144, 152] on link "Menus" at bounding box center [180, 153] width 135 height 27
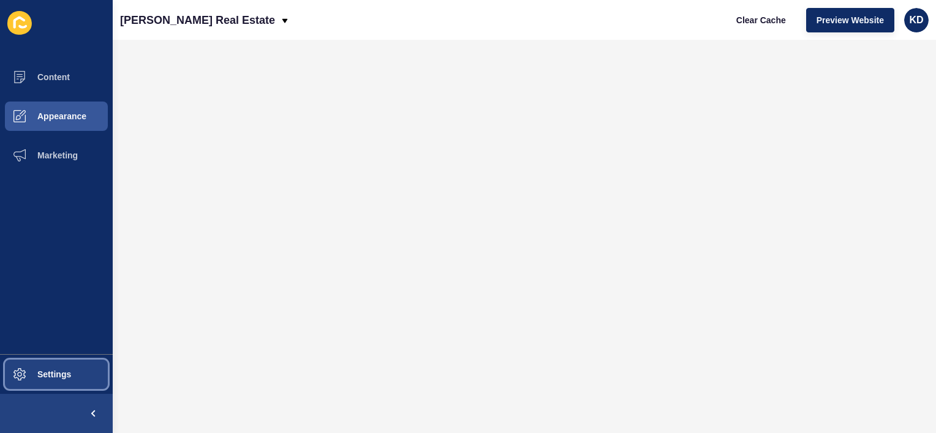
click at [39, 380] on button "Settings" at bounding box center [56, 374] width 113 height 39
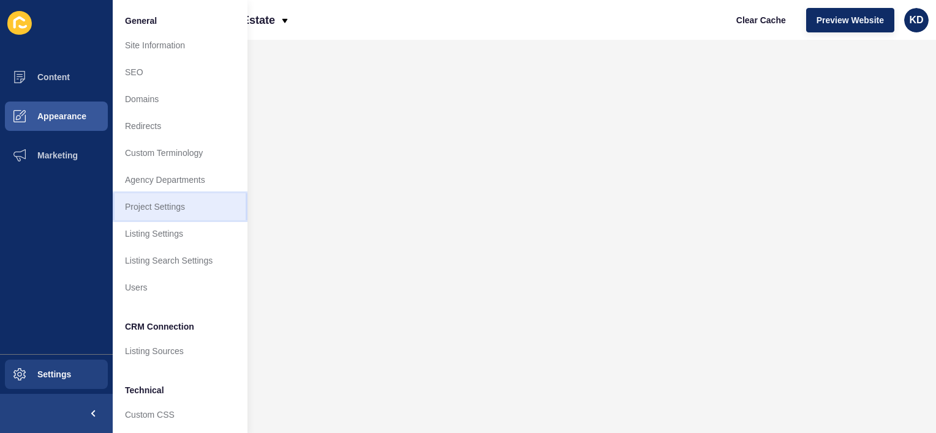
click at [172, 201] on link "Project Settings" at bounding box center [180, 206] width 135 height 27
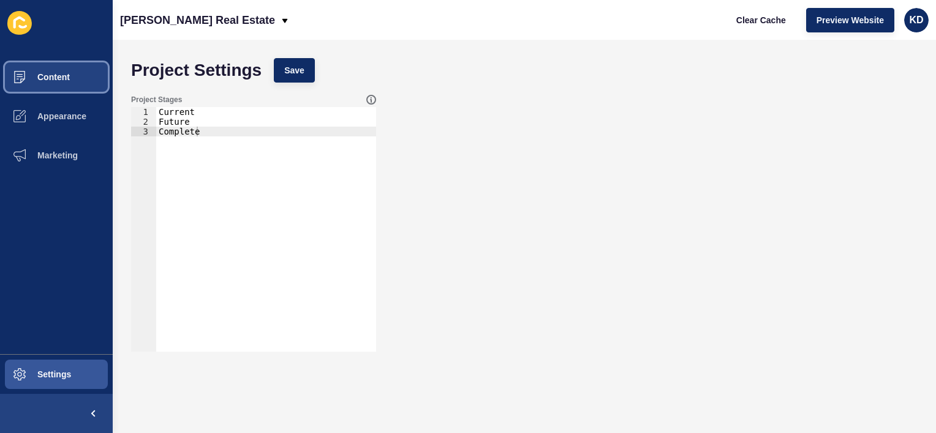
click at [39, 72] on span "Content" at bounding box center [34, 77] width 72 height 10
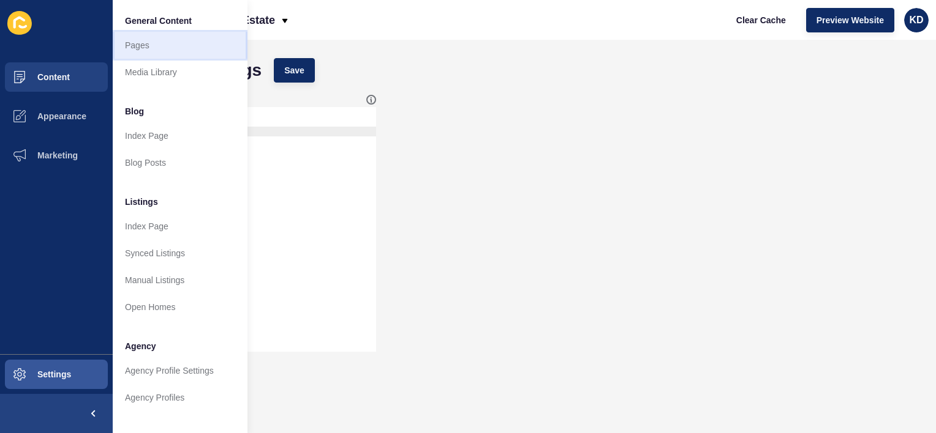
click at [130, 44] on link "Pages" at bounding box center [180, 45] width 135 height 27
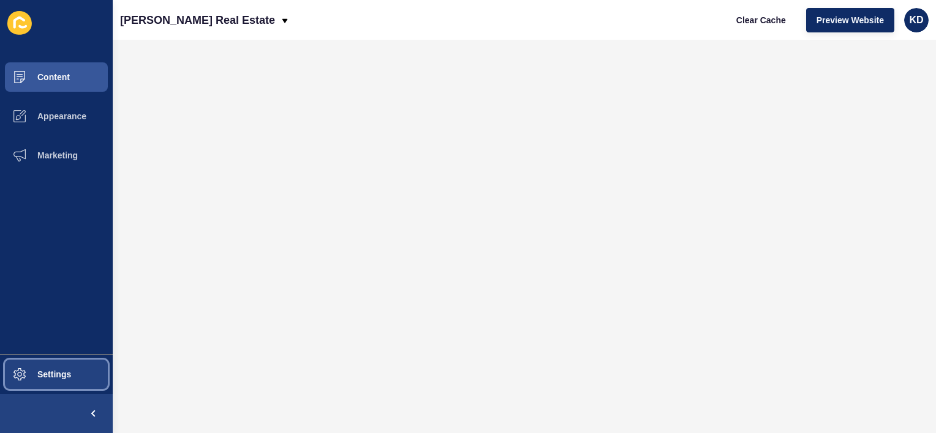
click at [75, 370] on button "Settings" at bounding box center [56, 374] width 113 height 39
click at [59, 370] on span "Settings" at bounding box center [34, 375] width 73 height 10
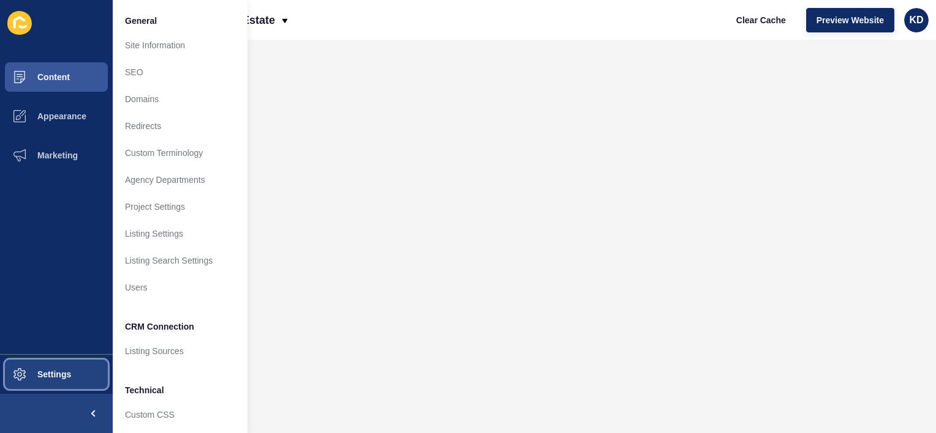
click at [59, 370] on span "Settings" at bounding box center [34, 375] width 73 height 10
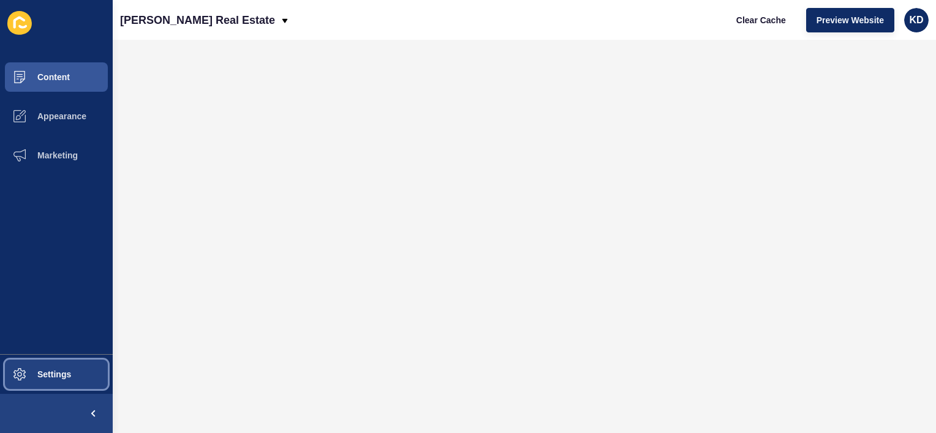
click at [38, 370] on span "Settings" at bounding box center [34, 375] width 73 height 10
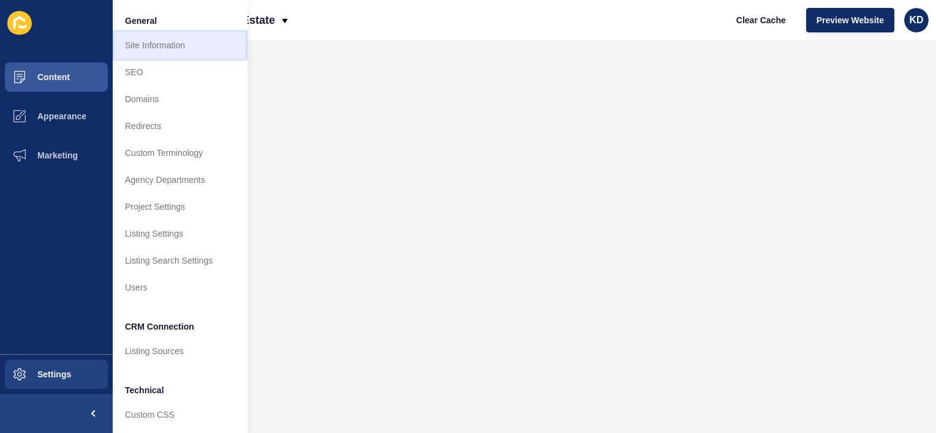
click at [204, 38] on link "Site Information" at bounding box center [180, 45] width 135 height 27
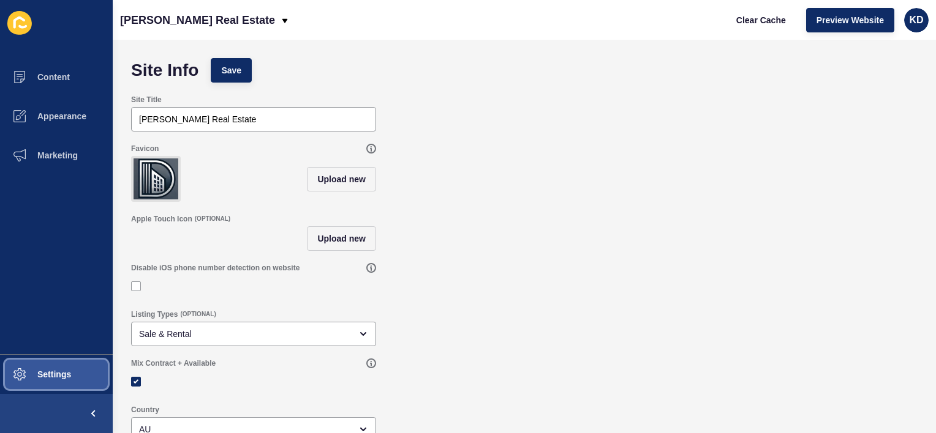
click at [69, 375] on span "Settings" at bounding box center [34, 375] width 73 height 10
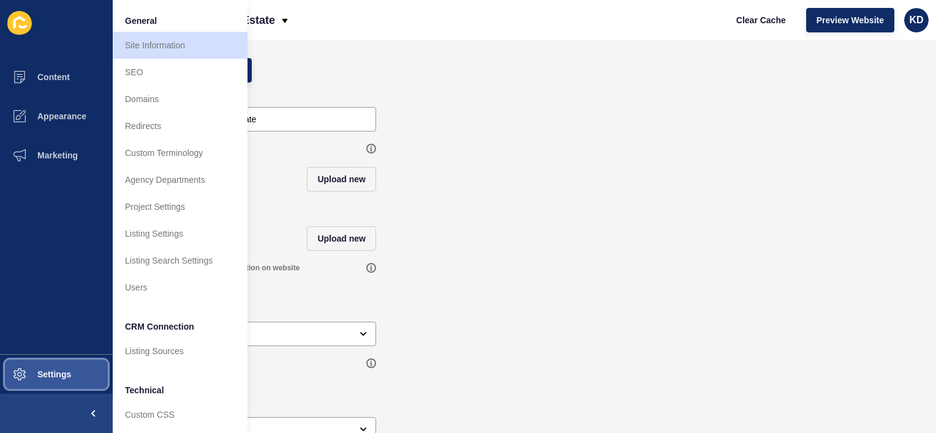
click at [29, 367] on span at bounding box center [19, 374] width 39 height 39
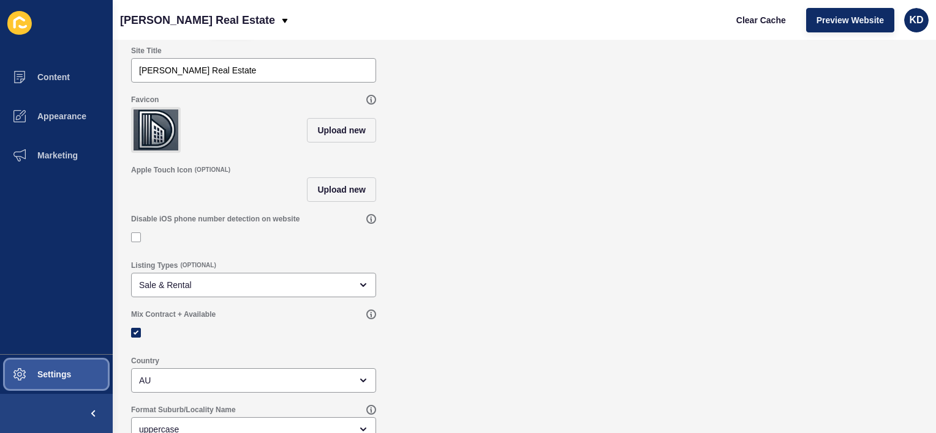
scroll to position [73, 0]
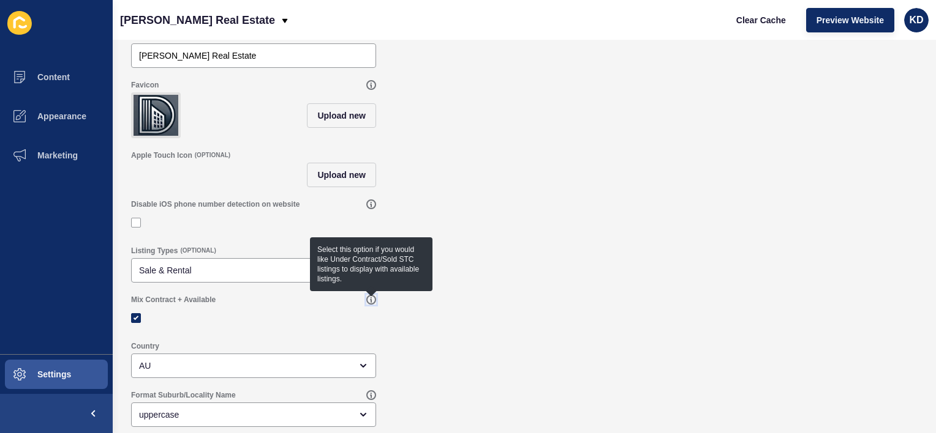
click at [367, 296] on icon at bounding box center [371, 300] width 9 height 9
click at [530, 321] on div "Mix Contract + Available" at bounding box center [524, 312] width 798 height 47
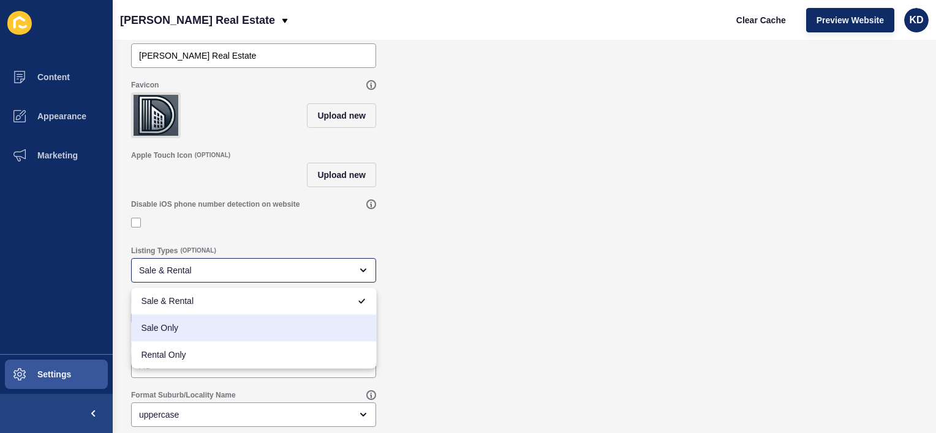
click at [490, 271] on div "Listing Types (OPTIONAL) Sale & Rental" at bounding box center [524, 264] width 798 height 49
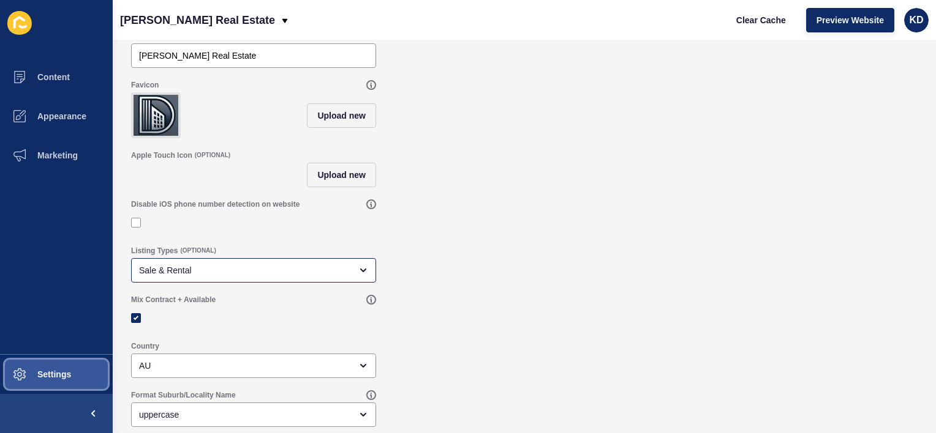
click at [86, 375] on button "Settings" at bounding box center [56, 374] width 113 height 39
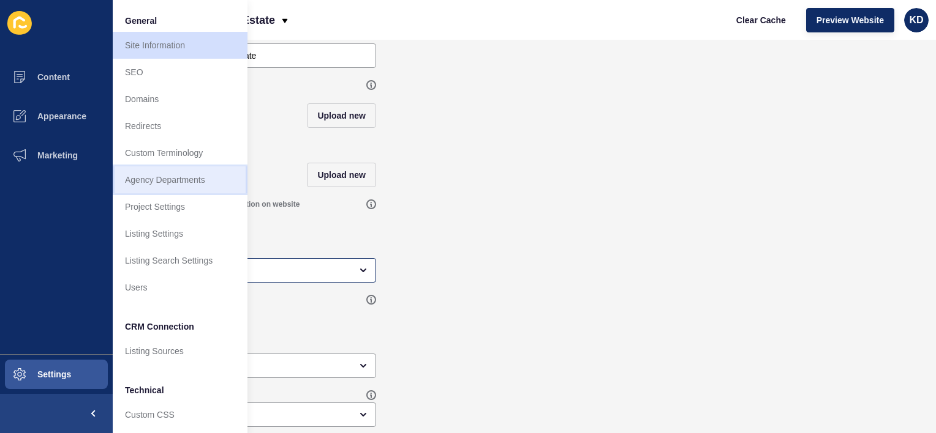
click at [165, 176] on link "Agency Departments" at bounding box center [180, 180] width 135 height 27
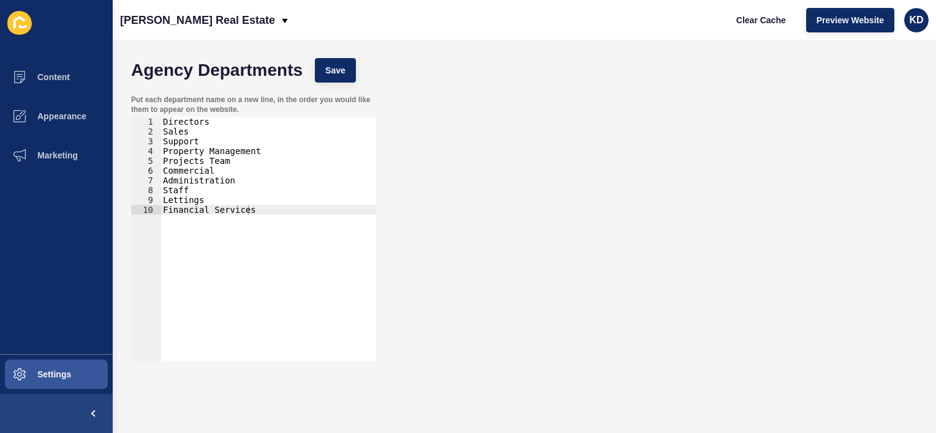
click at [12, 24] on icon at bounding box center [19, 23] width 24 height 24
click at [56, 371] on span "Settings" at bounding box center [34, 375] width 73 height 10
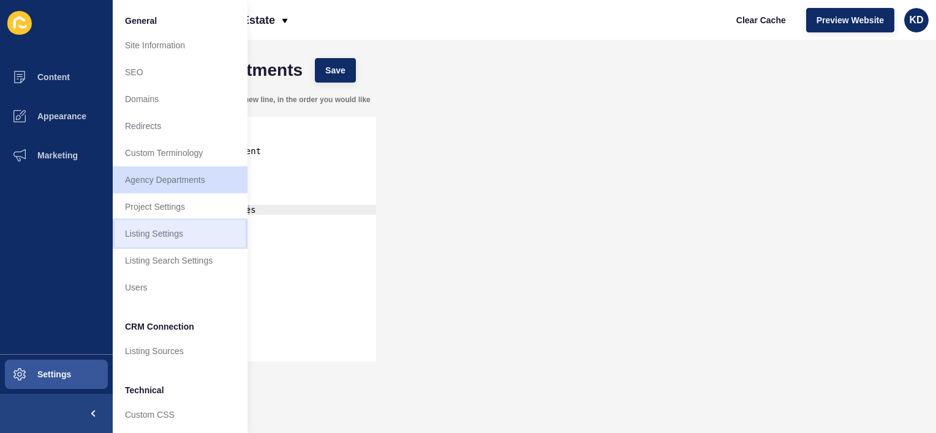
click at [169, 231] on link "Listing Settings" at bounding box center [180, 233] width 135 height 27
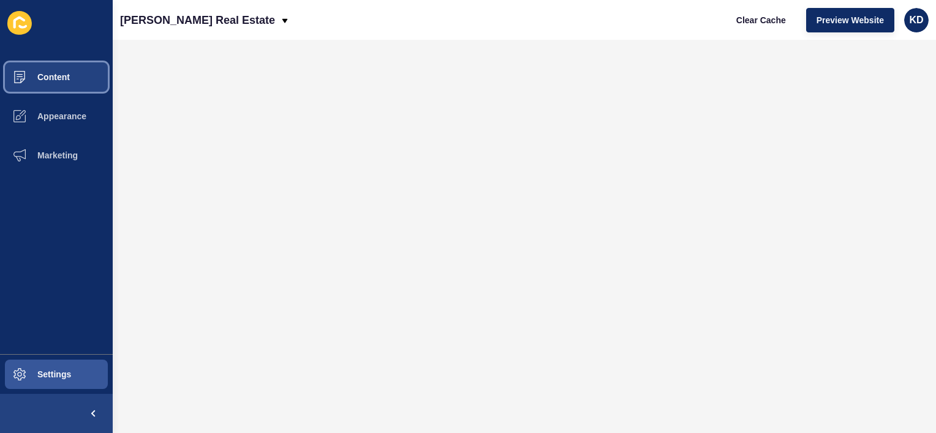
click at [34, 74] on span "Content" at bounding box center [34, 77] width 72 height 10
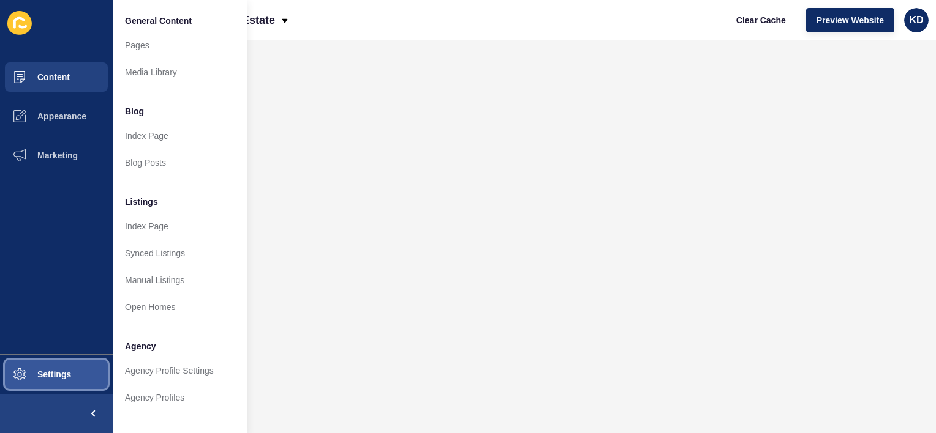
click at [60, 372] on span "Settings" at bounding box center [34, 375] width 73 height 10
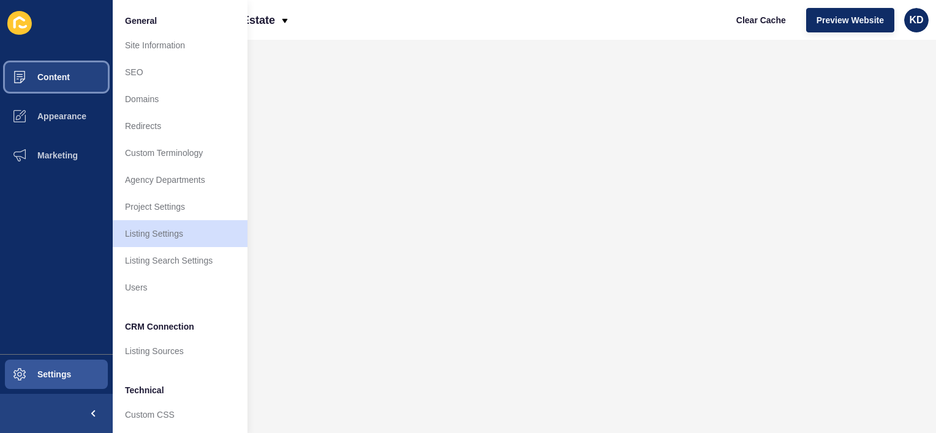
click at [47, 81] on span "Content" at bounding box center [34, 77] width 72 height 10
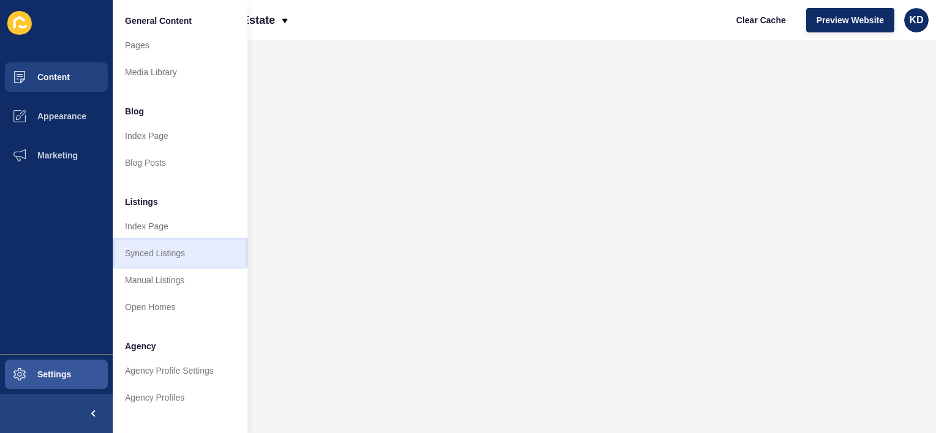
click at [162, 242] on link "Synced Listings" at bounding box center [180, 253] width 135 height 27
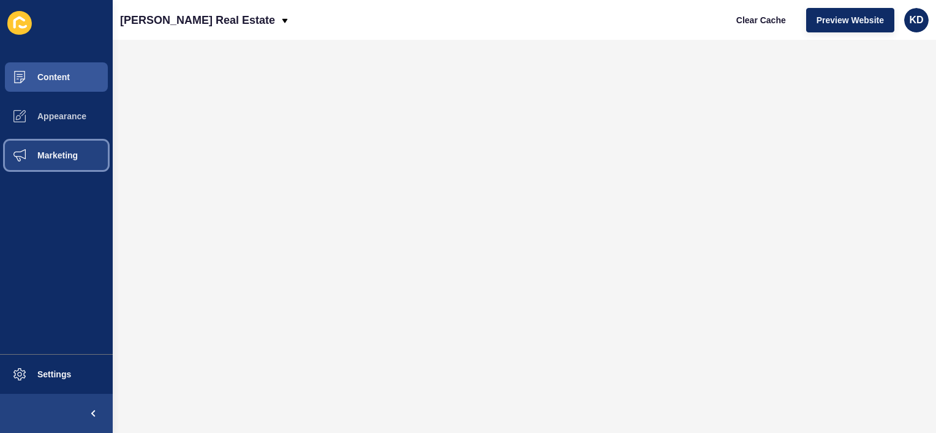
click at [51, 152] on span "Marketing" at bounding box center [38, 156] width 80 height 10
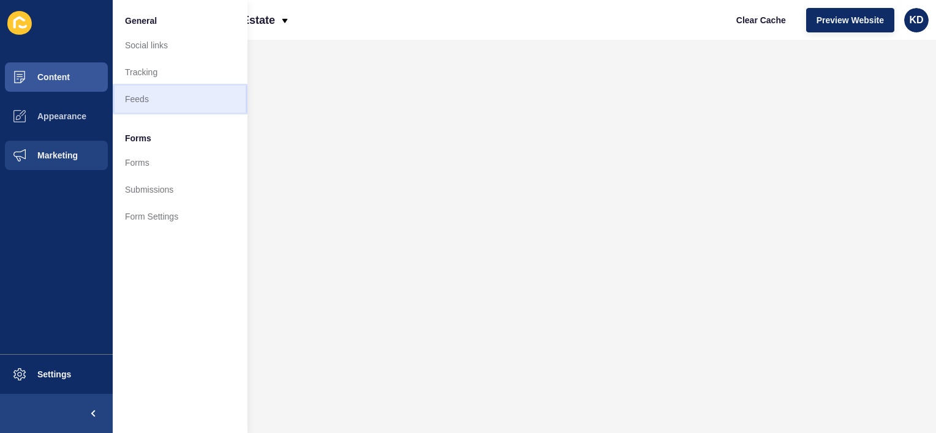
click at [123, 96] on link "Feeds" at bounding box center [180, 99] width 135 height 27
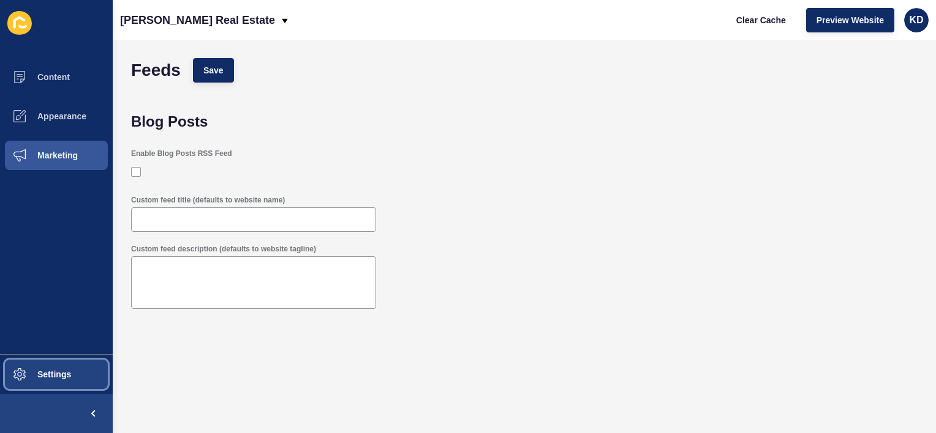
click at [66, 375] on span "Settings" at bounding box center [34, 375] width 73 height 10
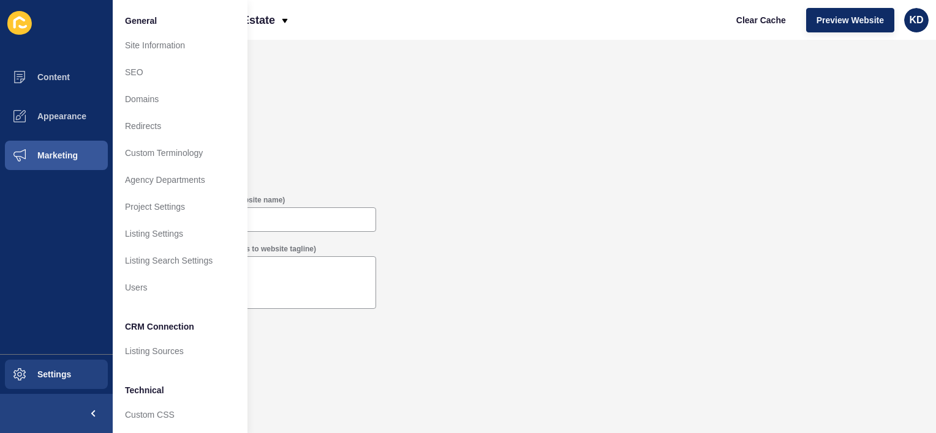
click at [514, 319] on form "Feeds Save Blog Posts Enable Blog Posts RSS Feed Custom feed title (defaults to…" at bounding box center [524, 212] width 798 height 320
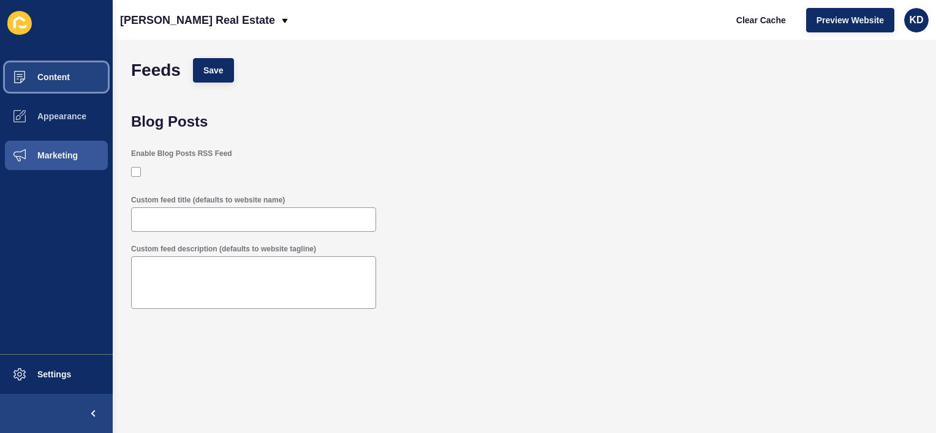
click at [47, 77] on span "Content" at bounding box center [34, 77] width 72 height 10
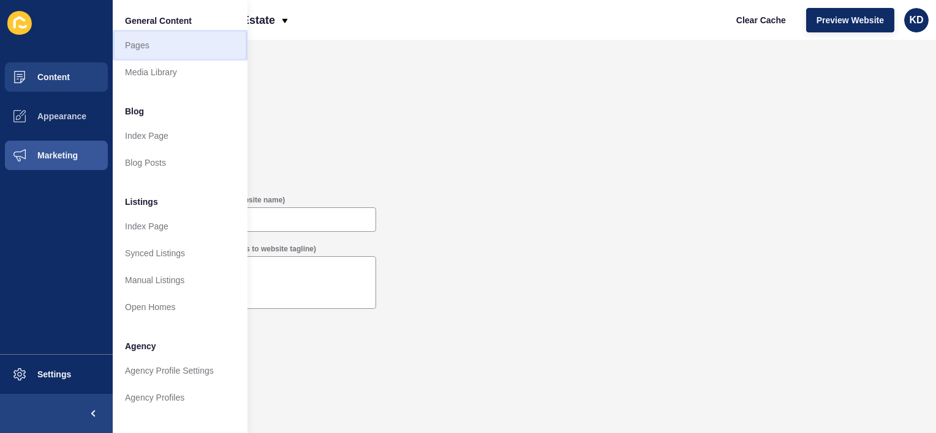
click at [160, 45] on link "Pages" at bounding box center [180, 45] width 135 height 27
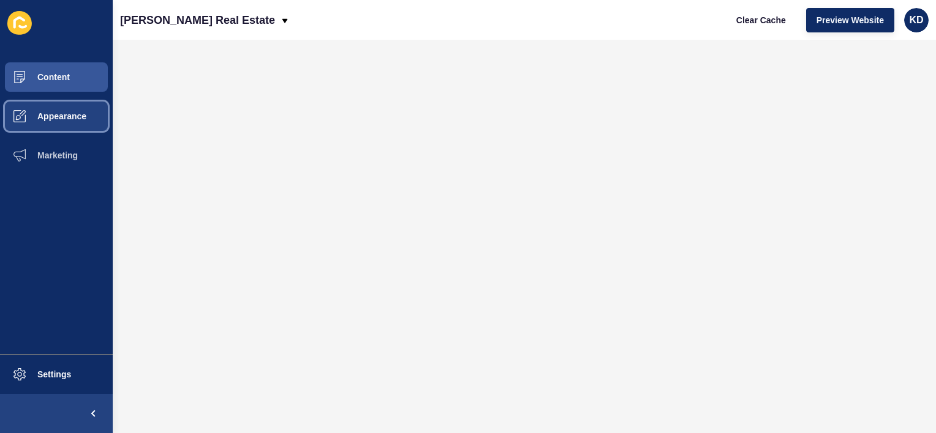
click at [76, 115] on span "Appearance" at bounding box center [42, 116] width 88 height 10
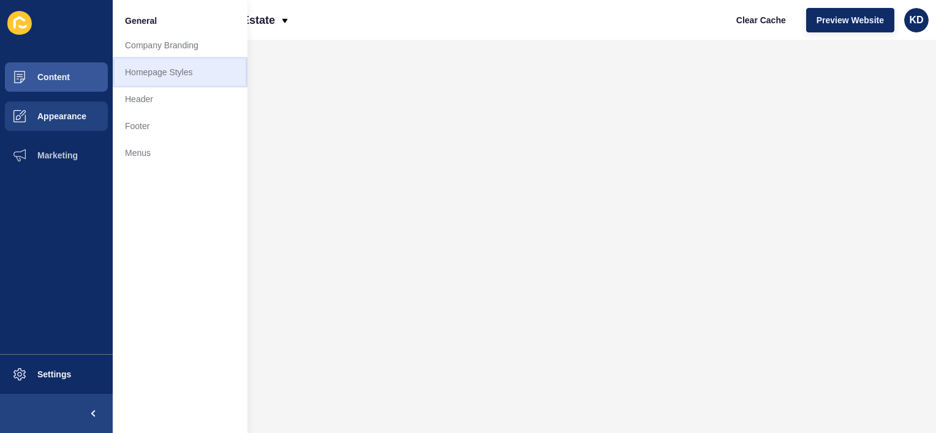
click at [156, 76] on link "Homepage Styles" at bounding box center [180, 72] width 135 height 27
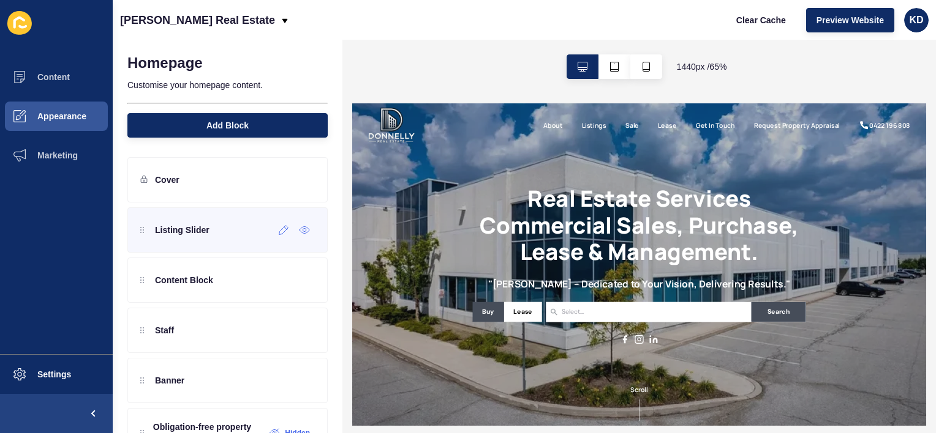
click at [226, 230] on div "Listing Slider" at bounding box center [227, 230] width 200 height 45
click at [299, 228] on icon at bounding box center [304, 230] width 11 height 10
click at [279, 228] on icon at bounding box center [284, 230] width 10 height 10
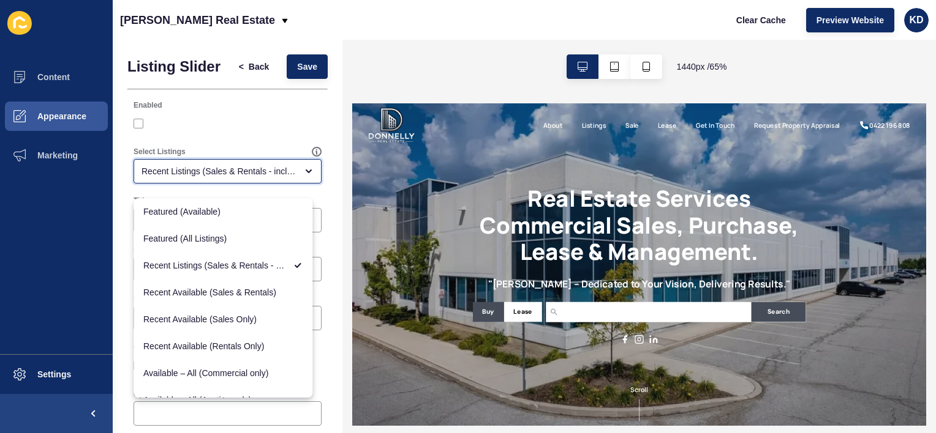
click at [306, 173] on icon "close menu" at bounding box center [308, 171] width 5 height 2
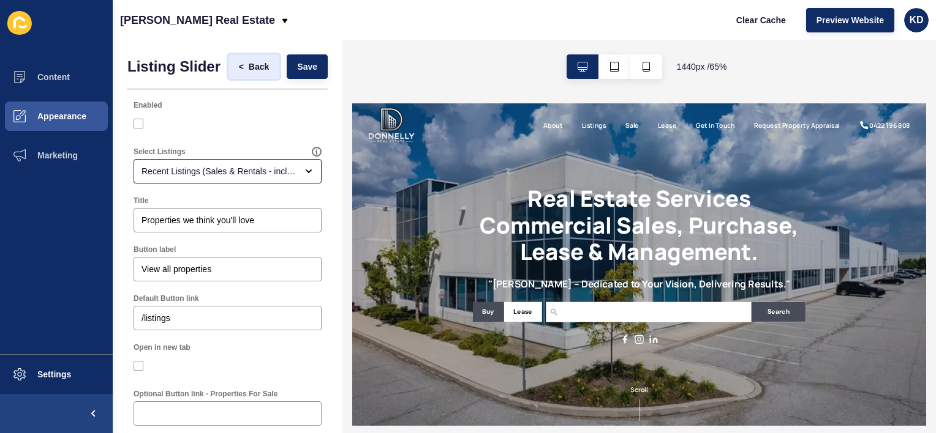
click at [255, 70] on span "Back" at bounding box center [259, 67] width 20 height 12
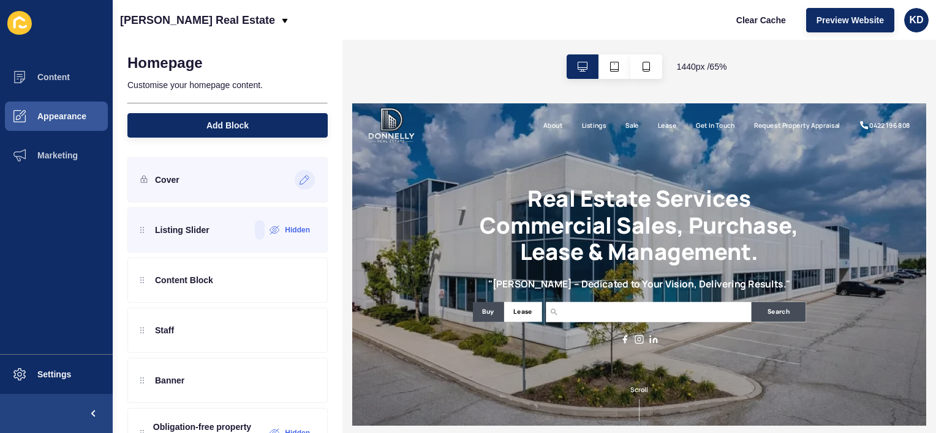
click at [299, 182] on icon at bounding box center [304, 180] width 10 height 10
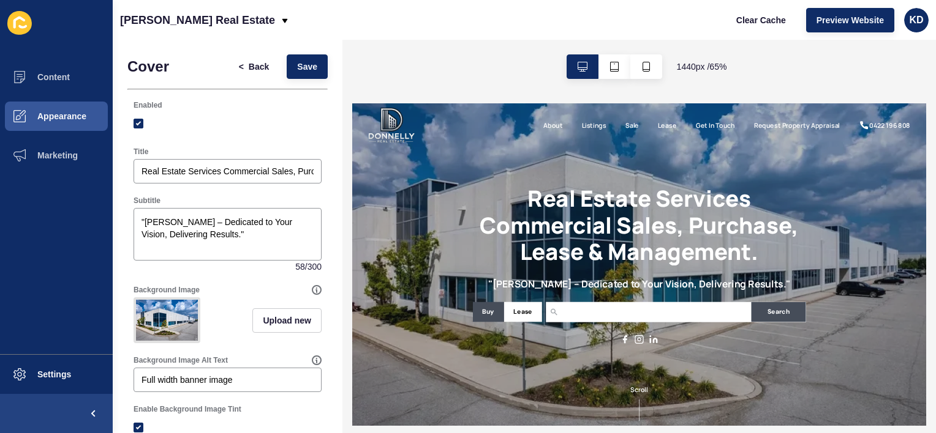
drag, startPoint x: 338, startPoint y: 159, endPoint x: 44, endPoint y: 0, distance: 334.2
click at [249, 69] on span "Back" at bounding box center [259, 67] width 20 height 12
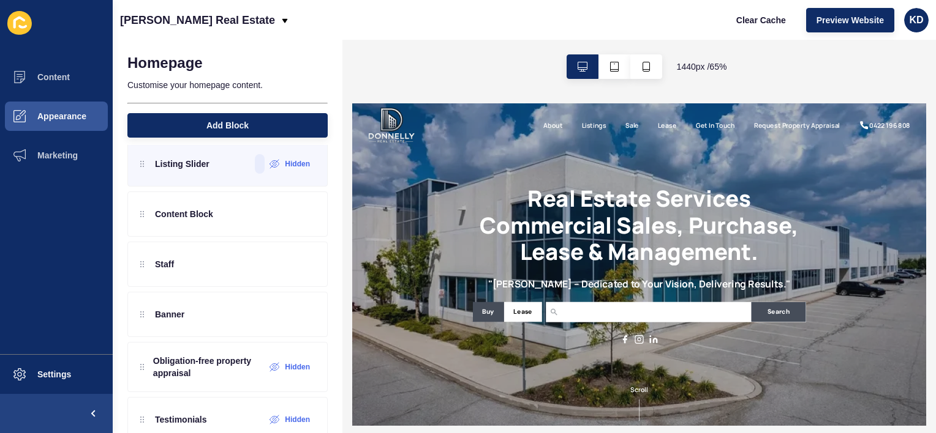
scroll to position [58, 0]
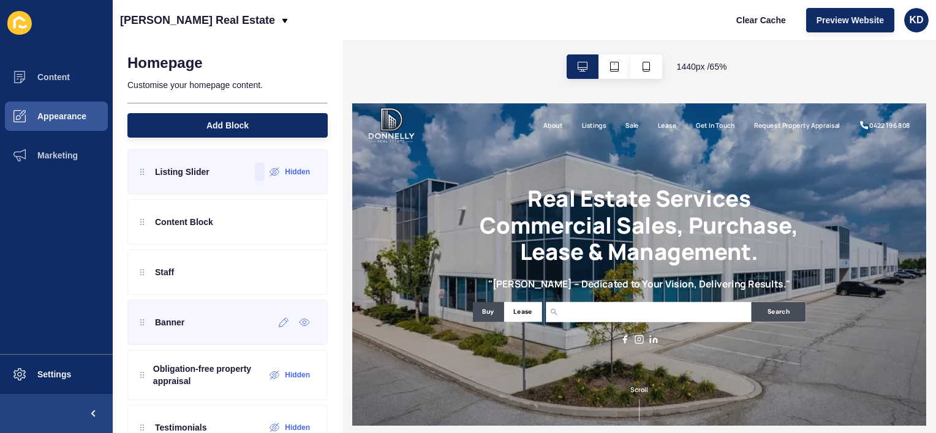
click at [212, 325] on div "Banner" at bounding box center [227, 322] width 200 height 45
click at [299, 319] on icon at bounding box center [304, 323] width 11 height 10
click at [279, 321] on icon at bounding box center [284, 323] width 10 height 10
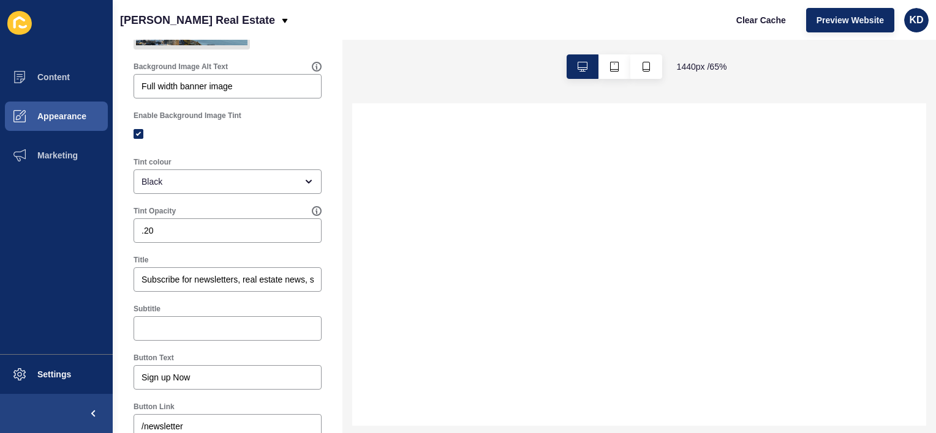
scroll to position [0, 0]
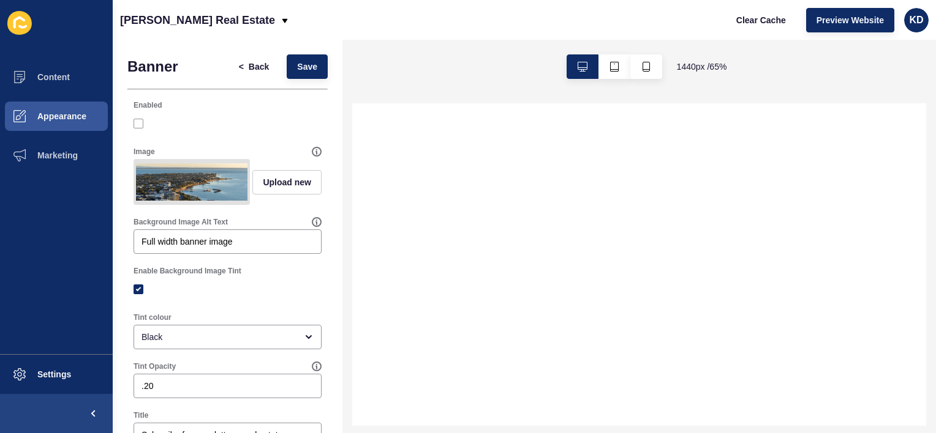
select select
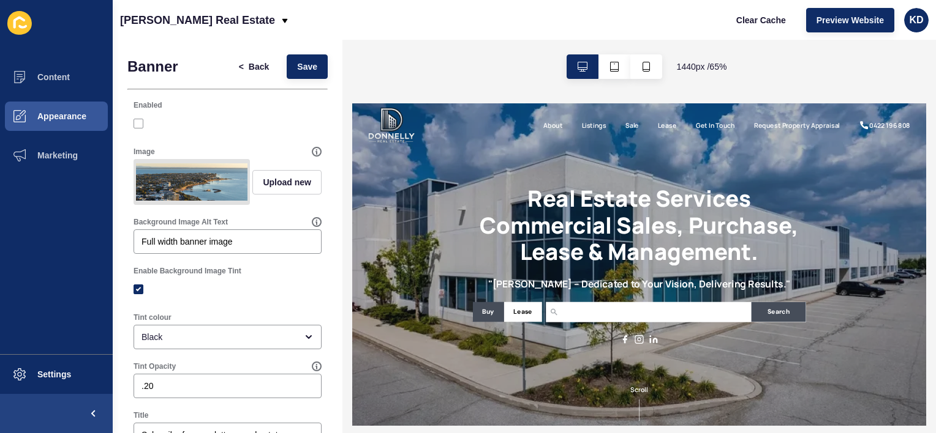
drag, startPoint x: 339, startPoint y: 254, endPoint x: 20, endPoint y: 90, distance: 358.2
click at [249, 66] on span "Back" at bounding box center [259, 67] width 20 height 12
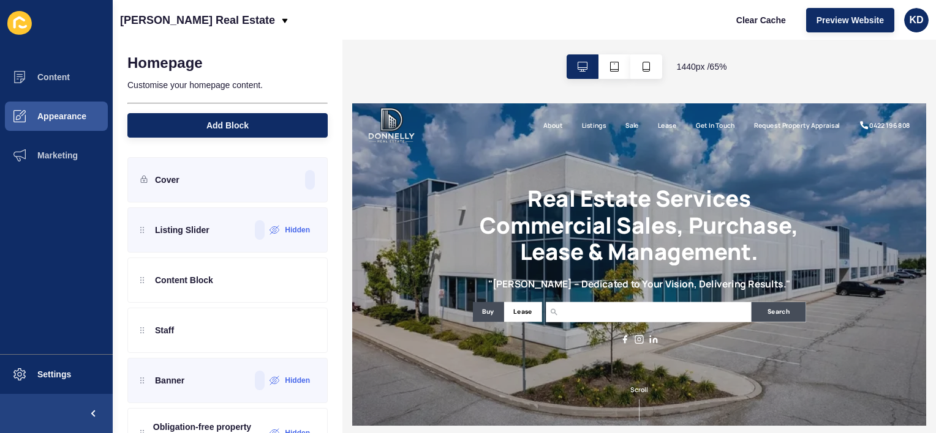
click at [715, 133] on link "Listings" at bounding box center [724, 137] width 38 height 15
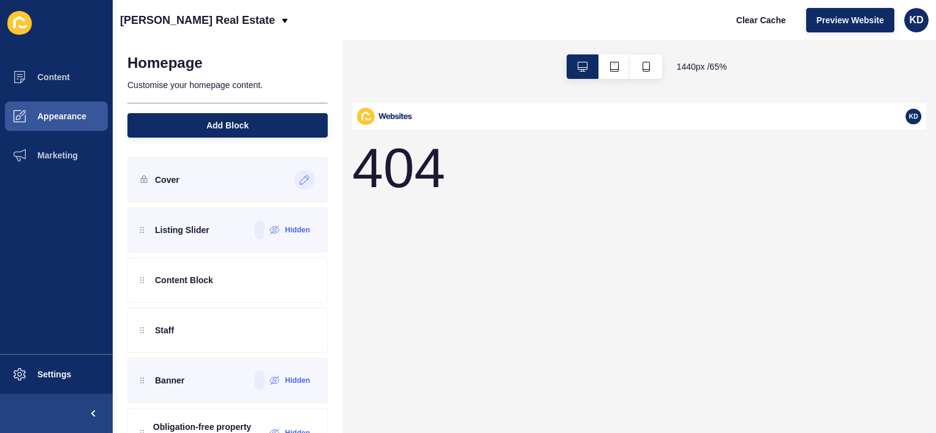
click at [174, 176] on p "Cover" at bounding box center [167, 180] width 24 height 12
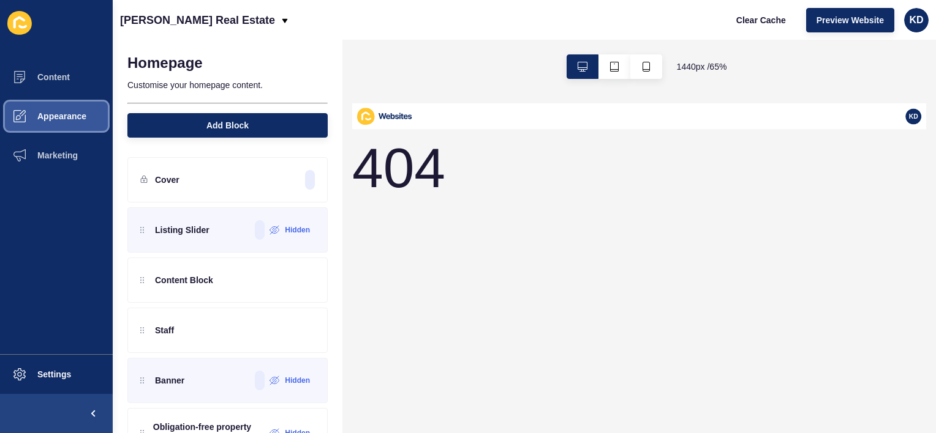
click at [73, 116] on span "Appearance" at bounding box center [42, 116] width 88 height 10
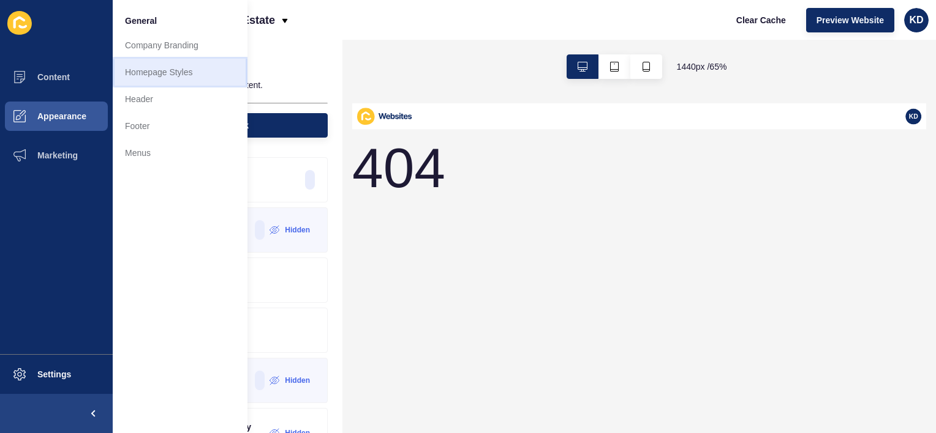
click at [169, 70] on link "Homepage Styles" at bounding box center [180, 72] width 135 height 27
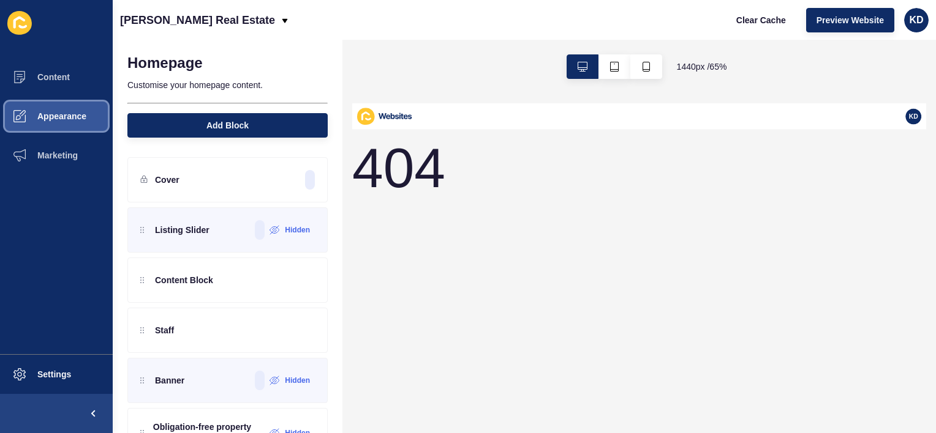
click at [68, 106] on button "Appearance" at bounding box center [56, 116] width 113 height 39
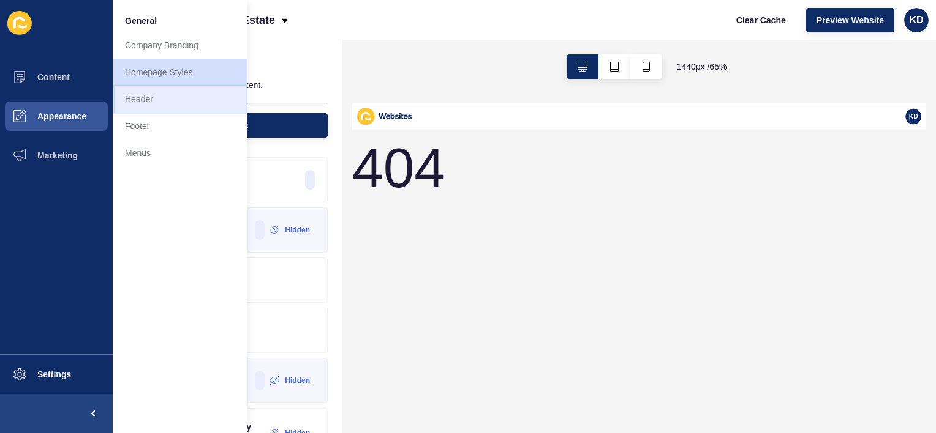
click at [154, 103] on link "Header" at bounding box center [180, 99] width 135 height 27
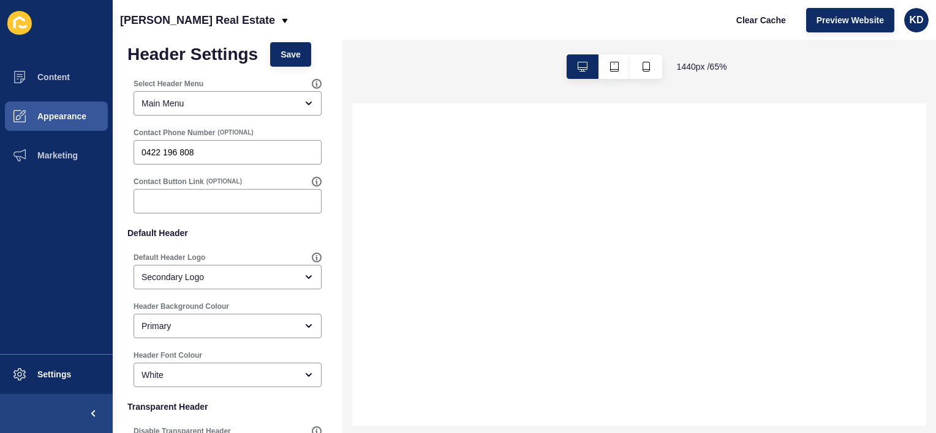
select select
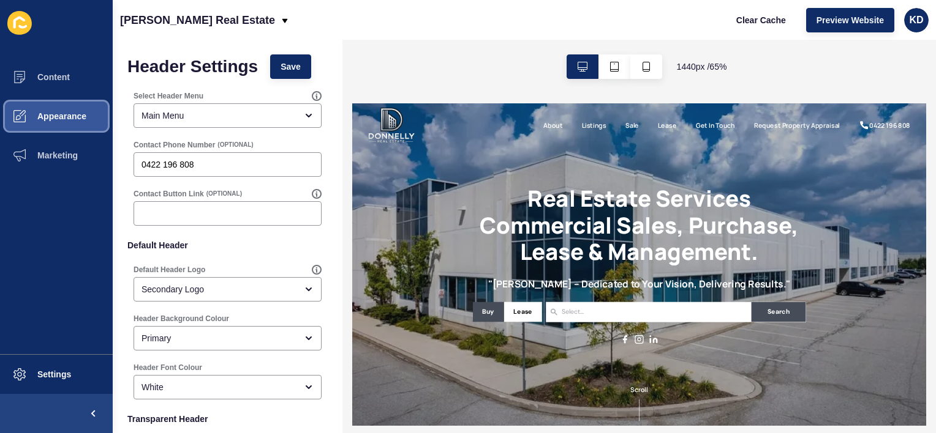
click at [65, 113] on span "Appearance" at bounding box center [42, 116] width 88 height 10
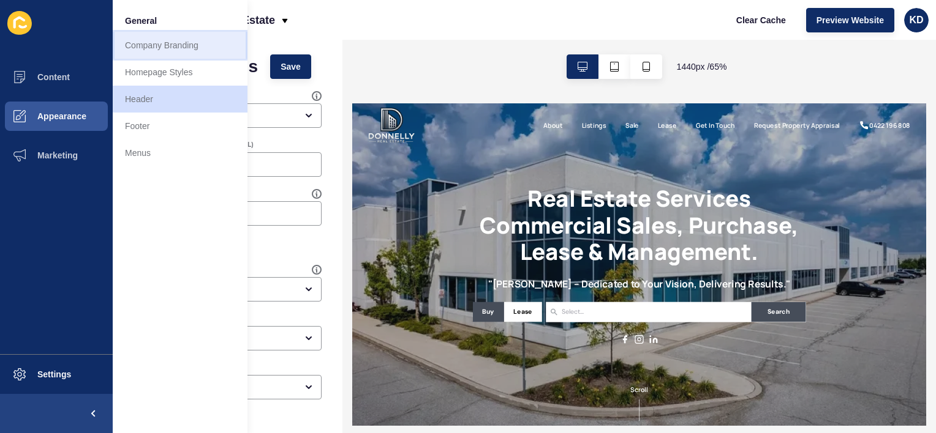
click at [152, 47] on link "Company Branding" at bounding box center [180, 45] width 135 height 27
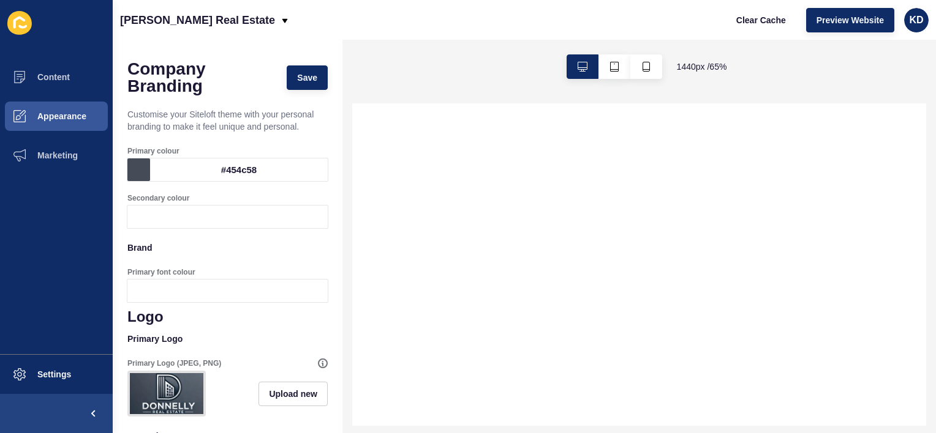
select select
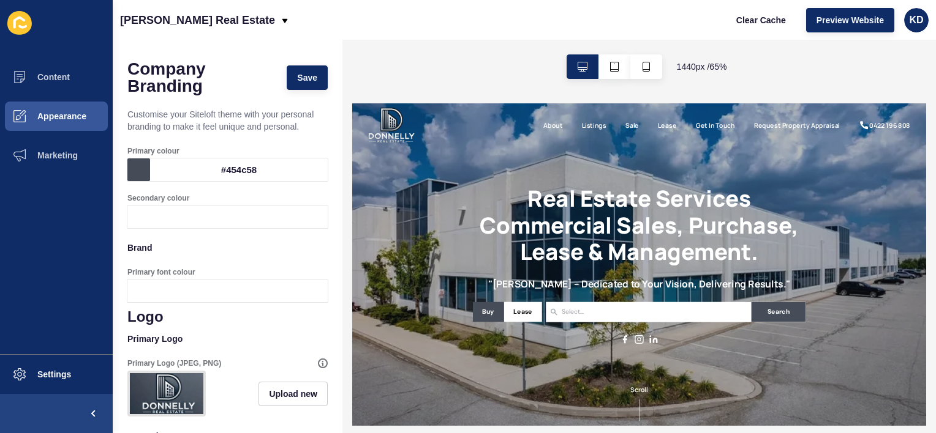
drag, startPoint x: 336, startPoint y: 135, endPoint x: 20, endPoint y: 2, distance: 342.2
click at [46, 120] on span "Appearance" at bounding box center [42, 116] width 88 height 10
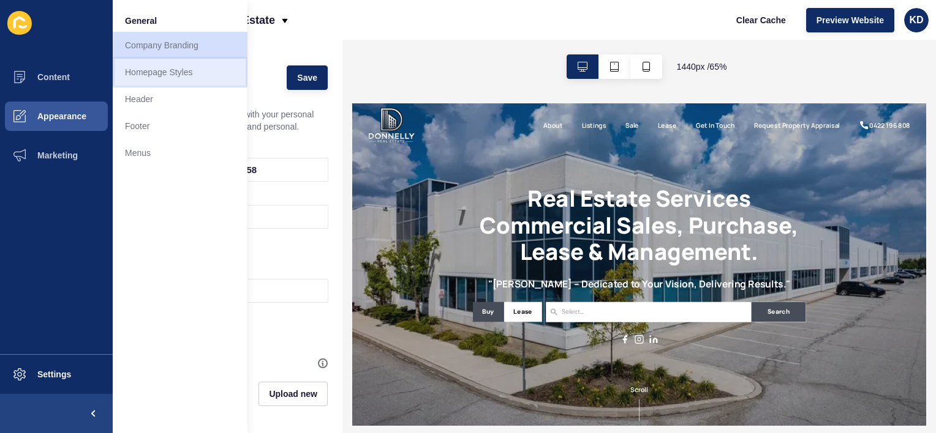
click at [171, 73] on link "Homepage Styles" at bounding box center [180, 72] width 135 height 27
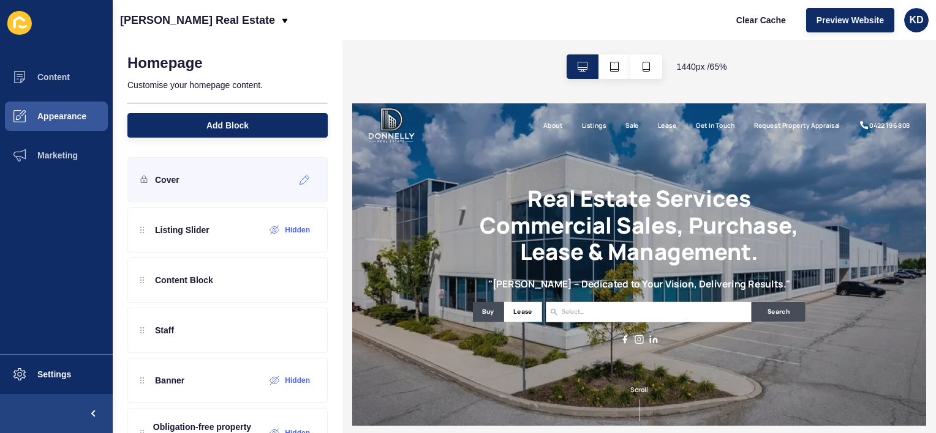
click at [278, 173] on div "Cover" at bounding box center [227, 179] width 200 height 45
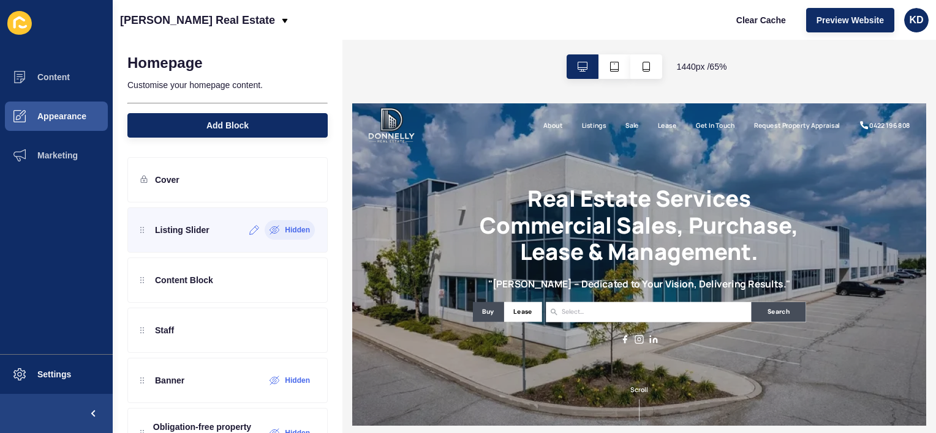
click at [293, 233] on label "Hidden" at bounding box center [297, 230] width 25 height 10
click at [291, 230] on label "Hidden" at bounding box center [297, 230] width 25 height 10
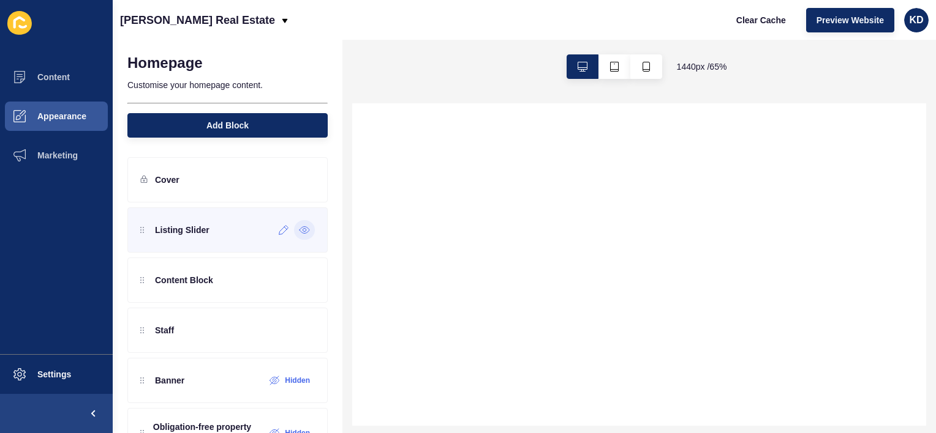
select select
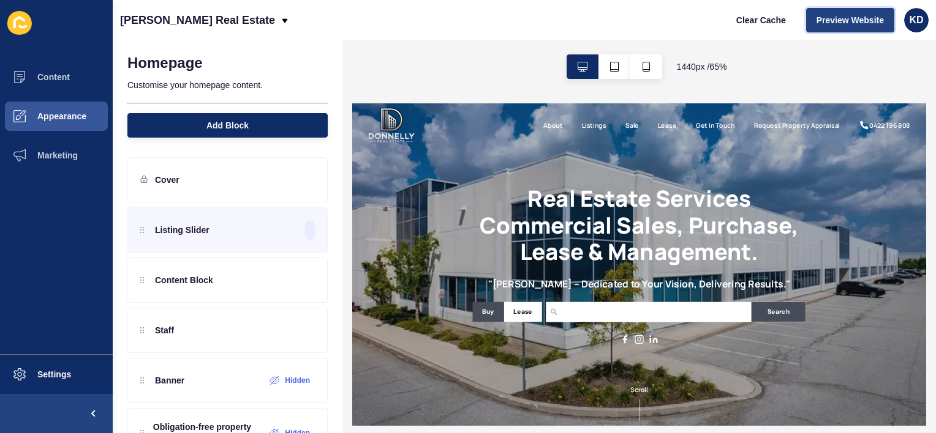
click at [878, 17] on span "Preview Website" at bounding box center [849, 20] width 67 height 12
click at [235, 236] on div "Listing Slider" at bounding box center [227, 230] width 200 height 45
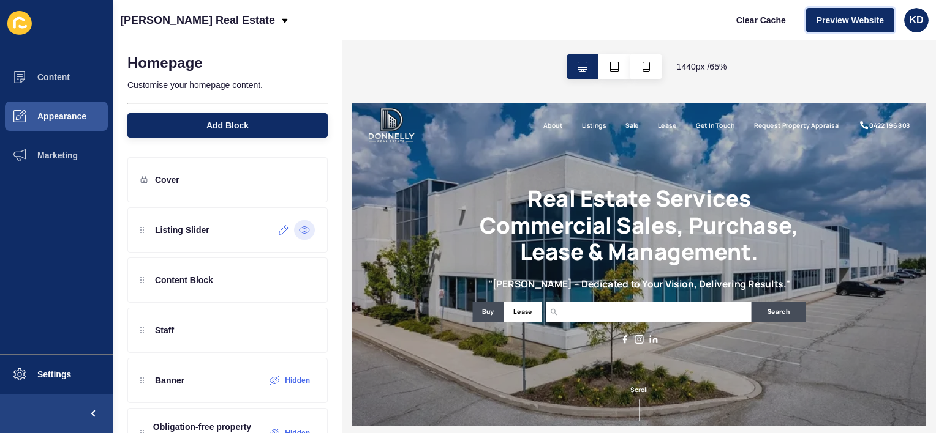
click at [279, 231] on icon at bounding box center [284, 230] width 10 height 10
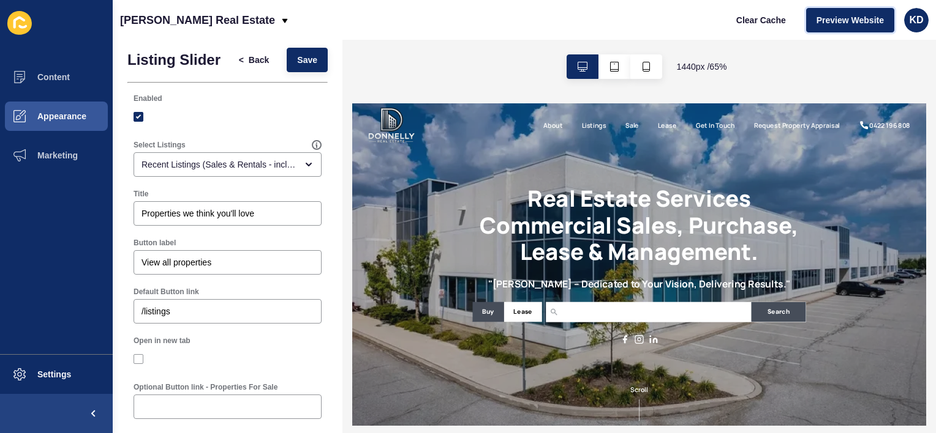
scroll to position [10, 0]
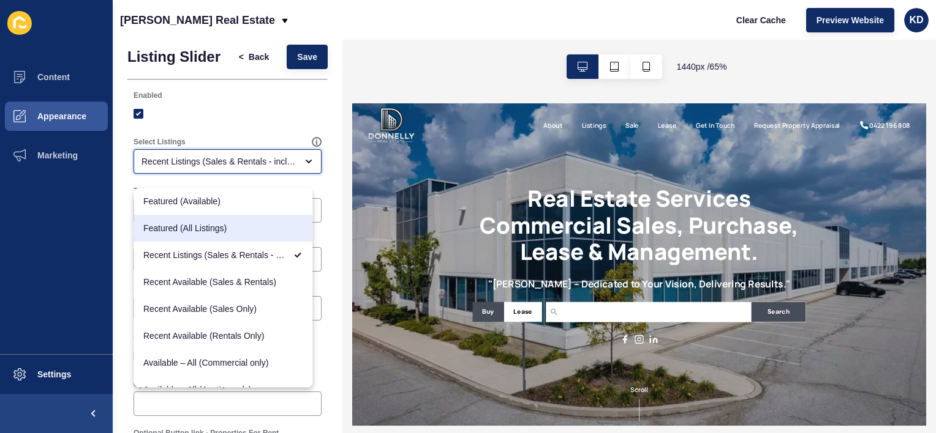
click at [242, 227] on span "Featured (All Listings)" at bounding box center [222, 228] width 159 height 12
type input "Featured (All Listings)"
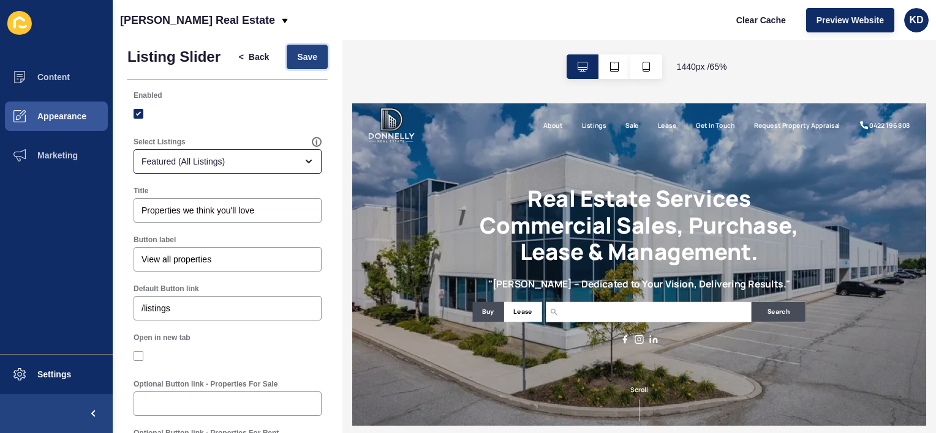
click at [300, 59] on span "Save" at bounding box center [307, 57] width 20 height 12
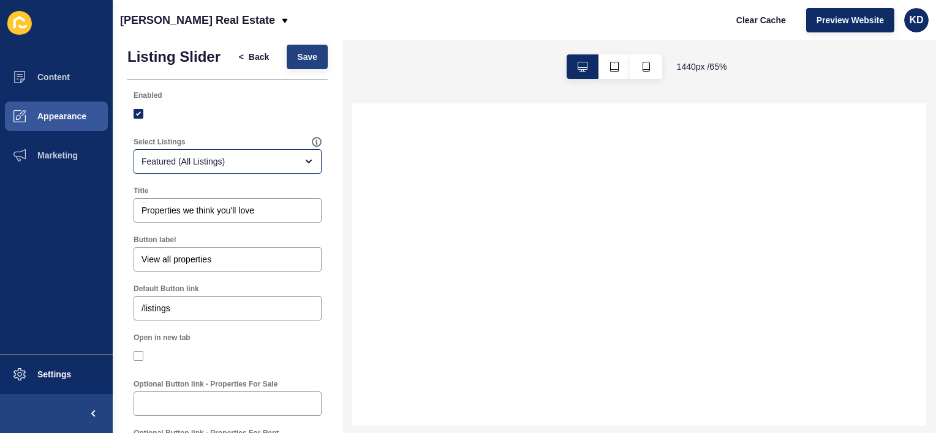
select select
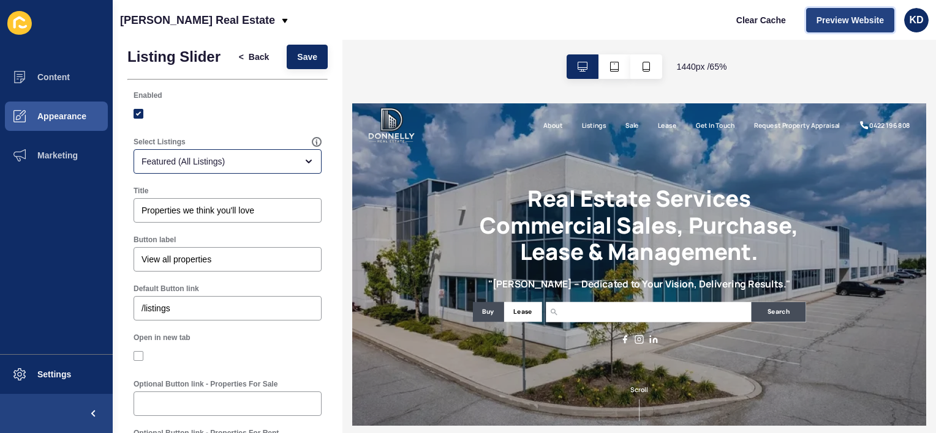
click at [817, 22] on span "Preview Website" at bounding box center [849, 20] width 67 height 12
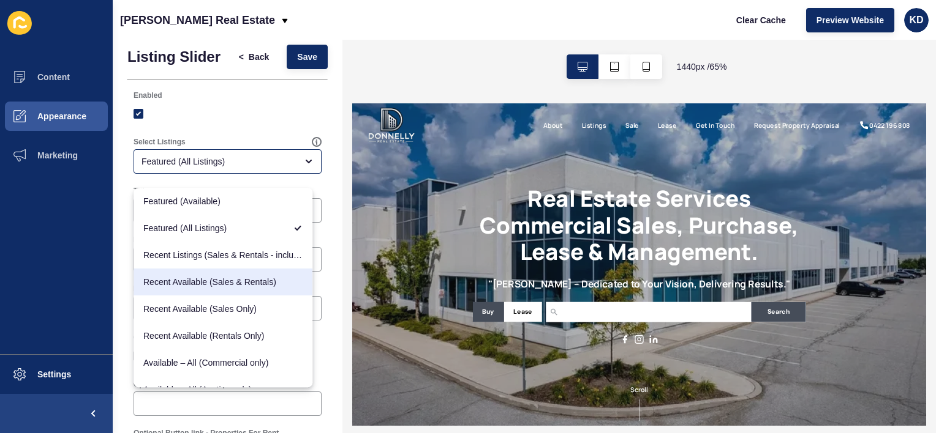
click at [311, 99] on div "Enabled" at bounding box center [227, 107] width 190 height 37
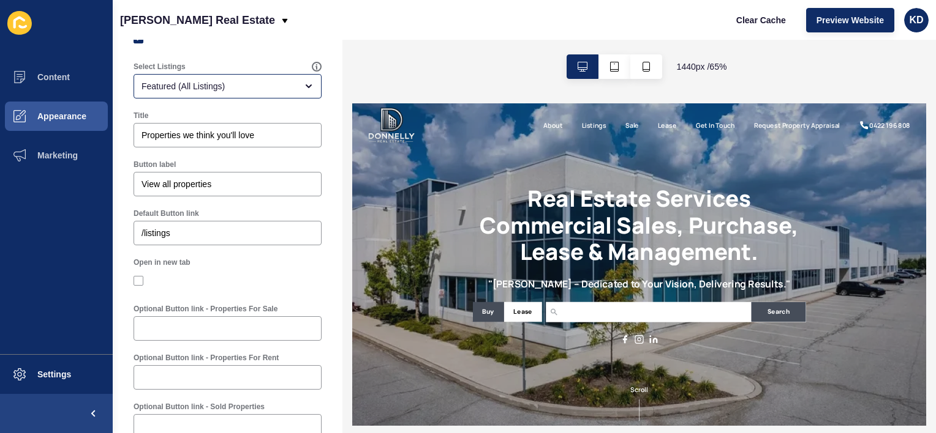
scroll to position [89, 0]
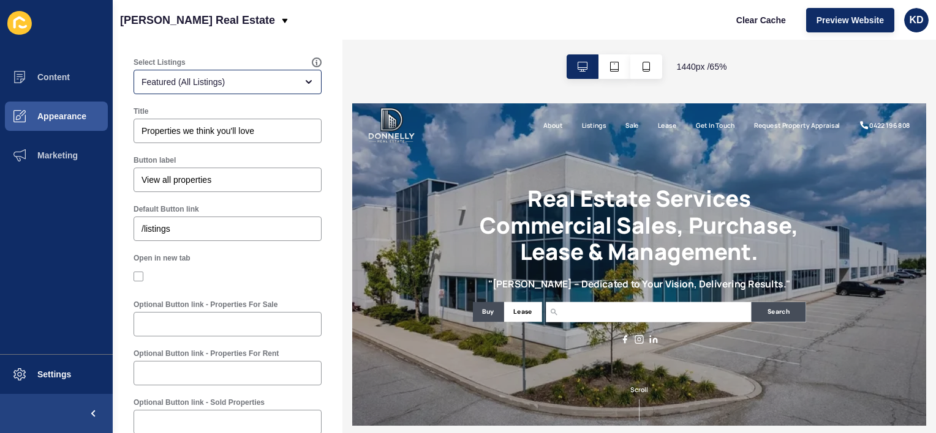
drag, startPoint x: 703, startPoint y: 324, endPoint x: 355, endPoint y: 247, distance: 356.3
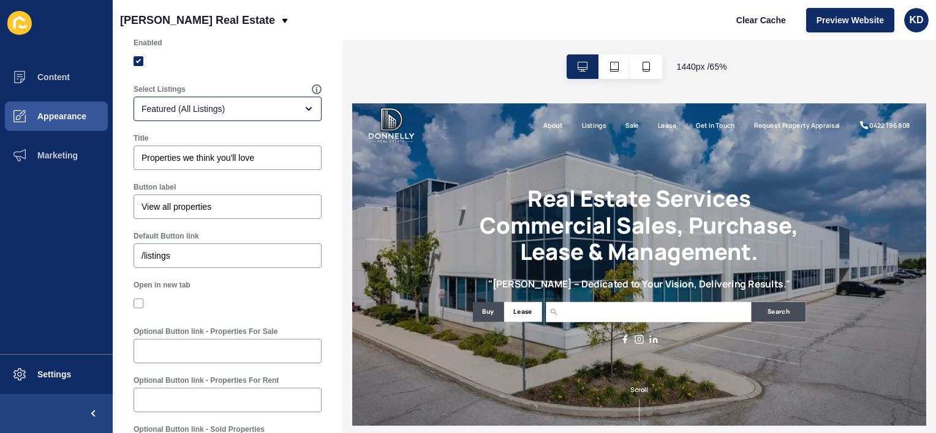
scroll to position [0, 0]
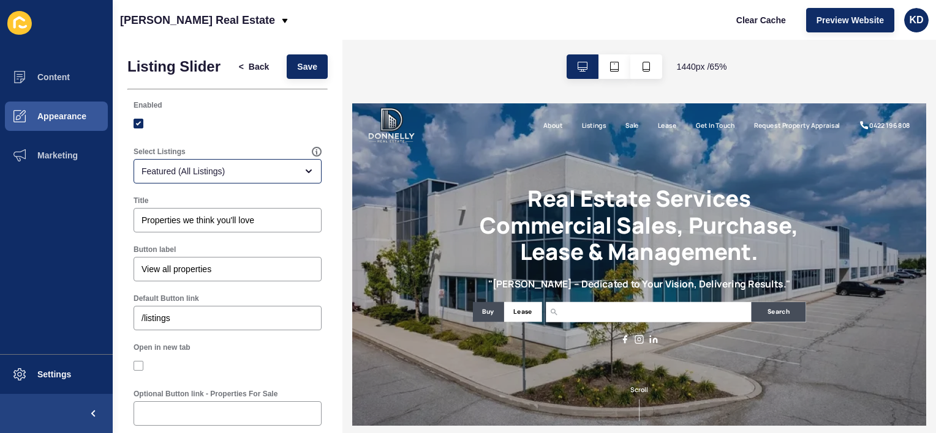
drag, startPoint x: 336, startPoint y: 236, endPoint x: 23, endPoint y: 114, distance: 335.5
click at [255, 70] on span "Back" at bounding box center [259, 67] width 20 height 12
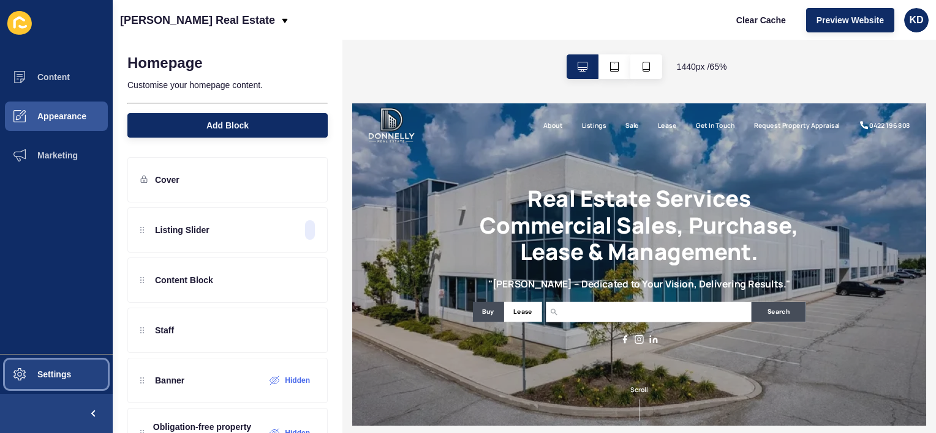
click at [64, 380] on button "Settings" at bounding box center [56, 374] width 113 height 39
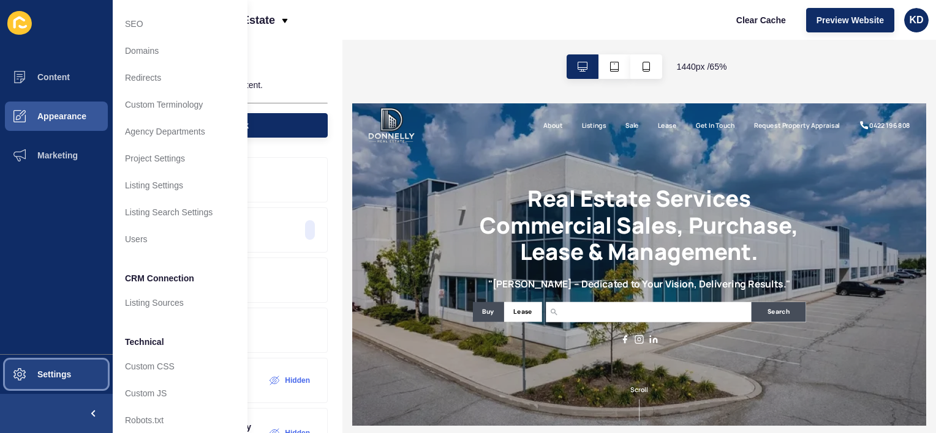
scroll to position [66, 0]
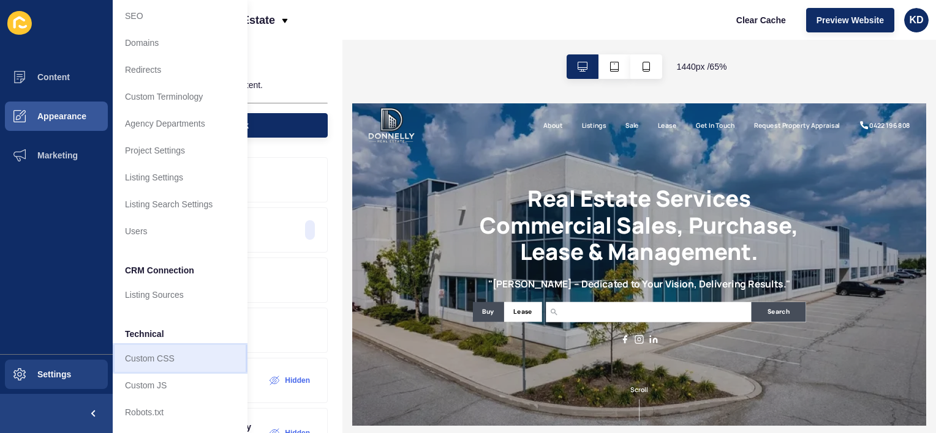
click at [158, 347] on link "Custom CSS" at bounding box center [180, 358] width 135 height 27
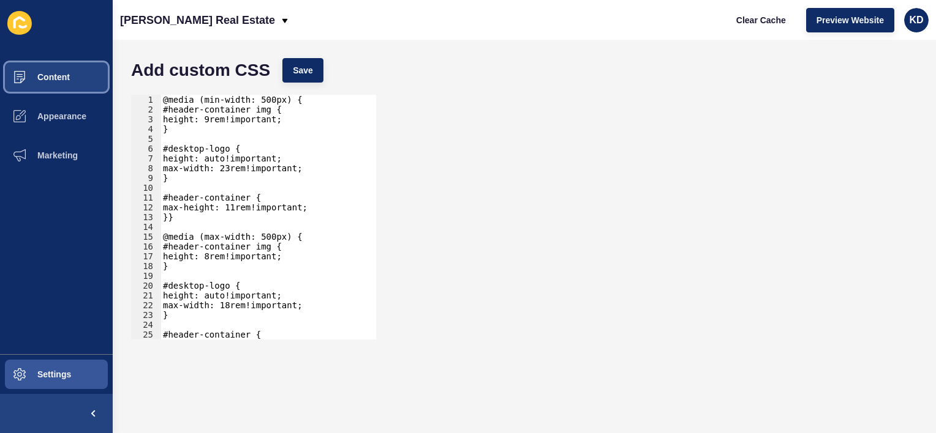
click at [45, 81] on span "Content" at bounding box center [34, 77] width 72 height 10
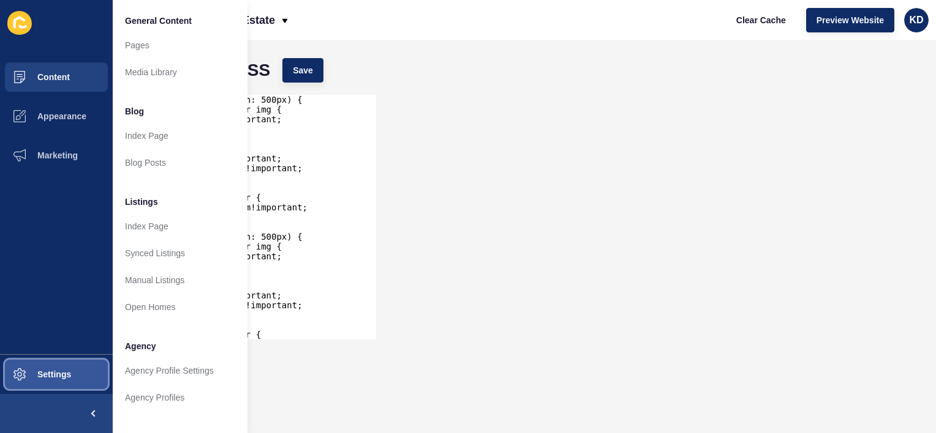
click at [69, 382] on button "Settings" at bounding box center [56, 374] width 113 height 39
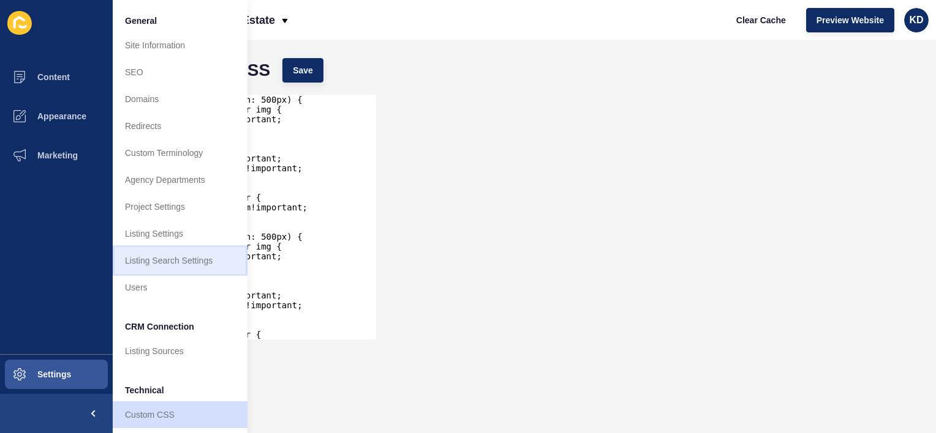
click at [158, 266] on link "Listing Search Settings" at bounding box center [180, 260] width 135 height 27
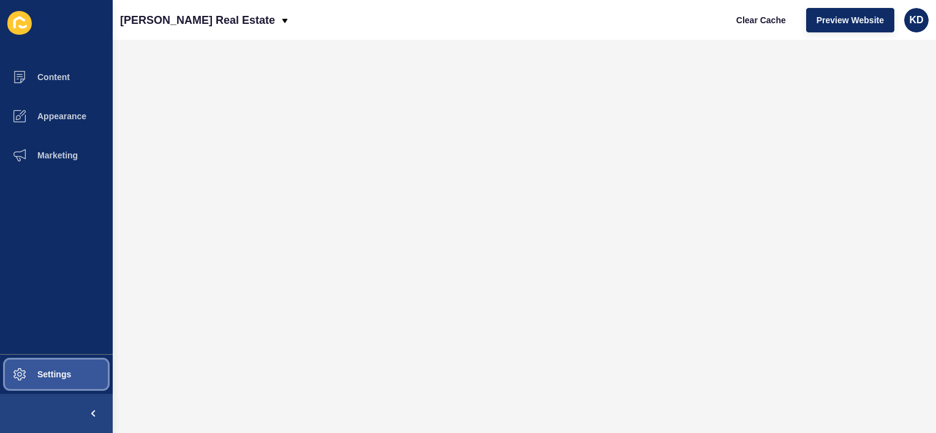
click at [61, 375] on span "Settings" at bounding box center [34, 375] width 73 height 10
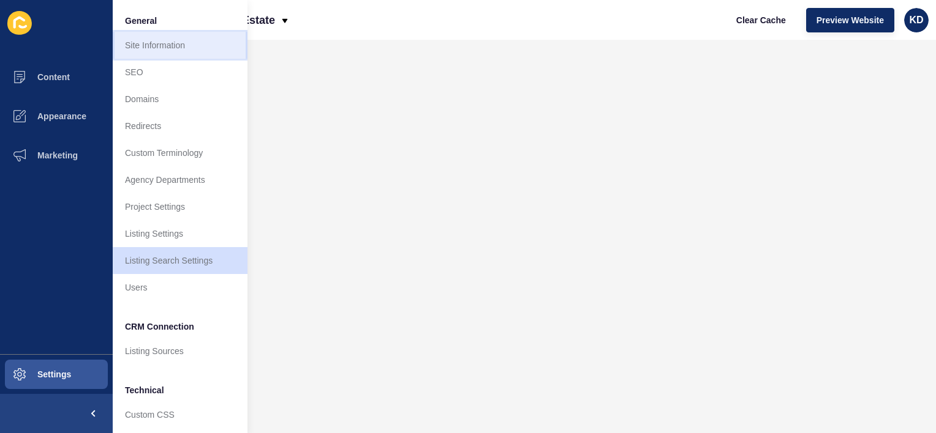
click at [176, 43] on link "Site Information" at bounding box center [180, 45] width 135 height 27
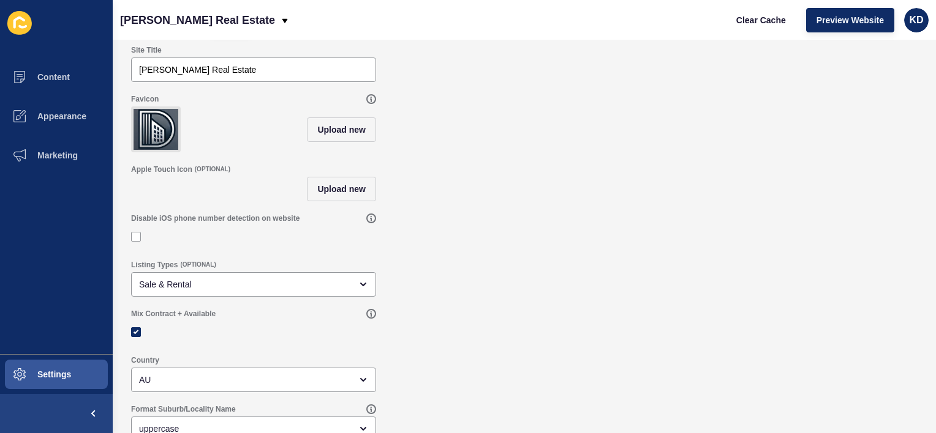
scroll to position [73, 0]
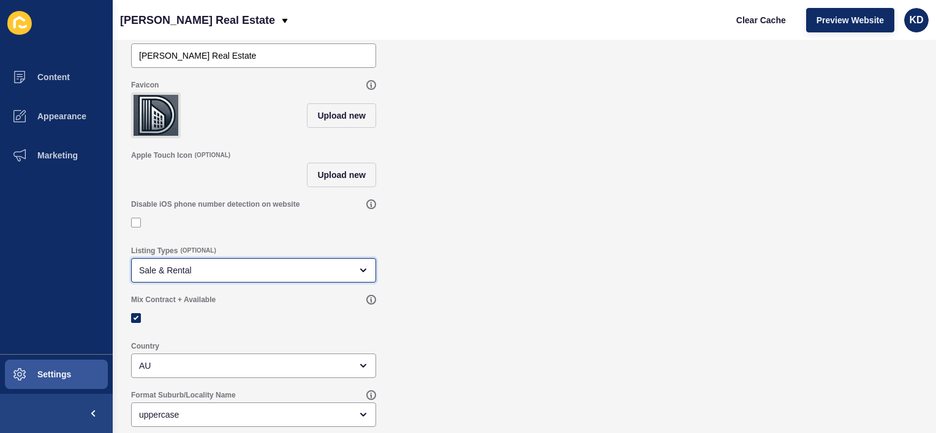
click at [373, 268] on div "Sale & Rental" at bounding box center [253, 270] width 245 height 24
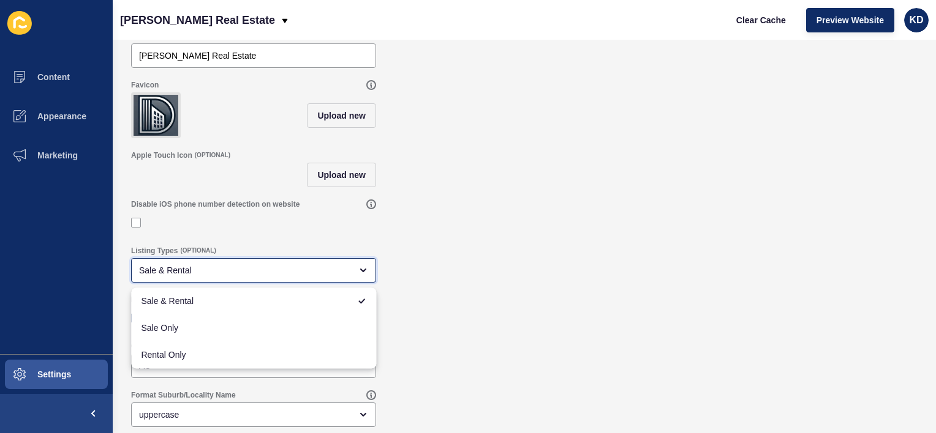
click at [373, 268] on div "Sale & Rental" at bounding box center [253, 270] width 245 height 24
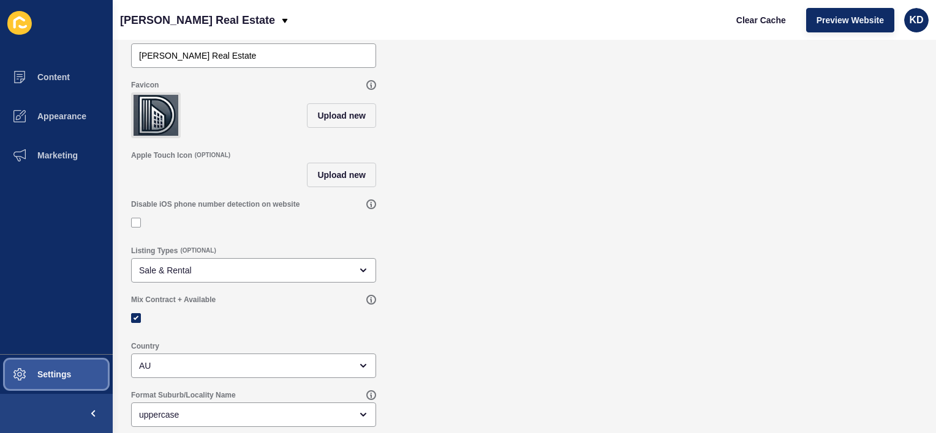
click at [60, 366] on button "Settings" at bounding box center [56, 374] width 113 height 39
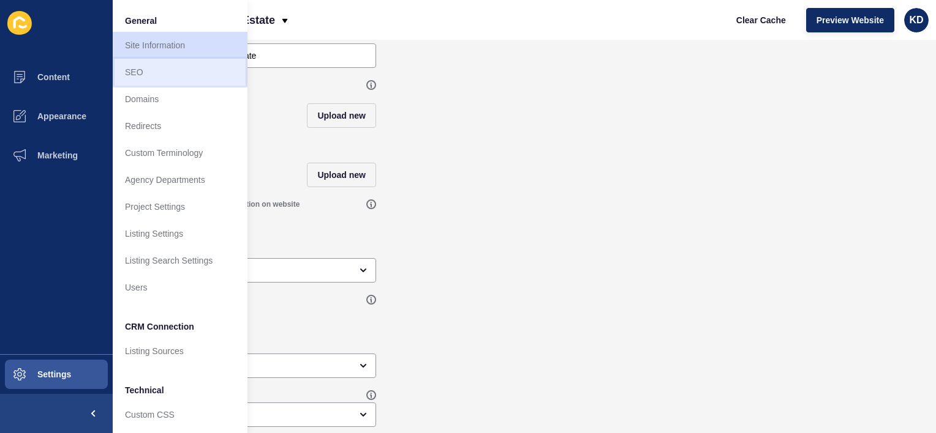
click at [169, 68] on link "SEO" at bounding box center [180, 72] width 135 height 27
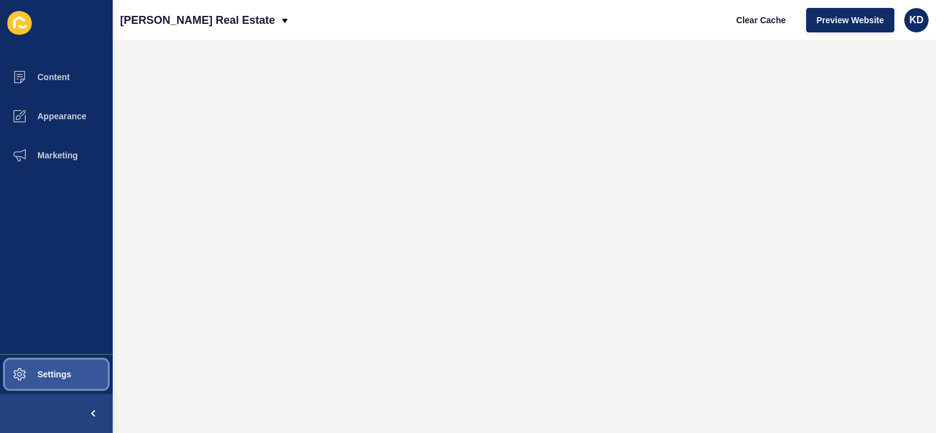
click at [53, 377] on span "Settings" at bounding box center [34, 375] width 73 height 10
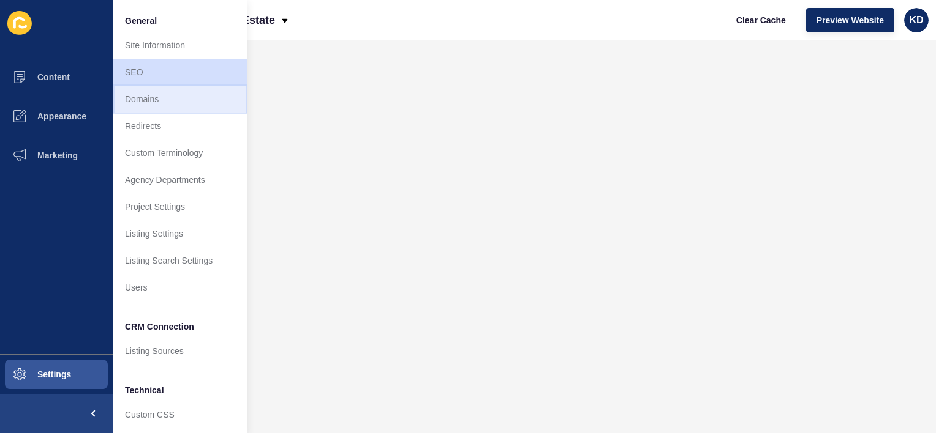
click at [151, 97] on link "Domains" at bounding box center [180, 99] width 135 height 27
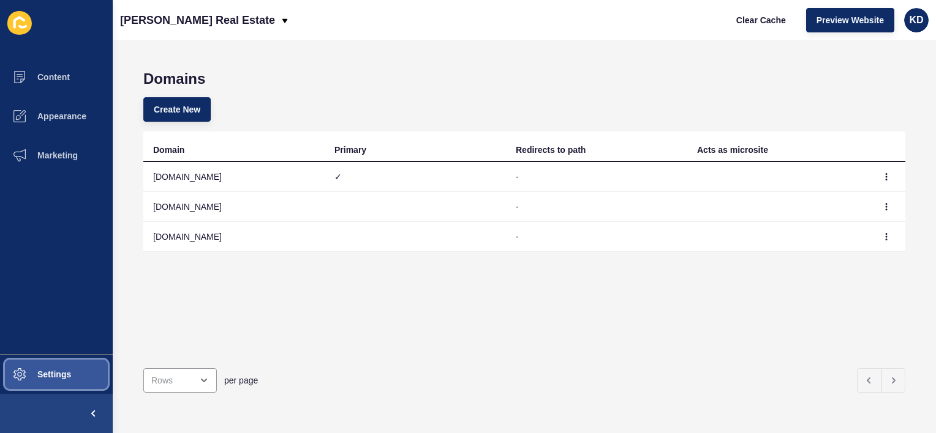
click at [65, 378] on span "Settings" at bounding box center [34, 375] width 73 height 10
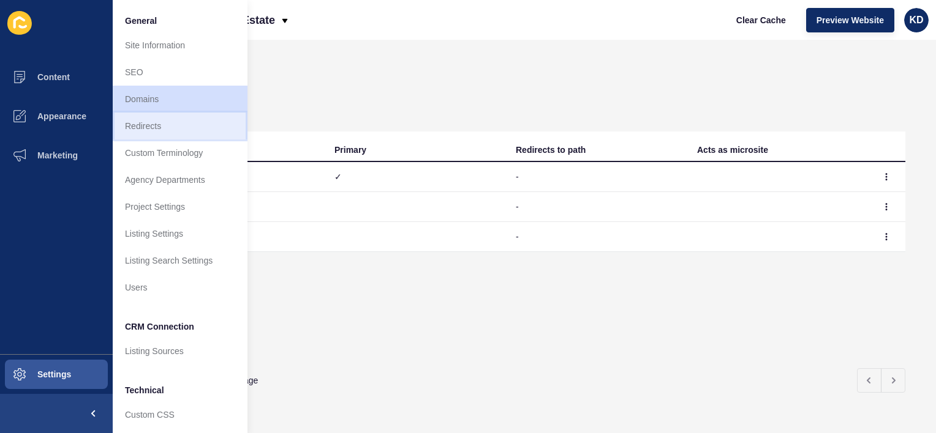
click at [178, 134] on link "Redirects" at bounding box center [180, 126] width 135 height 27
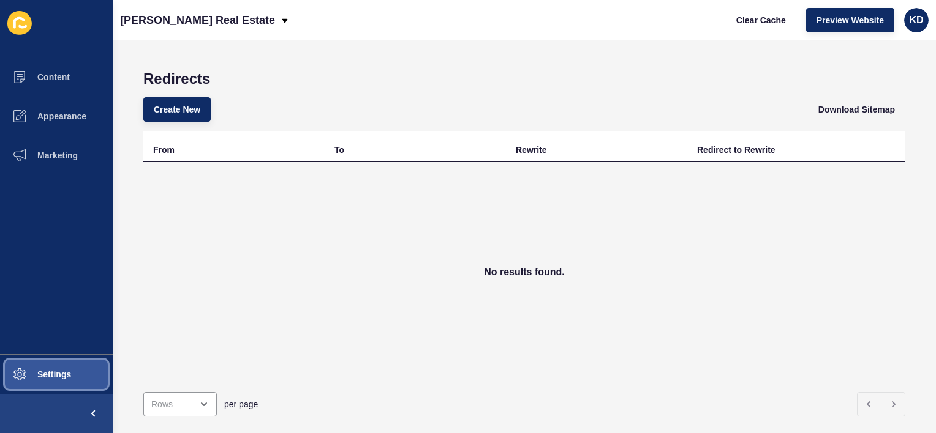
click at [64, 379] on span "Settings" at bounding box center [34, 375] width 73 height 10
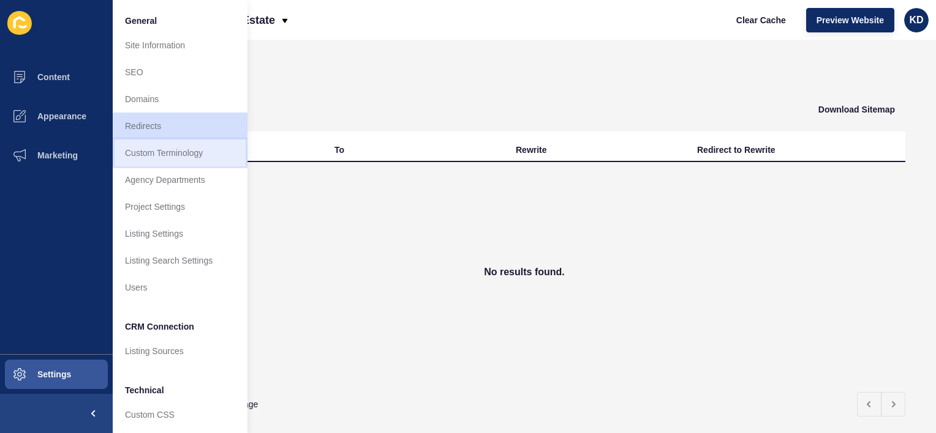
click at [178, 156] on link "Custom Terminology" at bounding box center [180, 153] width 135 height 27
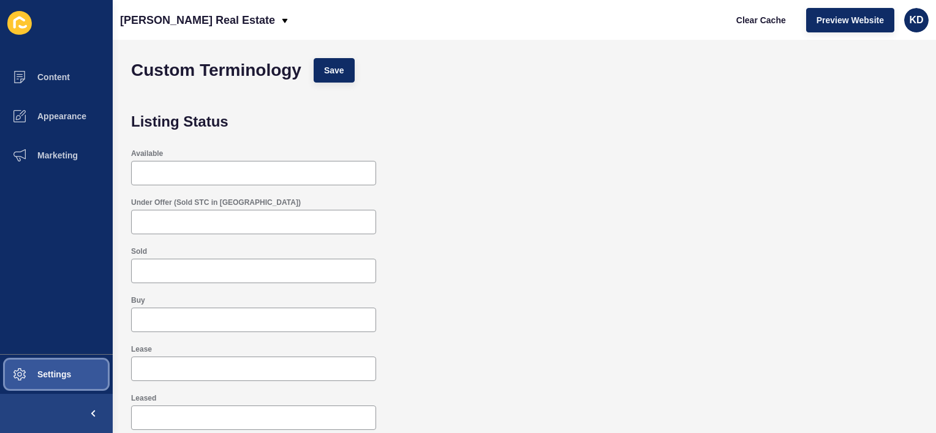
click at [69, 365] on button "Settings" at bounding box center [56, 374] width 113 height 39
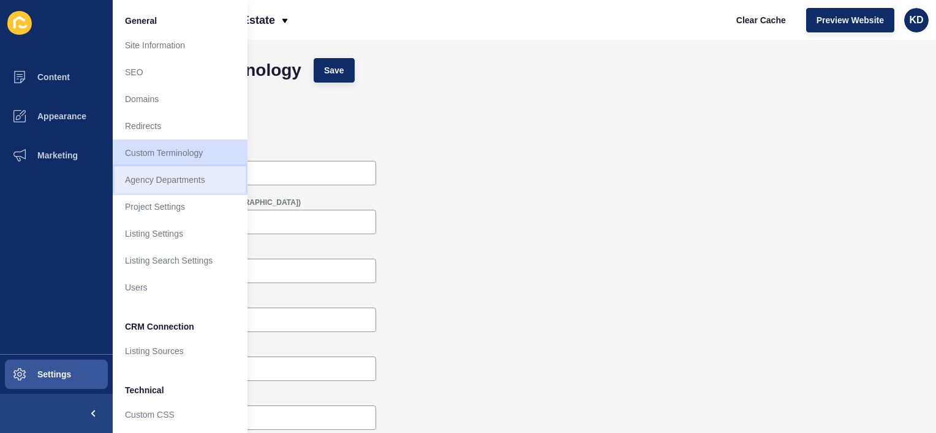
click at [162, 189] on link "Agency Departments" at bounding box center [180, 180] width 135 height 27
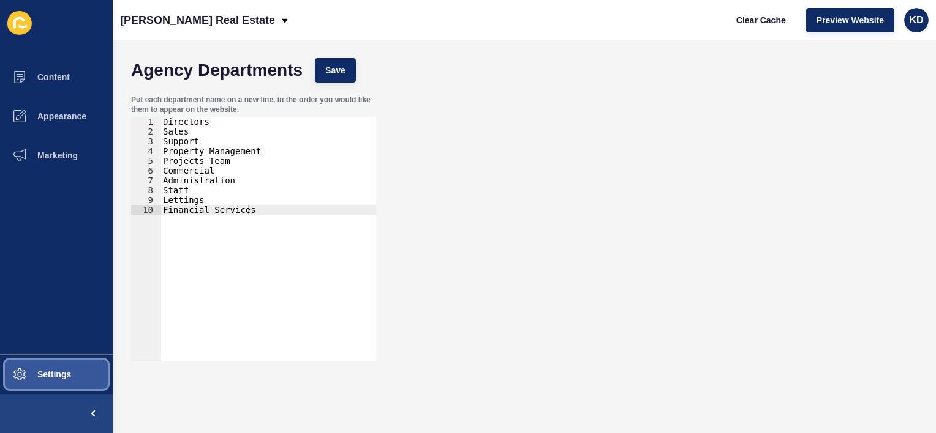
click at [78, 370] on button "Settings" at bounding box center [56, 374] width 113 height 39
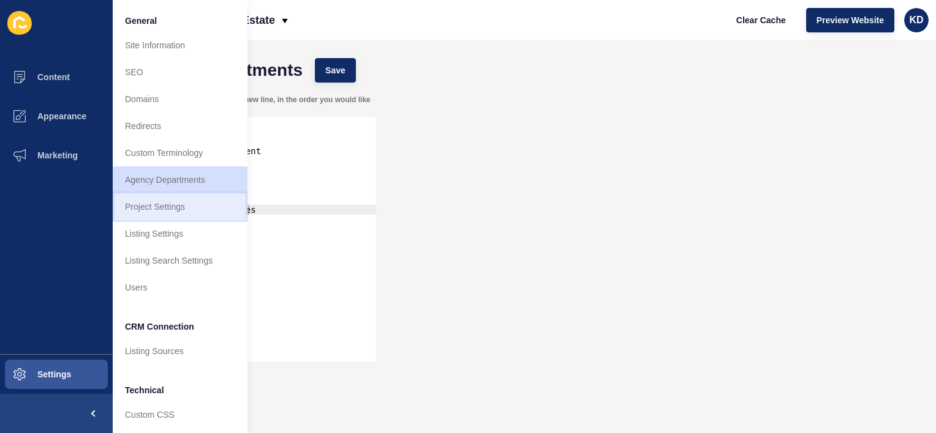
click at [190, 201] on link "Project Settings" at bounding box center [180, 206] width 135 height 27
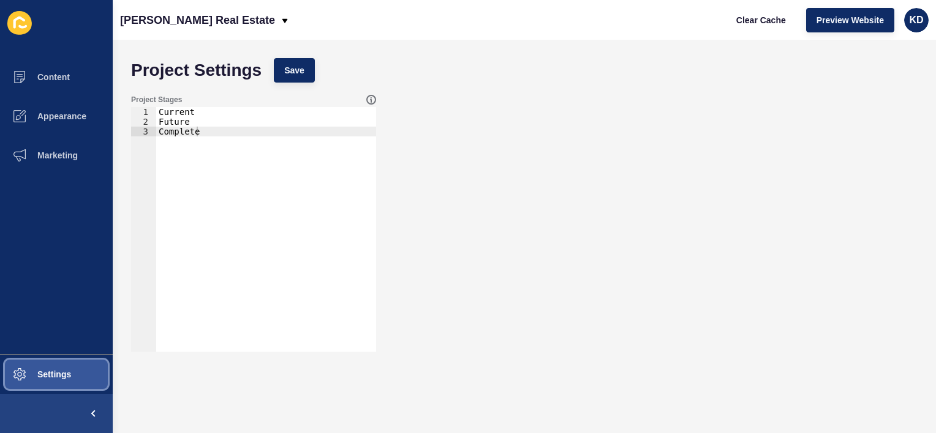
click at [65, 382] on button "Settings" at bounding box center [56, 374] width 113 height 39
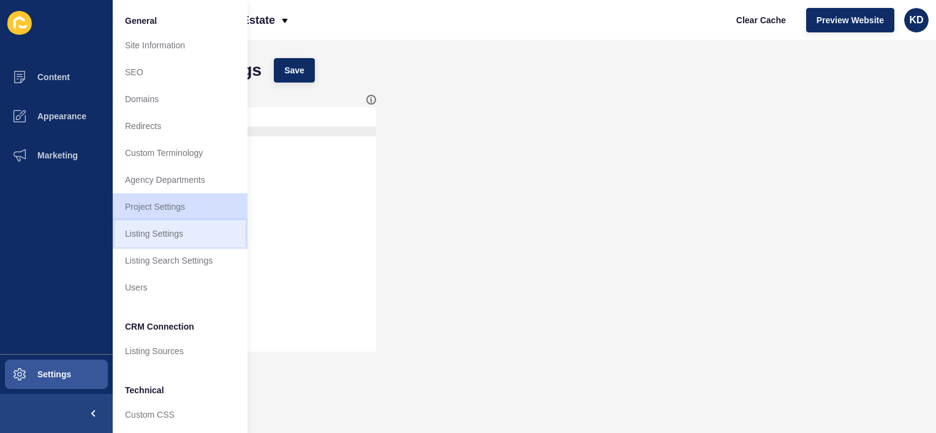
click at [184, 228] on link "Listing Settings" at bounding box center [180, 233] width 135 height 27
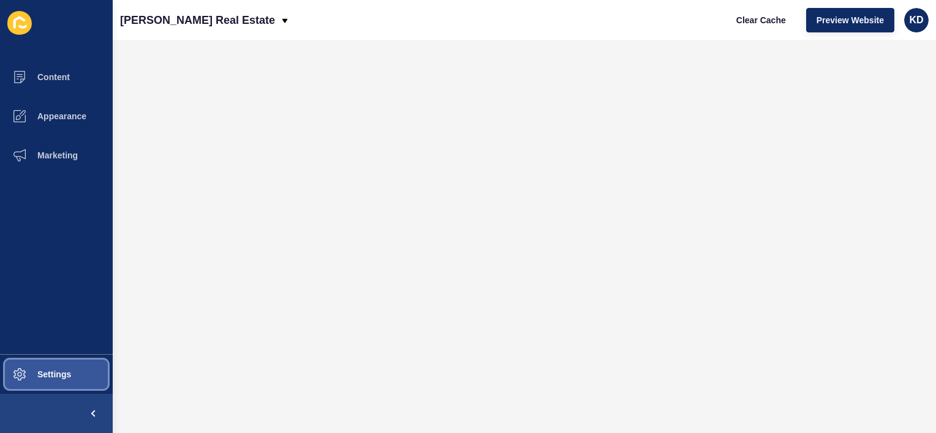
click at [69, 367] on button "Settings" at bounding box center [56, 374] width 113 height 39
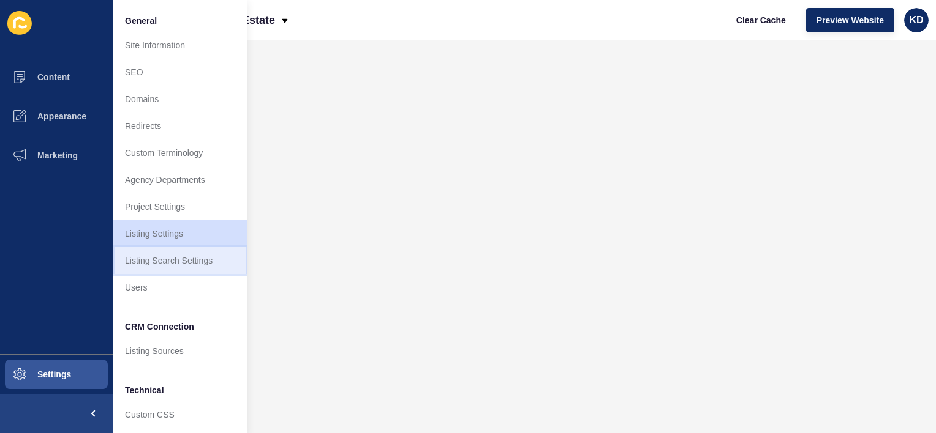
click at [181, 255] on link "Listing Search Settings" at bounding box center [180, 260] width 135 height 27
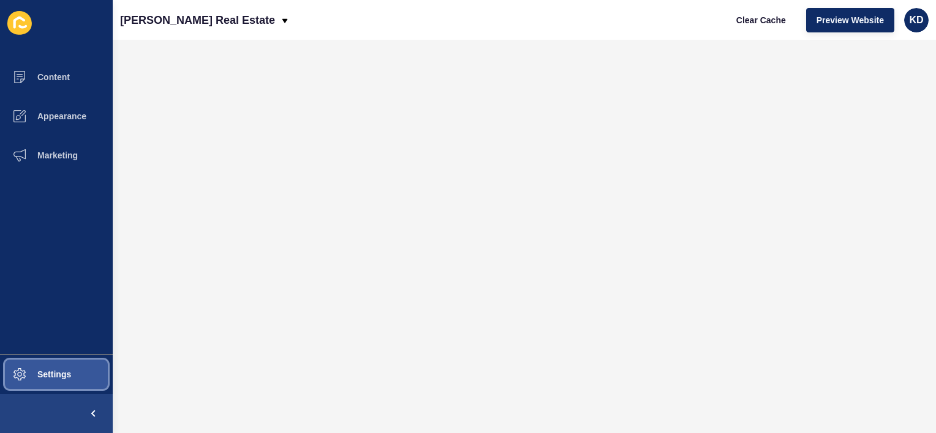
click at [69, 378] on span "Settings" at bounding box center [34, 375] width 73 height 10
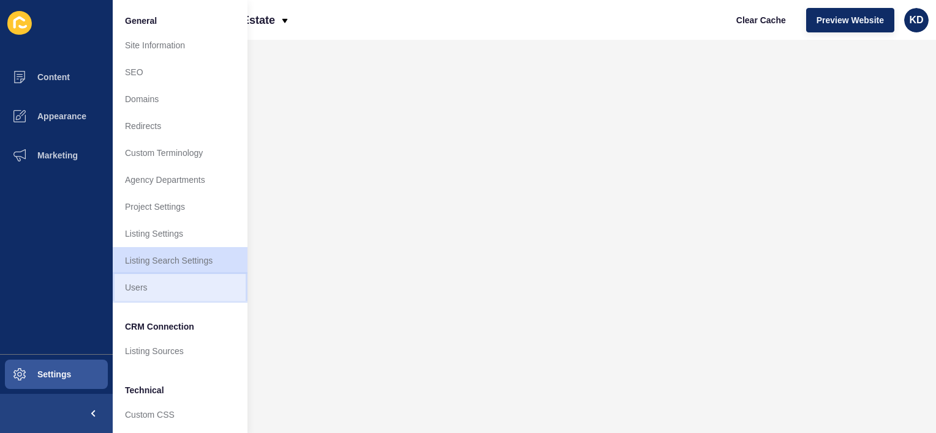
click at [168, 287] on link "Users" at bounding box center [180, 287] width 135 height 27
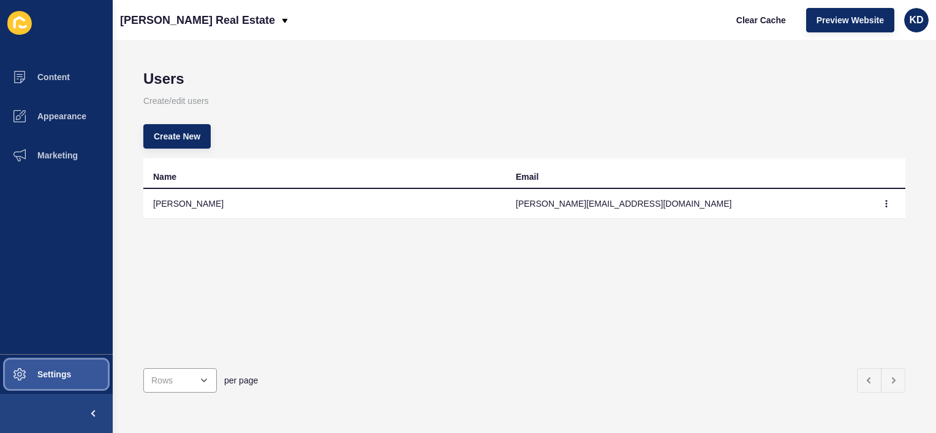
click at [90, 367] on button "Settings" at bounding box center [56, 374] width 113 height 39
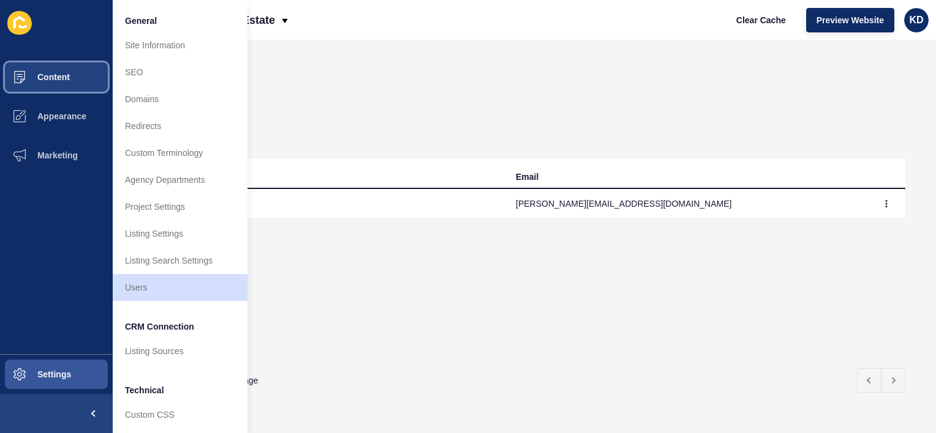
click at [58, 75] on span "Content" at bounding box center [34, 77] width 72 height 10
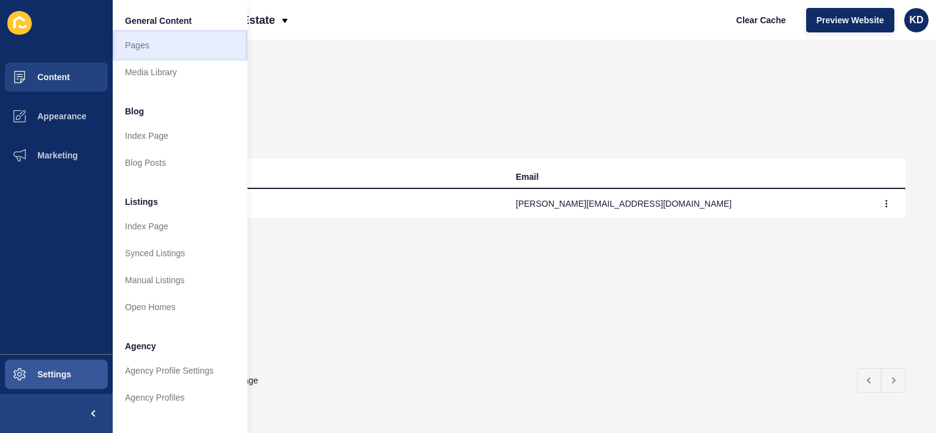
click at [131, 40] on link "Pages" at bounding box center [180, 45] width 135 height 27
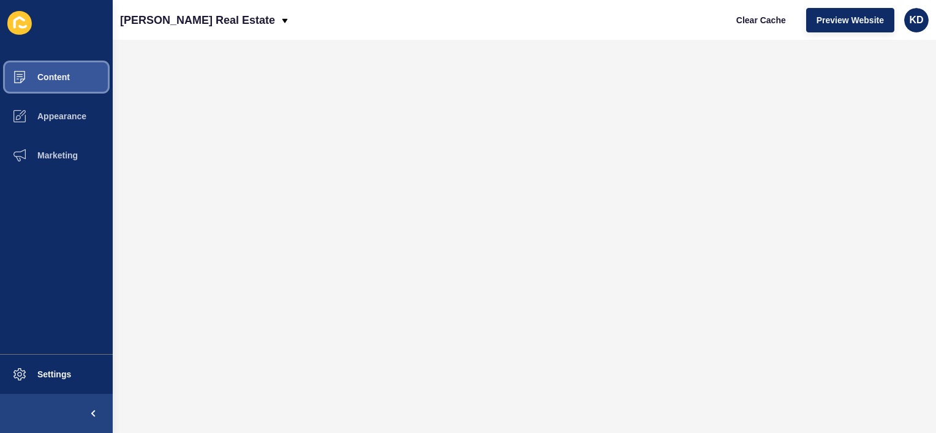
click at [86, 80] on button "Content" at bounding box center [56, 77] width 113 height 39
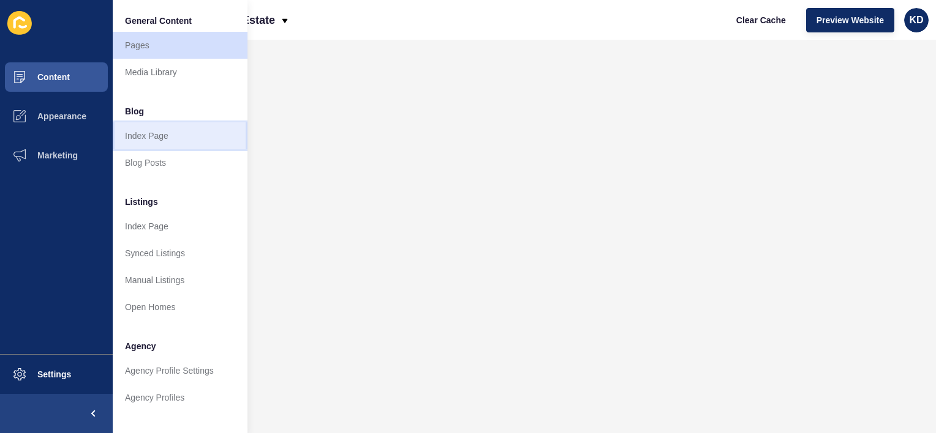
click at [140, 132] on link "Index Page" at bounding box center [180, 135] width 135 height 27
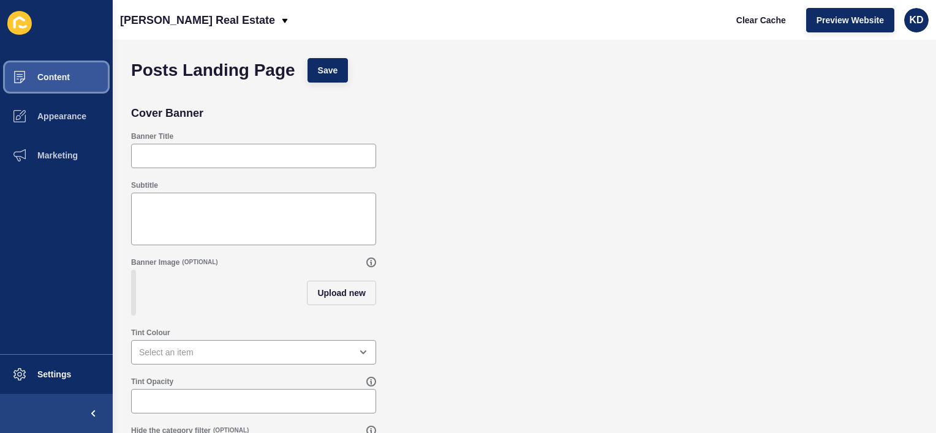
click at [81, 84] on button "Content" at bounding box center [56, 77] width 113 height 39
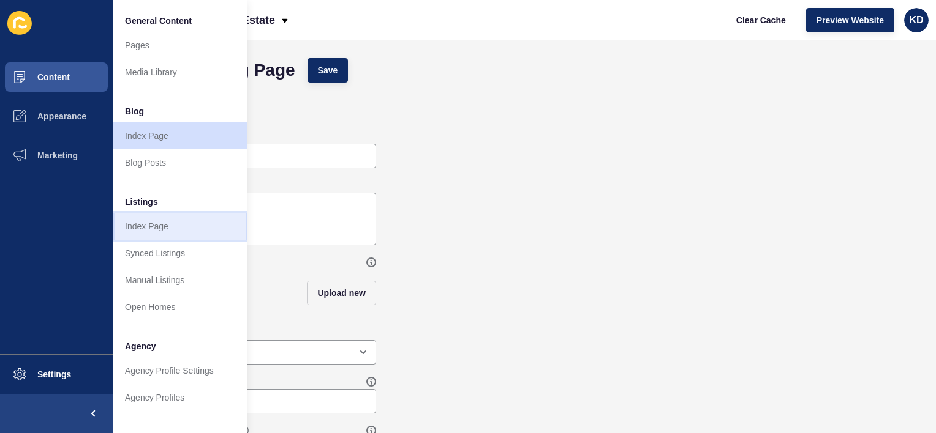
click at [148, 227] on link "Index Page" at bounding box center [180, 226] width 135 height 27
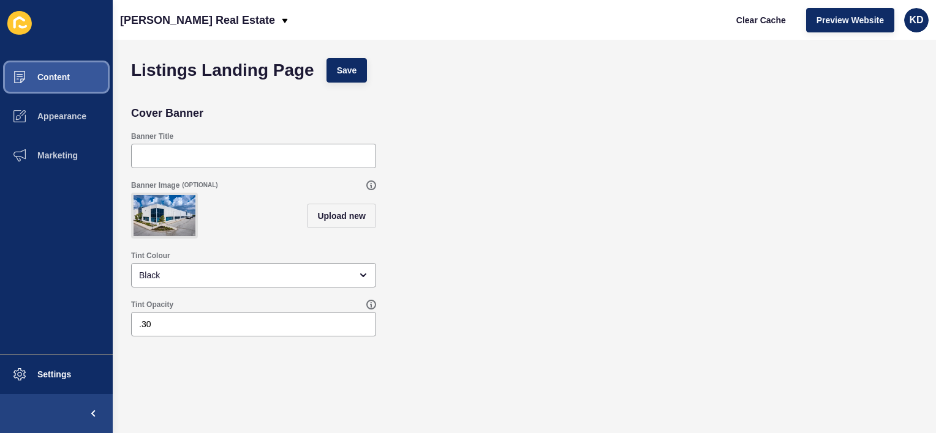
click at [57, 75] on span "Content" at bounding box center [34, 77] width 72 height 10
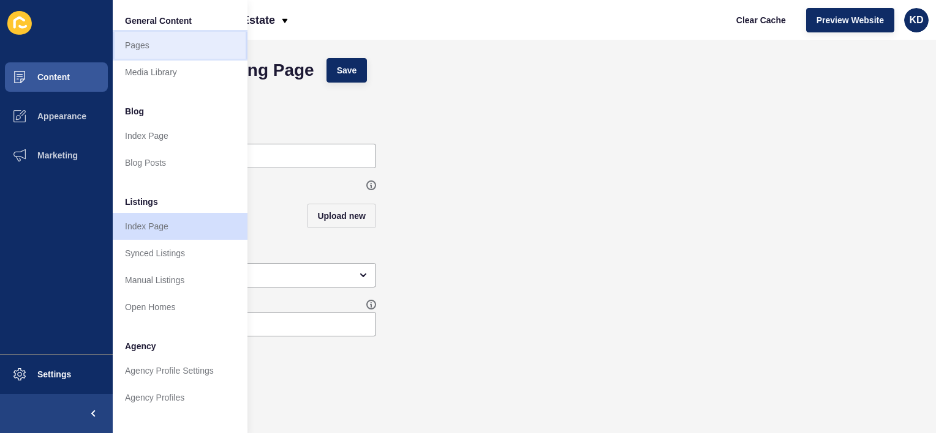
click at [153, 44] on link "Pages" at bounding box center [180, 45] width 135 height 27
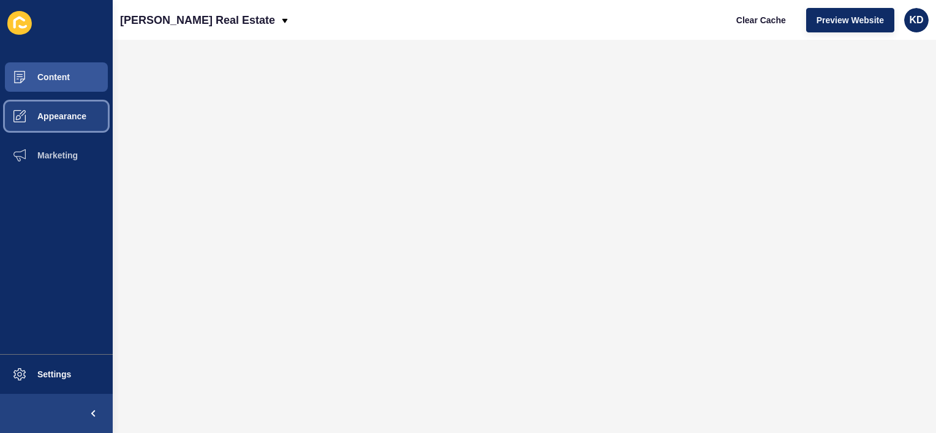
click at [78, 113] on span "Appearance" at bounding box center [42, 116] width 88 height 10
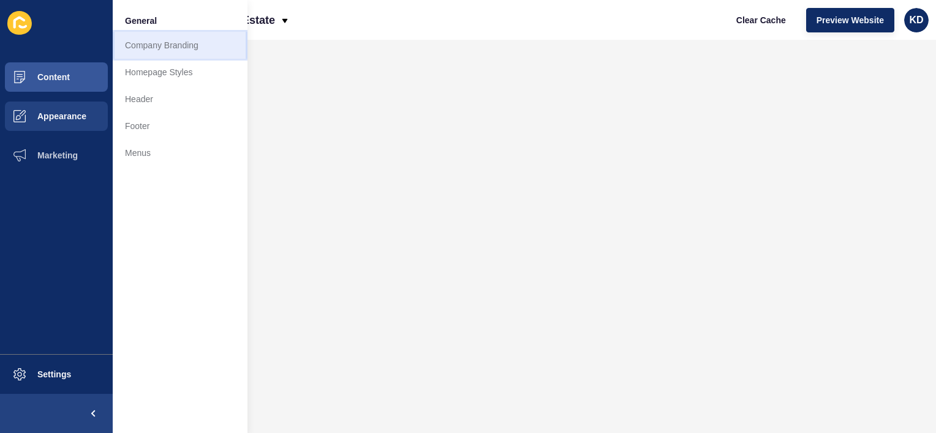
click at [162, 50] on link "Company Branding" at bounding box center [180, 45] width 135 height 27
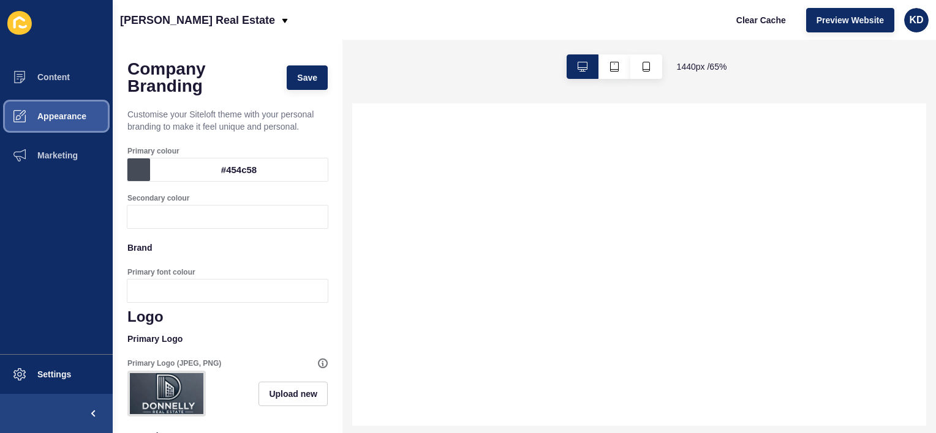
click at [71, 111] on span "Appearance" at bounding box center [42, 116] width 88 height 10
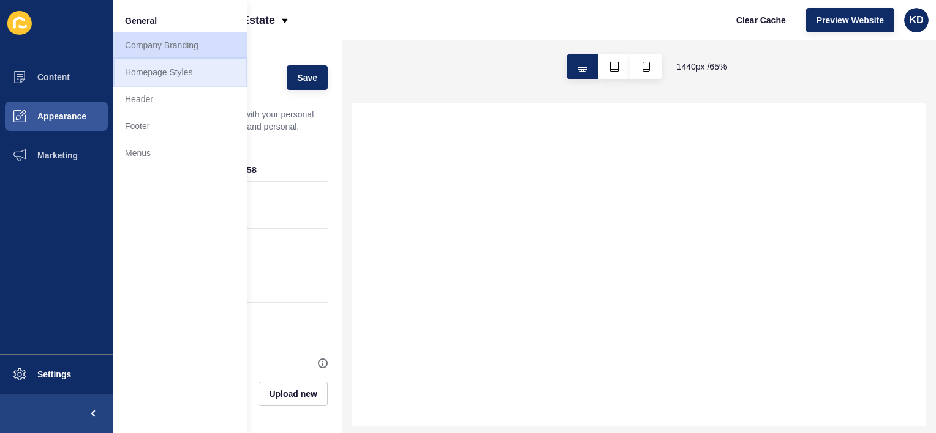
click at [152, 75] on link "Homepage Styles" at bounding box center [180, 72] width 135 height 27
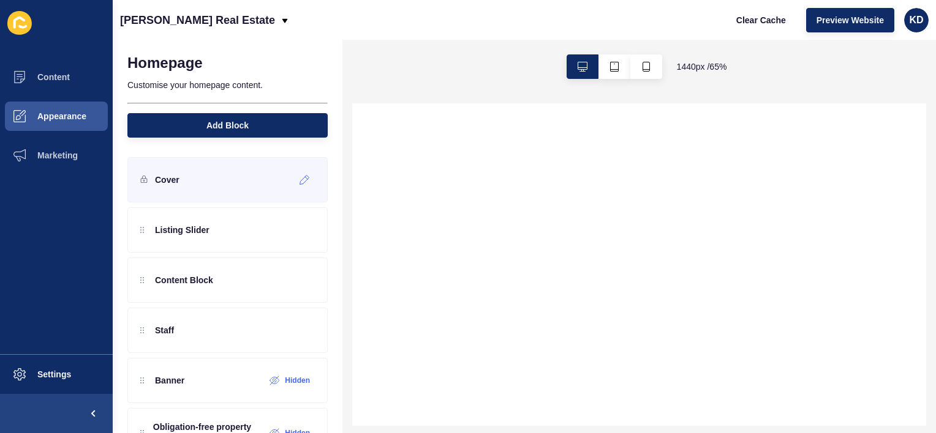
click at [188, 179] on div "Cover" at bounding box center [227, 179] width 200 height 45
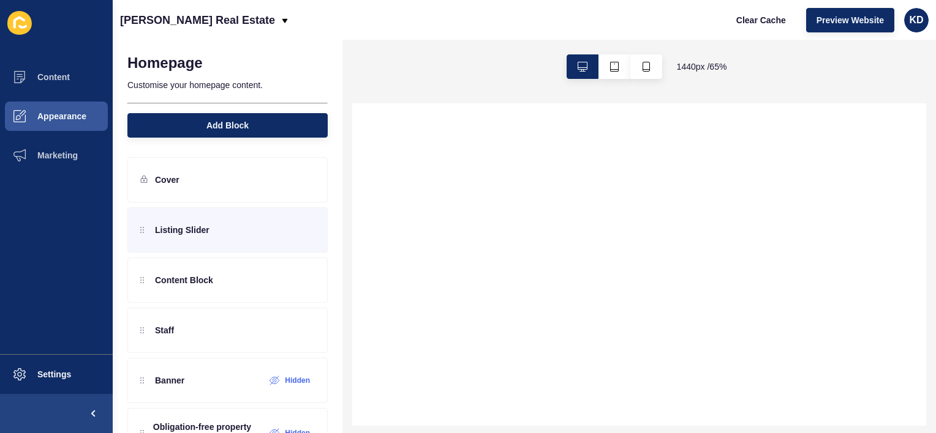
select select
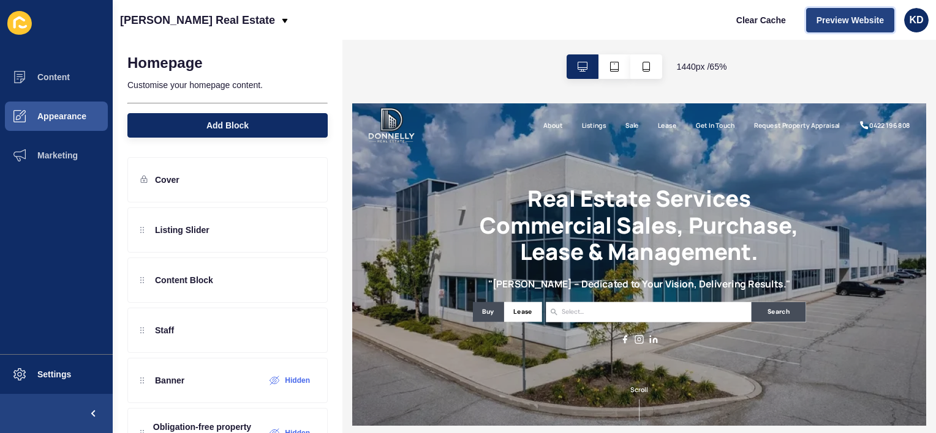
click at [861, 16] on span "Preview Website" at bounding box center [849, 20] width 67 height 12
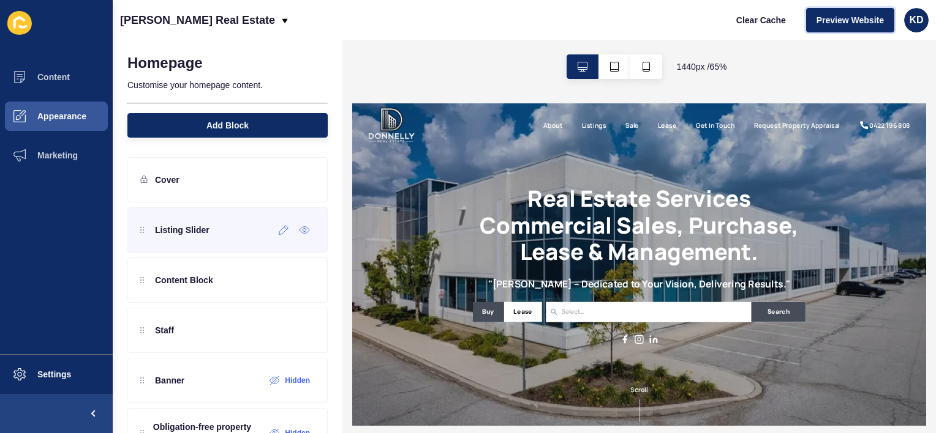
click at [233, 237] on div "Listing Slider" at bounding box center [227, 230] width 200 height 45
click at [279, 232] on icon at bounding box center [283, 230] width 9 height 9
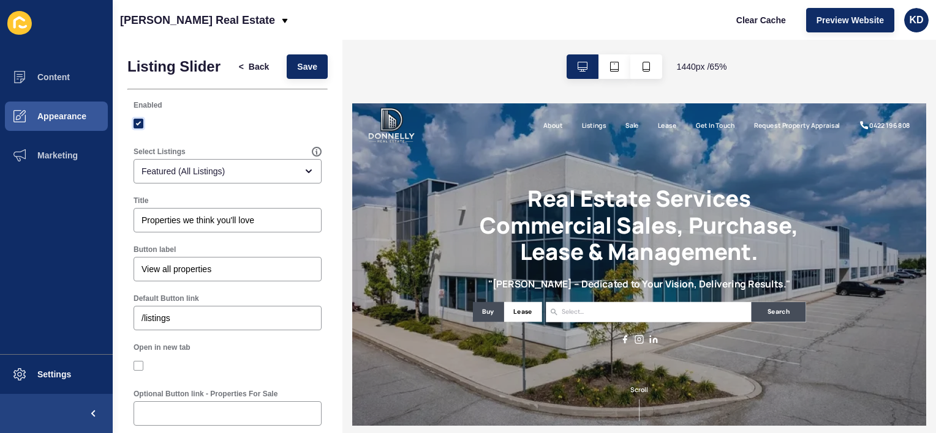
click at [137, 129] on label at bounding box center [138, 124] width 10 height 10
click at [137, 128] on input "Enabled" at bounding box center [140, 124] width 8 height 8
checkbox input "false"
click at [287, 70] on button "Save" at bounding box center [307, 66] width 41 height 24
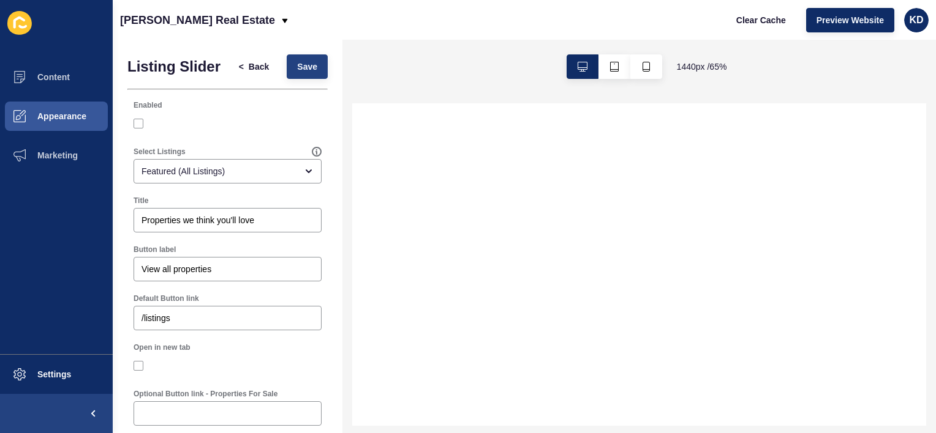
select select
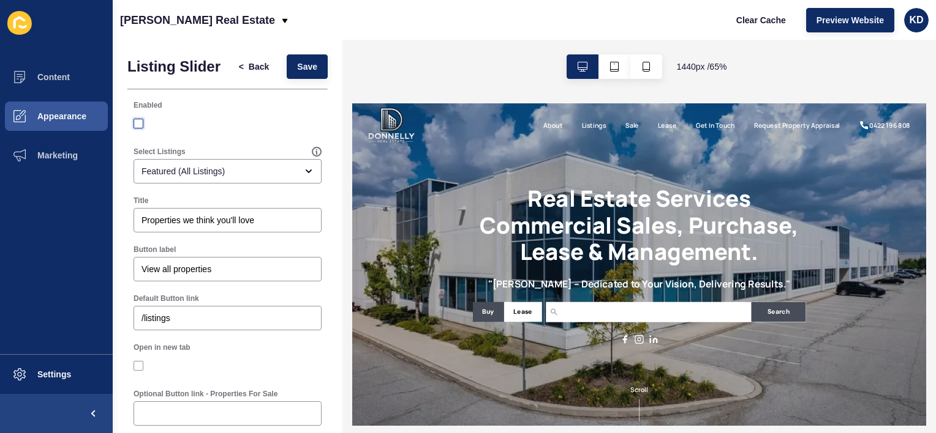
click at [137, 129] on label at bounding box center [138, 124] width 10 height 10
click at [137, 128] on input "Enabled" at bounding box center [140, 124] width 8 height 8
checkbox input "true"
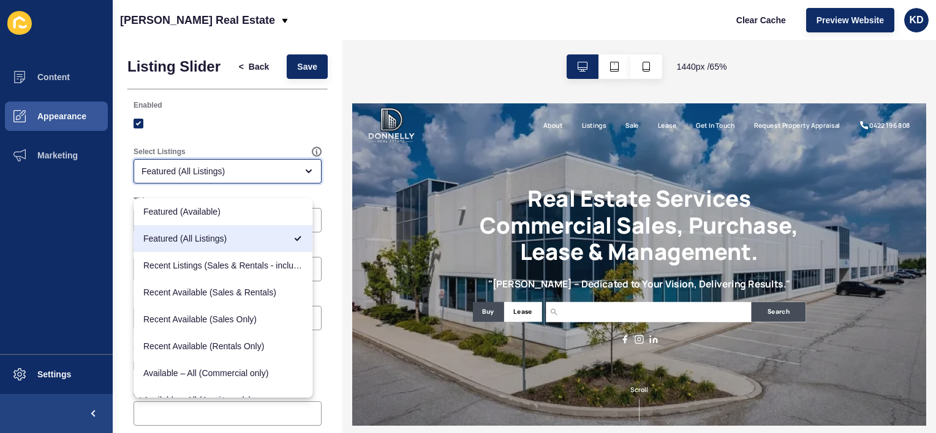
drag, startPoint x: 306, startPoint y: 231, endPoint x: 13, endPoint y: 110, distance: 316.4
click at [299, 129] on div at bounding box center [227, 123] width 188 height 11
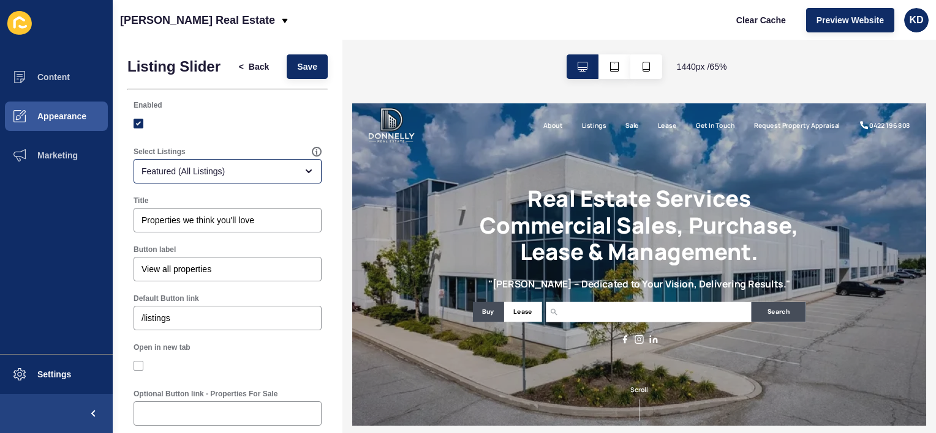
drag, startPoint x: 339, startPoint y: 212, endPoint x: 16, endPoint y: 114, distance: 337.2
click at [17, 23] on icon at bounding box center [19, 23] width 24 height 24
click at [39, 69] on button "Content" at bounding box center [56, 77] width 113 height 39
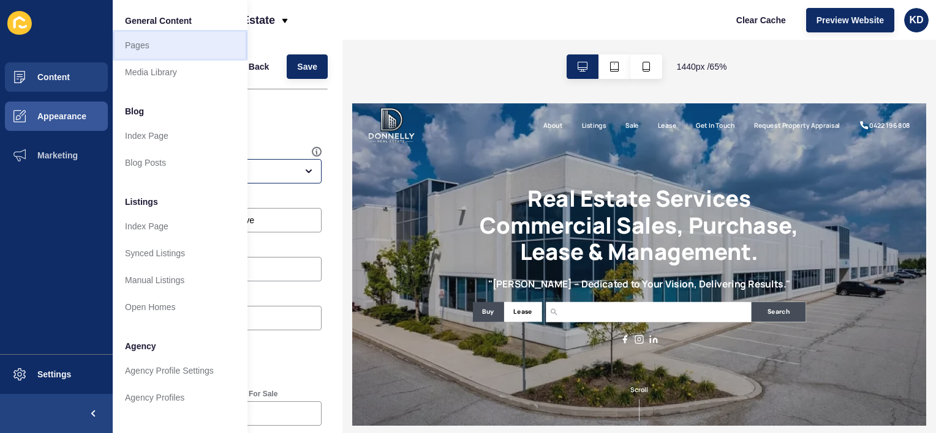
click at [138, 41] on link "Pages" at bounding box center [180, 45] width 135 height 27
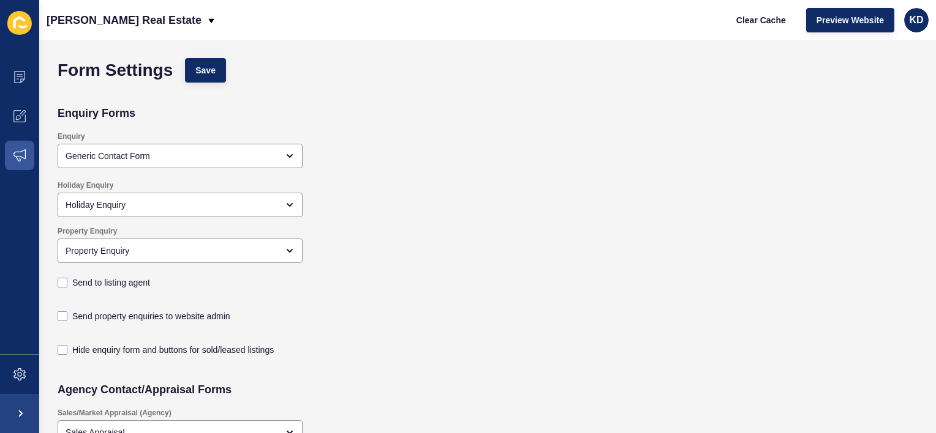
click at [26, 21] on icon at bounding box center [19, 23] width 24 height 24
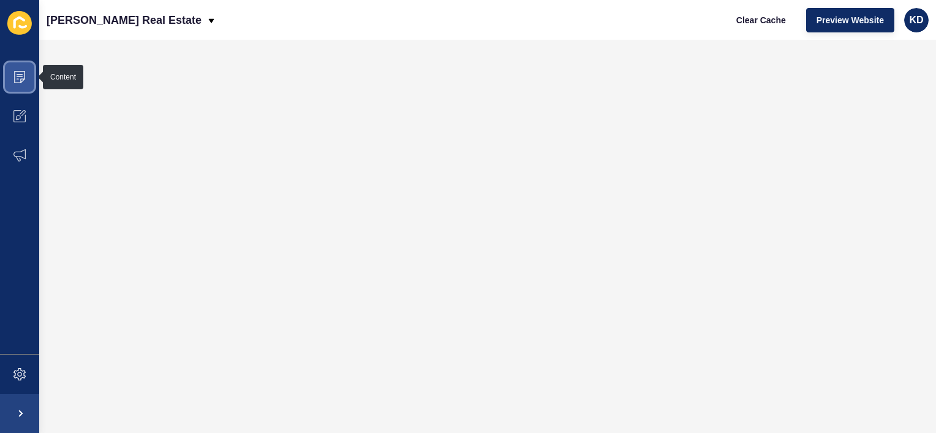
click at [17, 77] on icon at bounding box center [19, 77] width 12 height 12
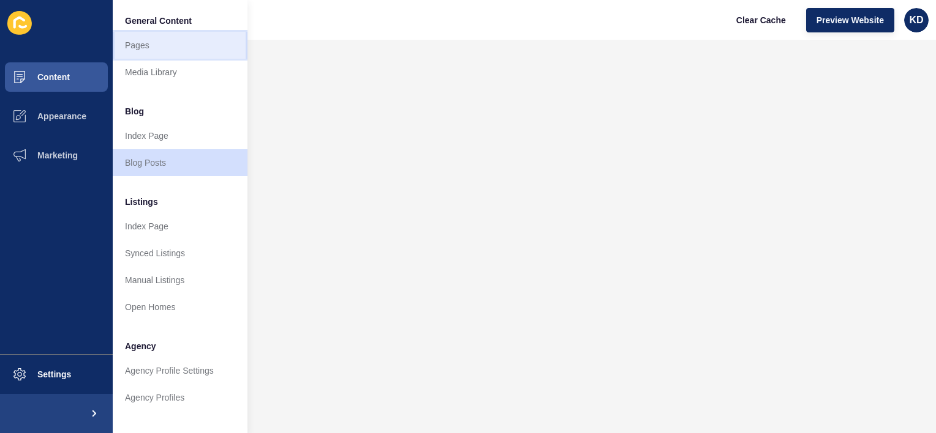
click at [137, 54] on link "Pages" at bounding box center [180, 45] width 135 height 27
